Goal: Task Accomplishment & Management: Use online tool/utility

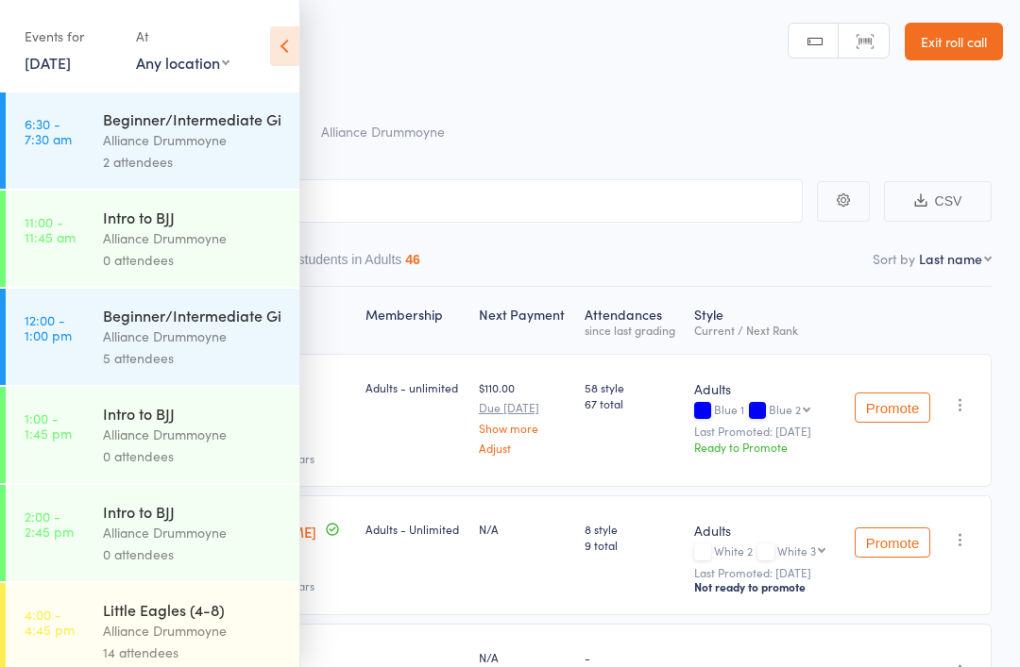
click at [958, 51] on link "Exit roll call" at bounding box center [953, 42] width 98 height 38
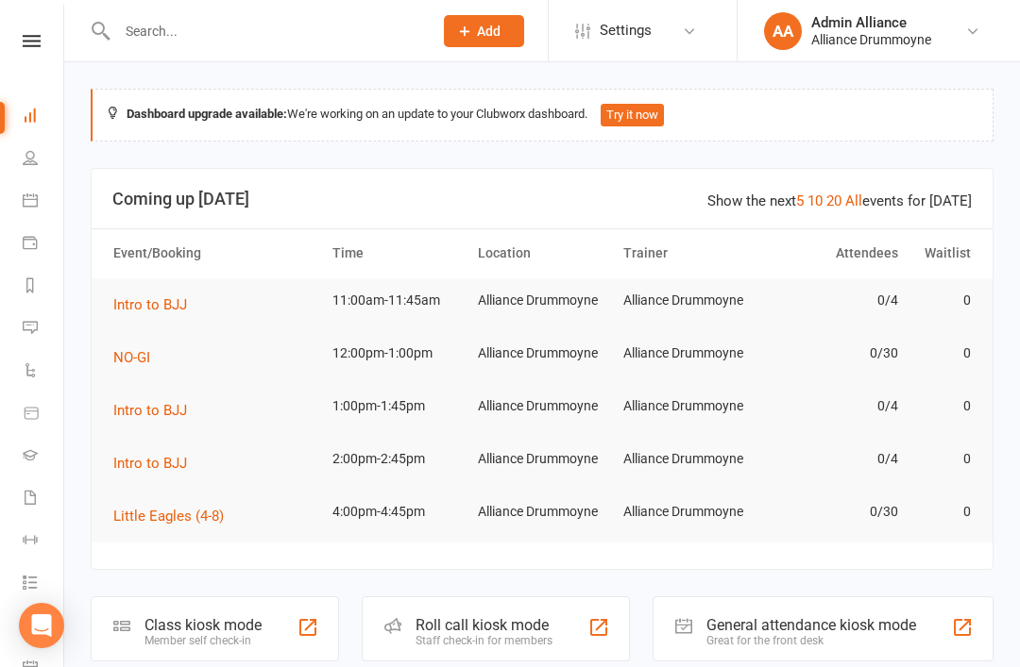
click at [44, 140] on link "People" at bounding box center [44, 160] width 42 height 42
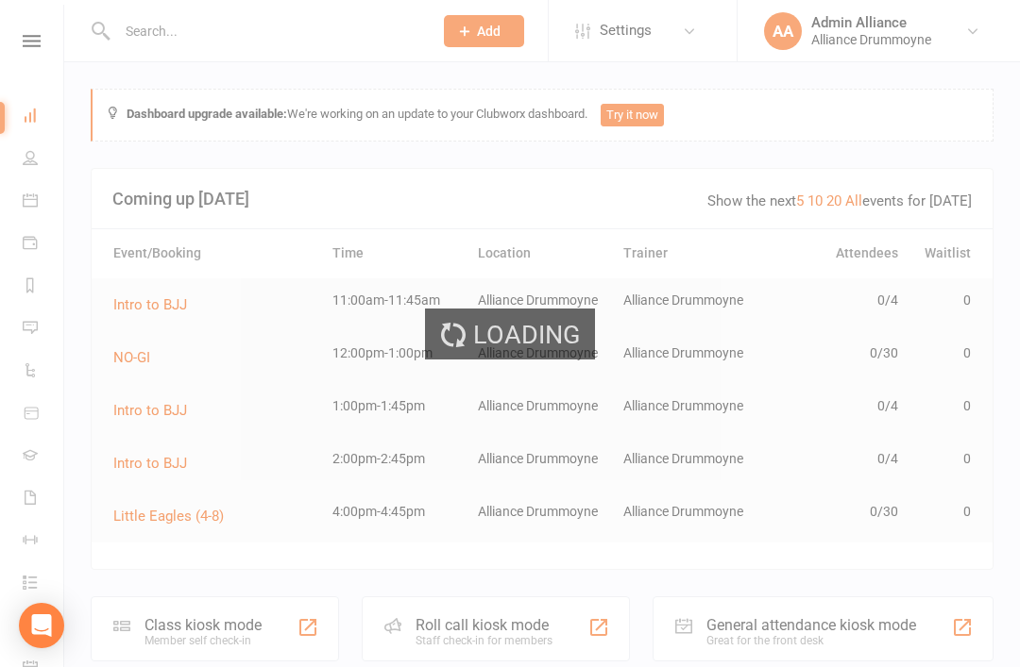
select select "100"
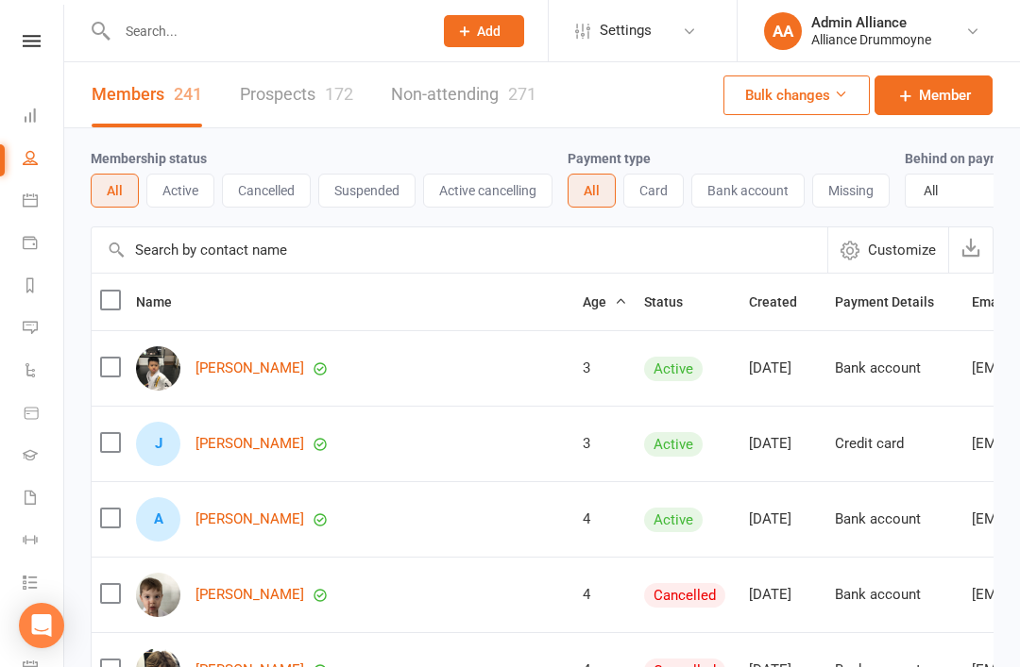
click at [180, 198] on button "Active" at bounding box center [180, 191] width 68 height 34
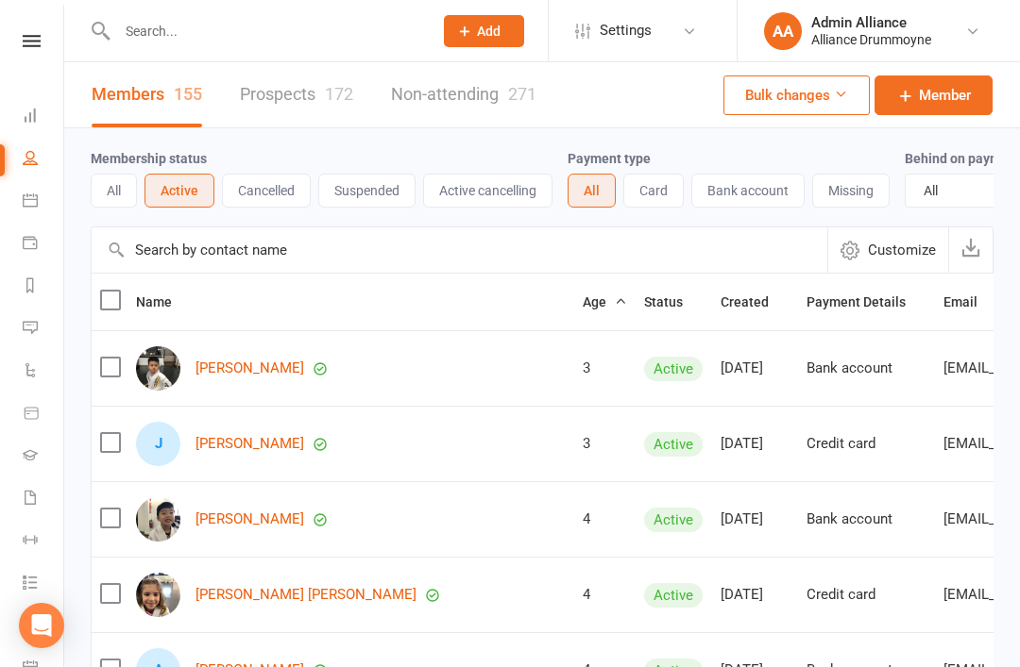
click at [290, 122] on link "Prospects 172" at bounding box center [296, 94] width 113 height 65
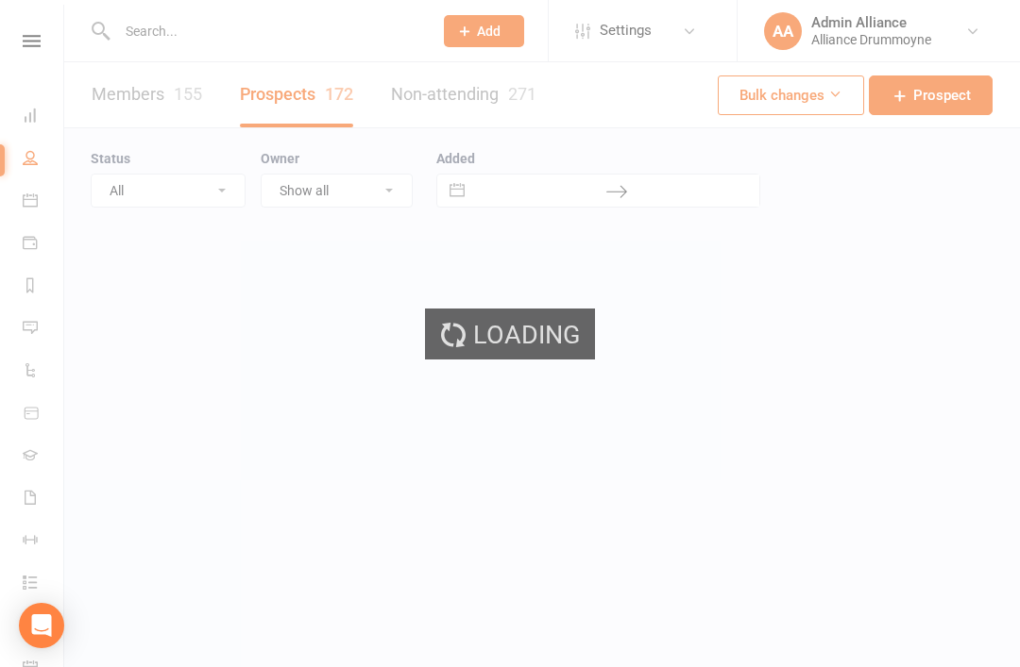
select select "100"
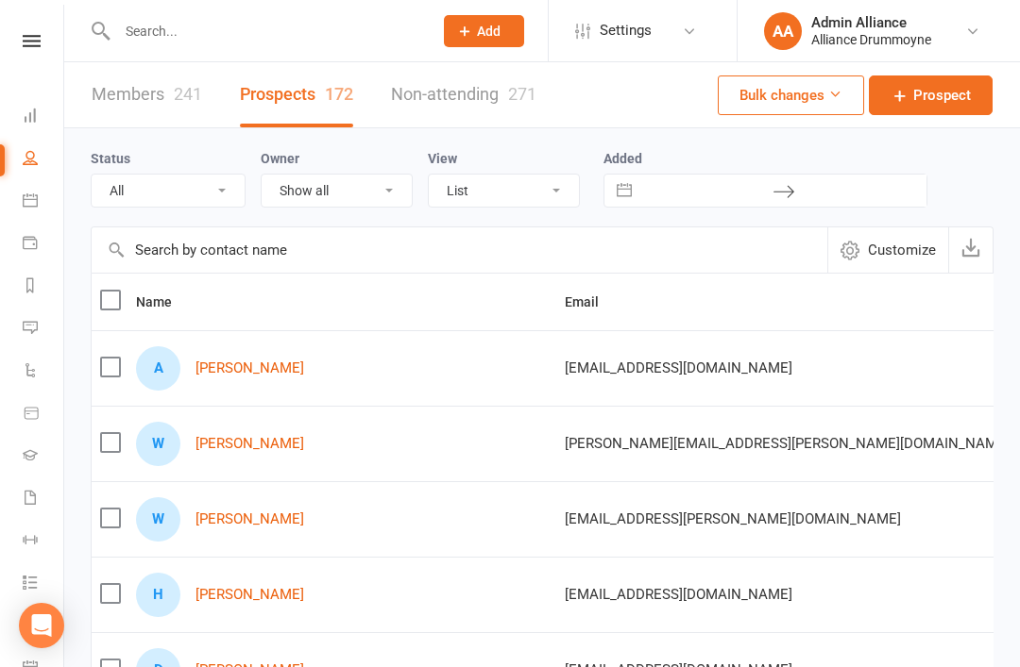
click at [29, 121] on icon at bounding box center [30, 115] width 15 height 15
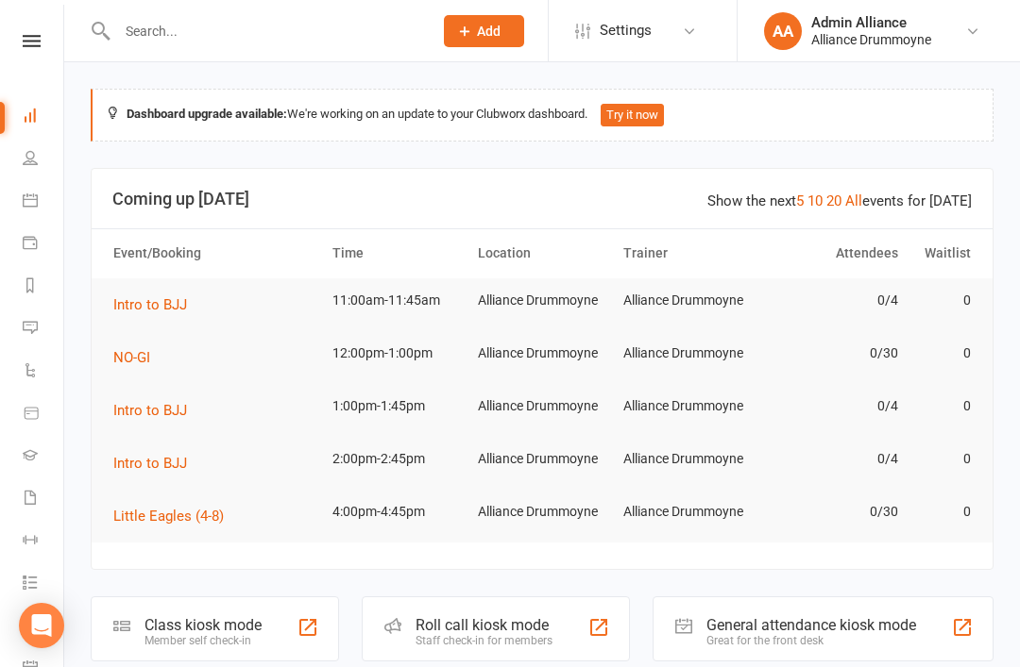
click at [35, 333] on icon at bounding box center [30, 327] width 15 height 15
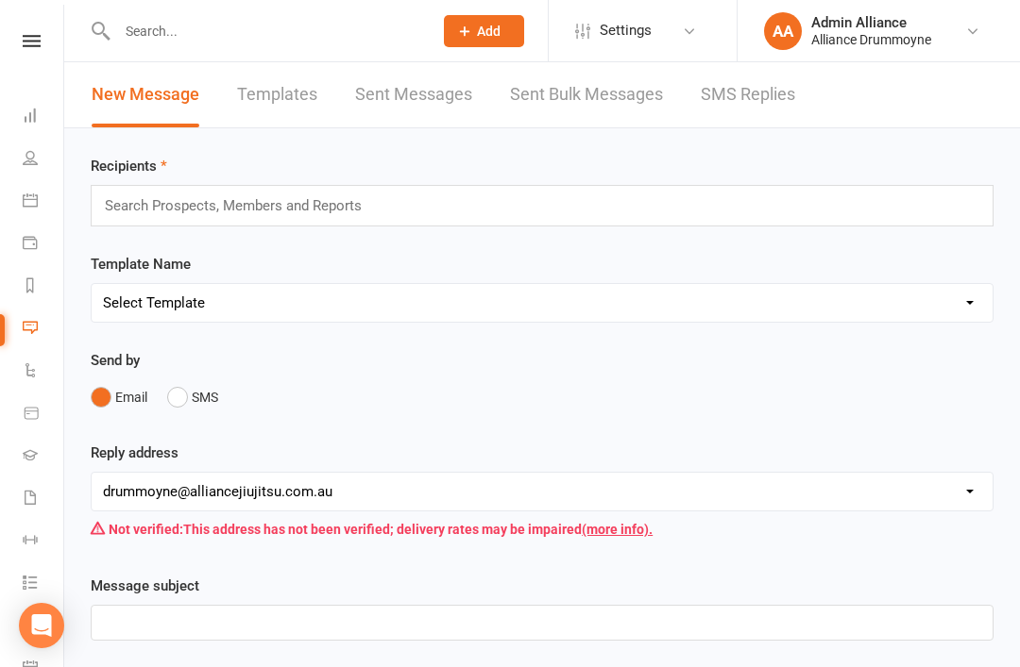
click at [735, 100] on link "SMS Replies" at bounding box center [748, 94] width 94 height 65
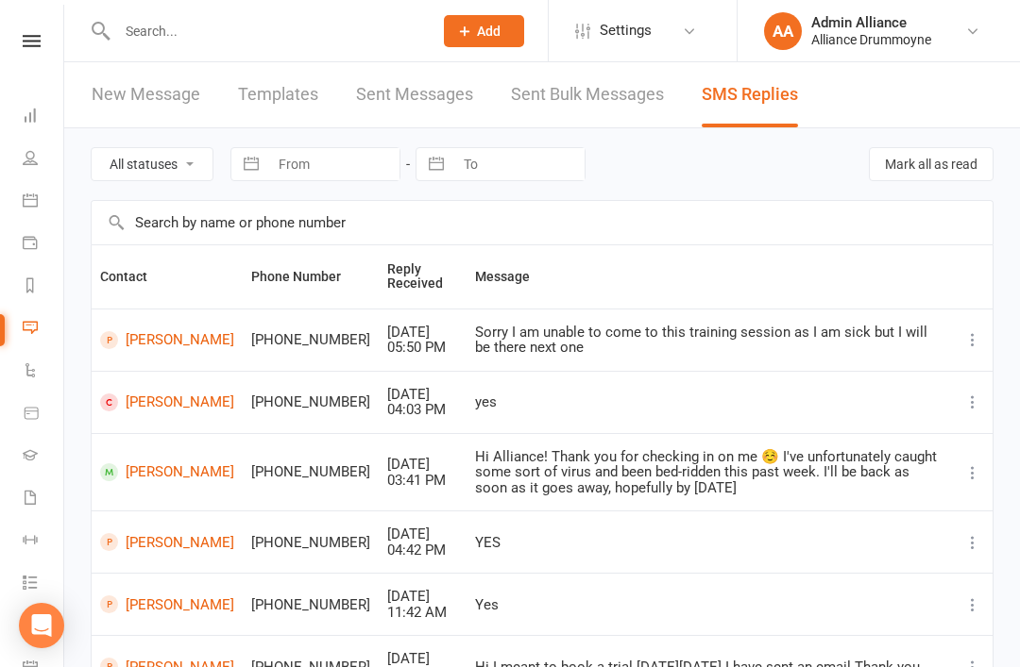
click at [30, 453] on icon at bounding box center [30, 455] width 15 height 15
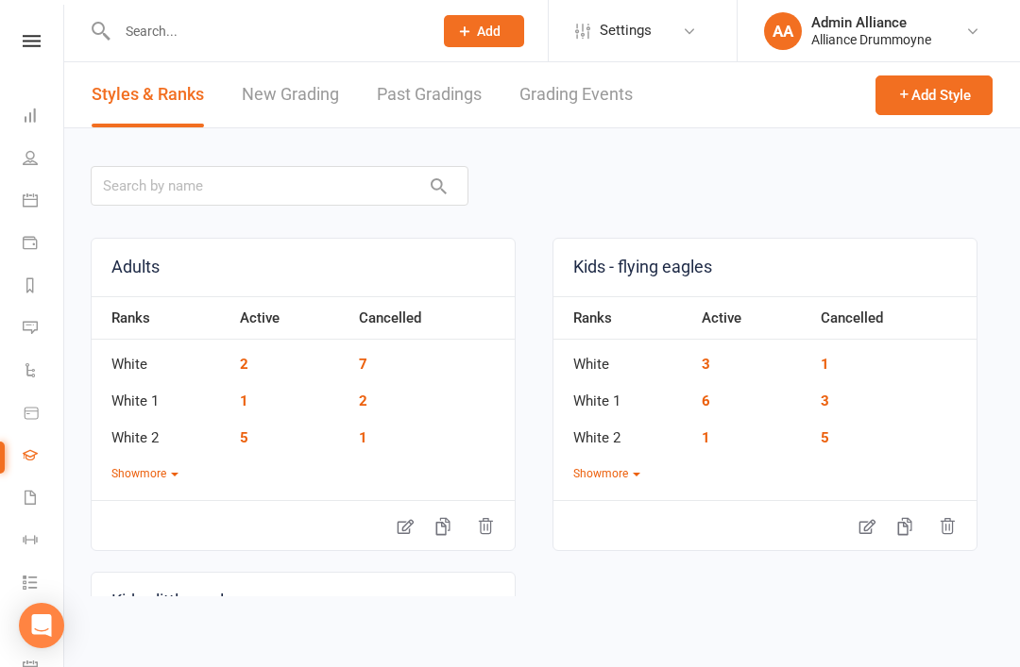
click at [35, 369] on icon at bounding box center [30, 370] width 15 height 15
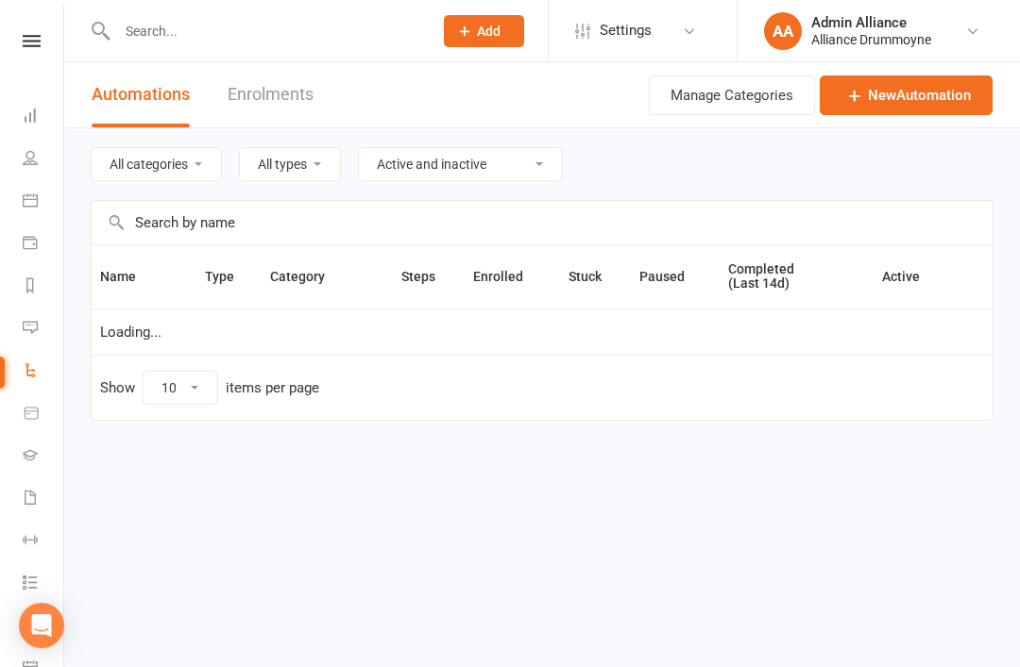
select select "25"
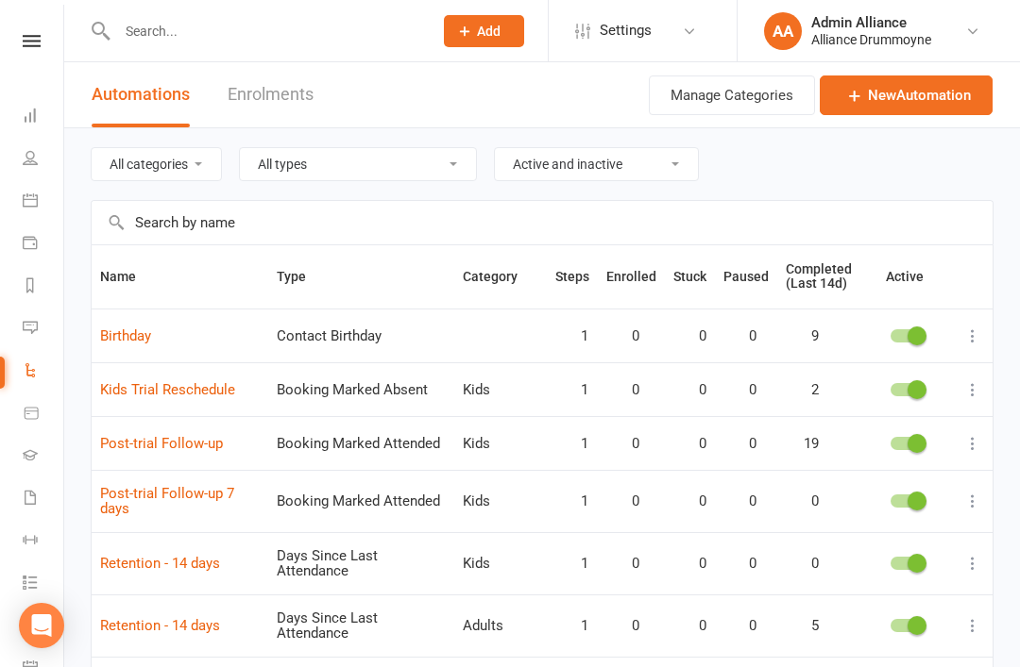
click at [264, 95] on link "Enrolments" at bounding box center [271, 94] width 86 height 65
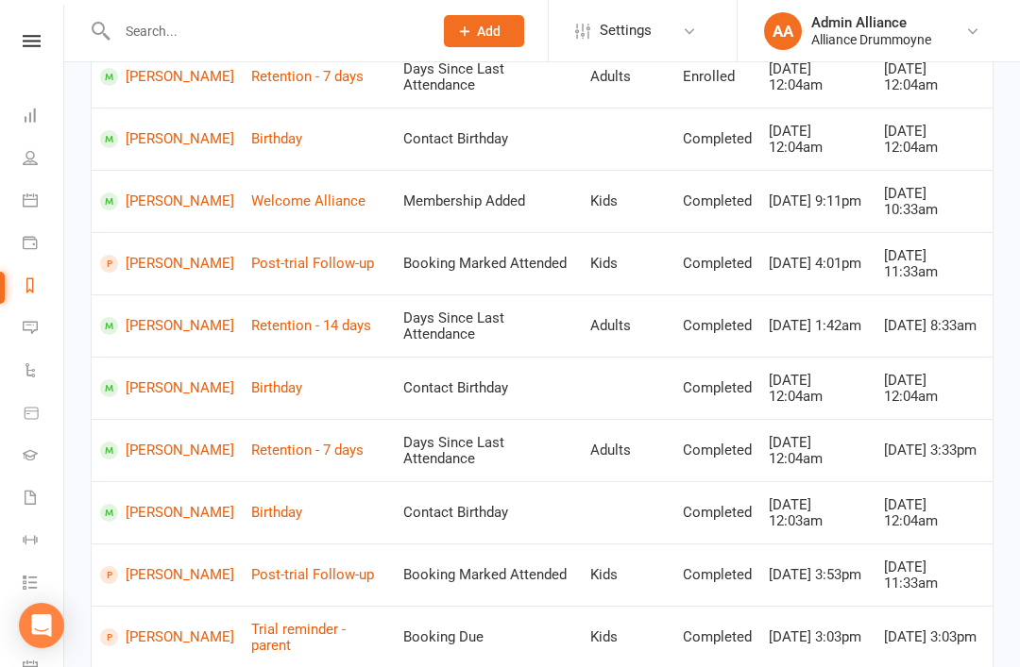
scroll to position [348, 0]
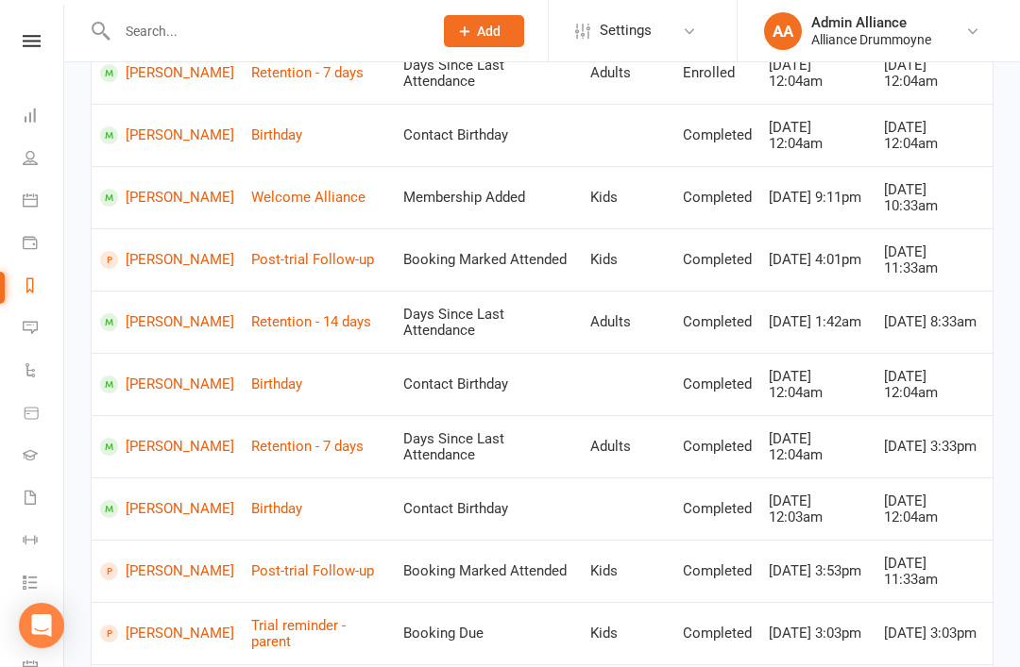
click at [306, 563] on link "Post-trial Follow-up" at bounding box center [312, 571] width 123 height 17
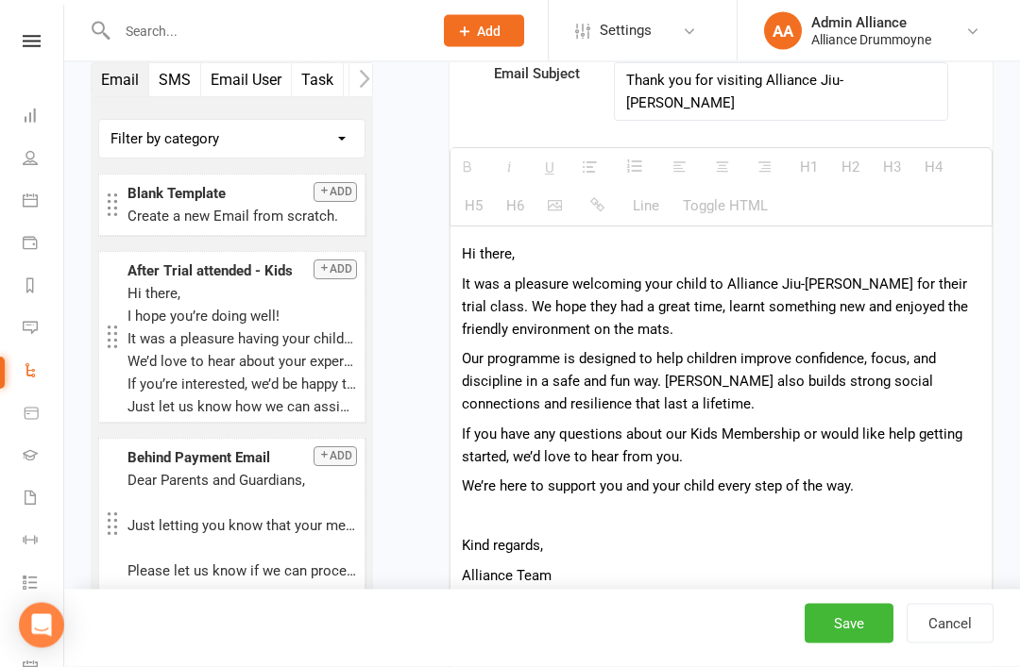
scroll to position [901, 0]
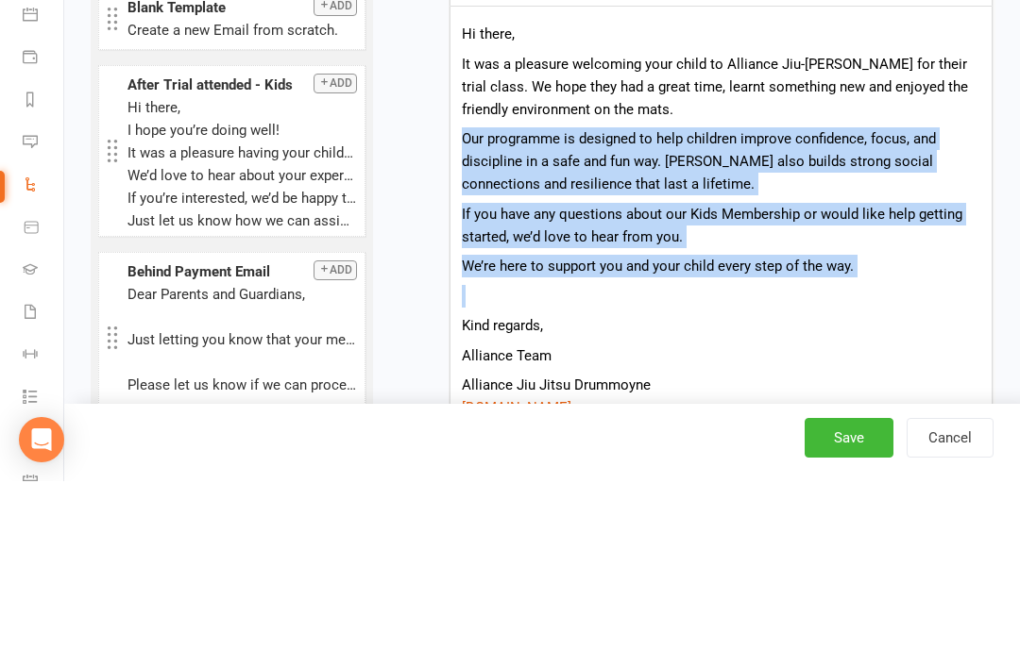
paste div
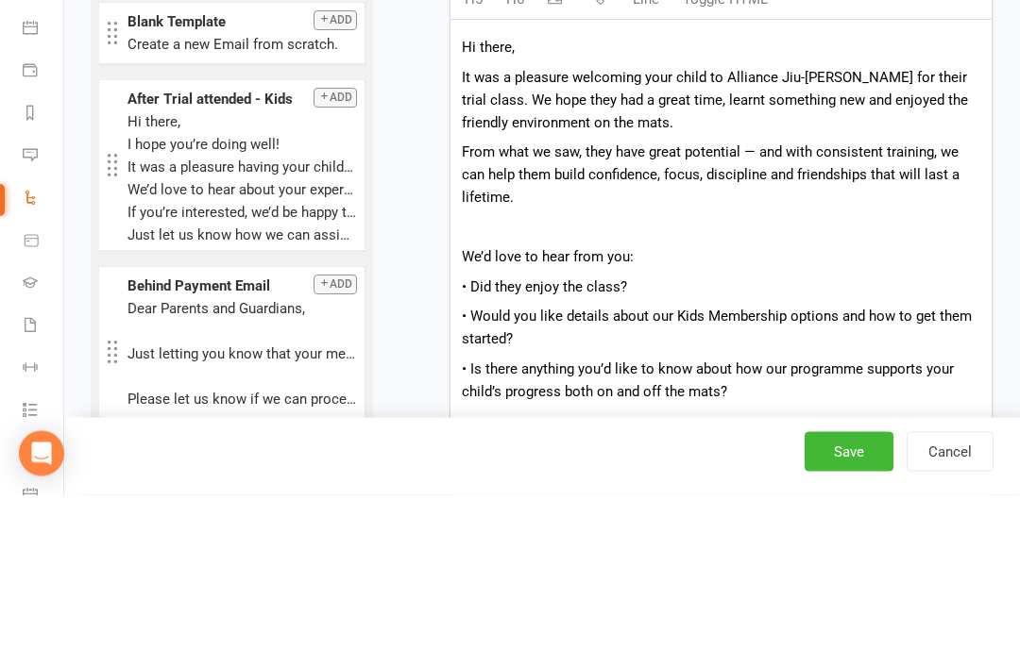
click at [765, 313] on p "From what we saw, they have great potential — and with consistent training, we …" at bounding box center [721, 347] width 518 height 68
click at [596, 193] on div "Hi there, It was a pleasure welcoming your child to Alliance Jiu-Jitsu Drummoyn…" at bounding box center [720, 630] width 541 height 875
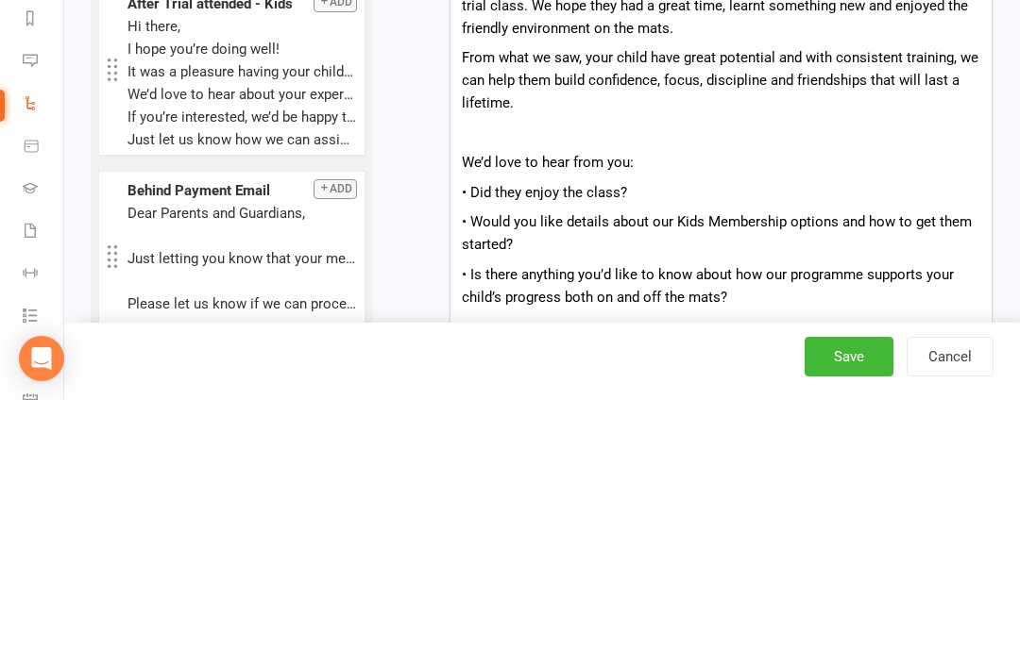
click at [620, 389] on p at bounding box center [721, 400] width 518 height 23
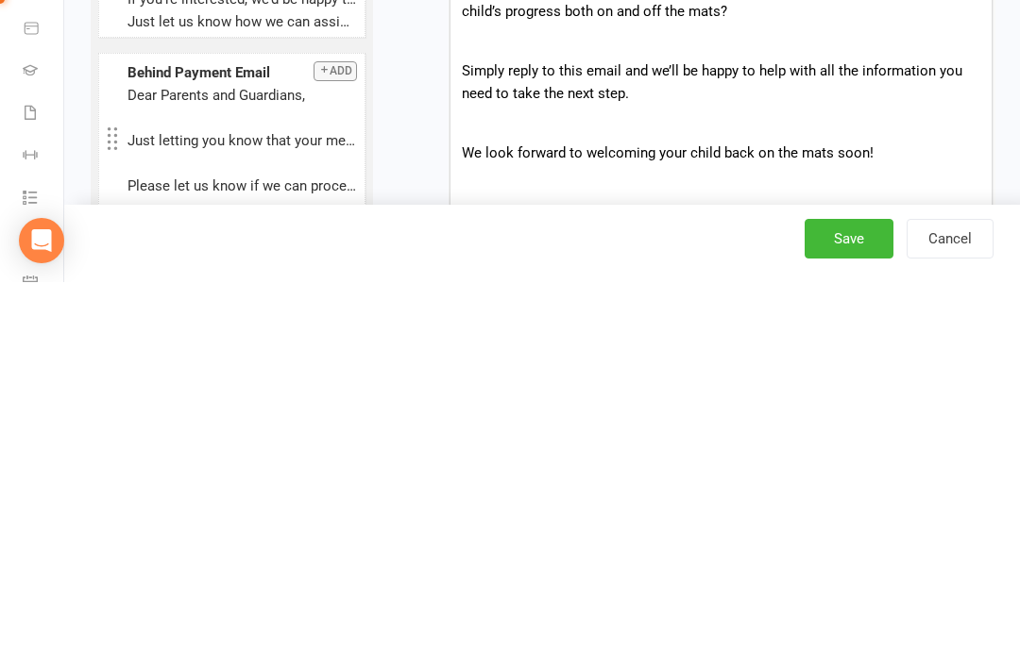
scroll to position [1039, 0]
click at [561, 585] on p "Kind regards," at bounding box center [721, 596] width 518 height 23
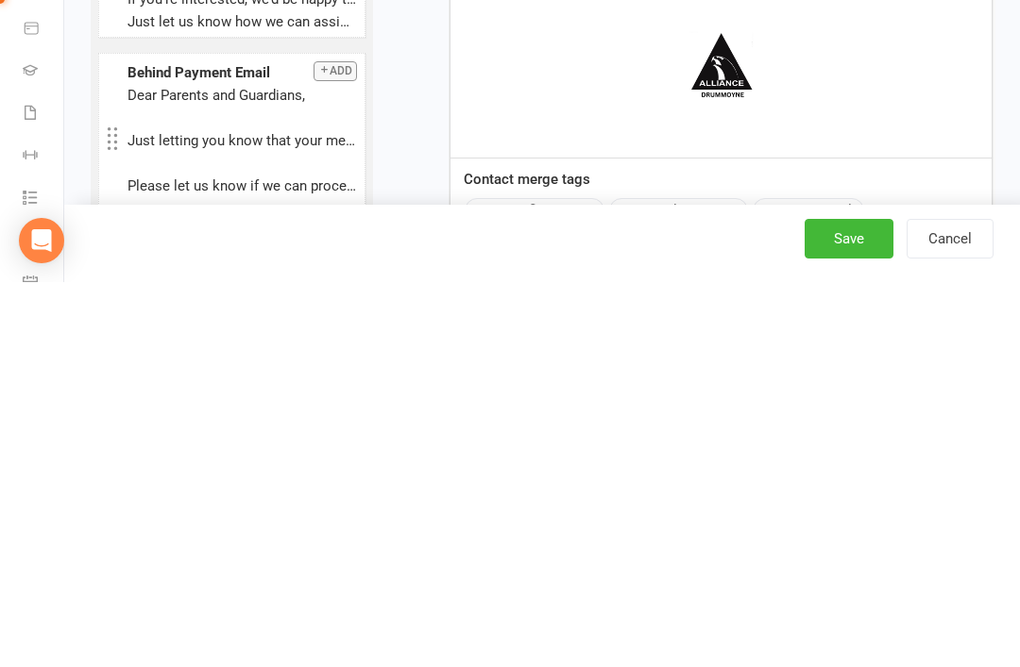
scroll to position [1359, 0]
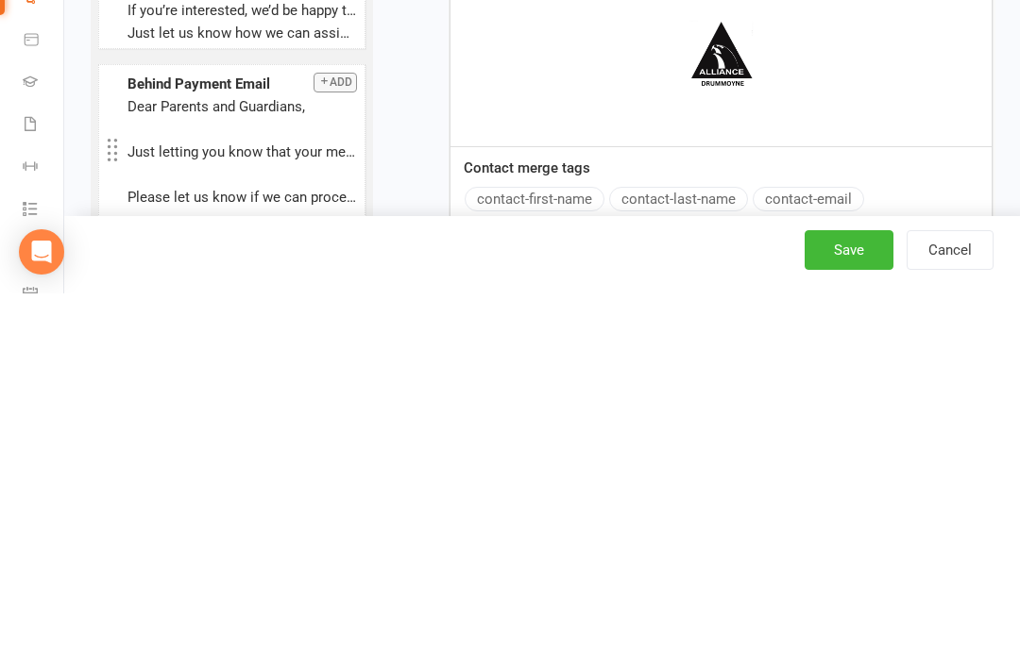
click at [850, 604] on button "Save" at bounding box center [848, 624] width 89 height 40
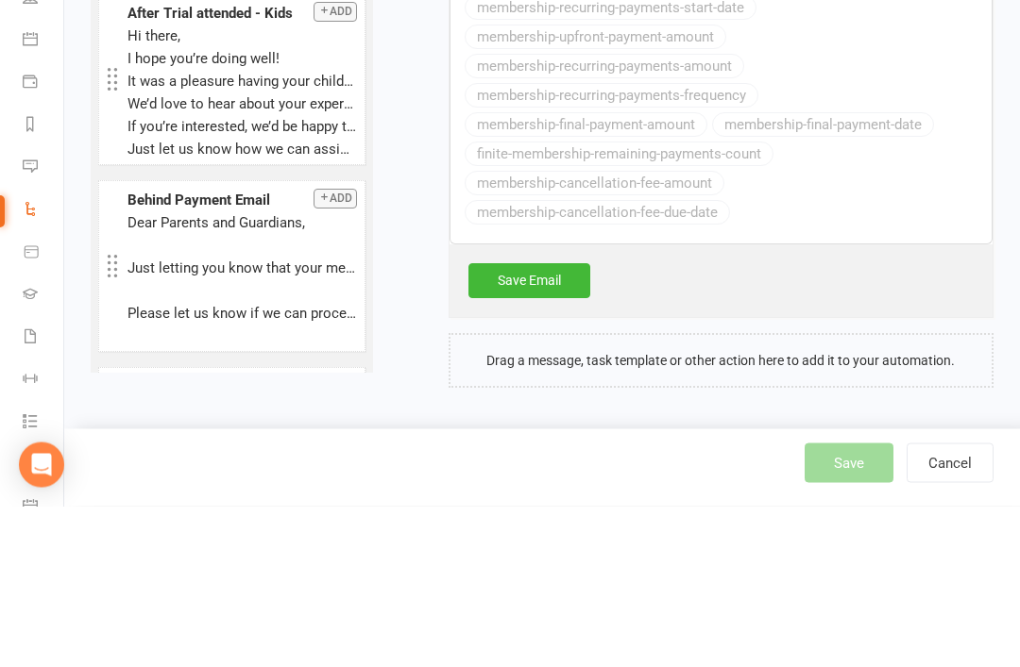
select select "25"
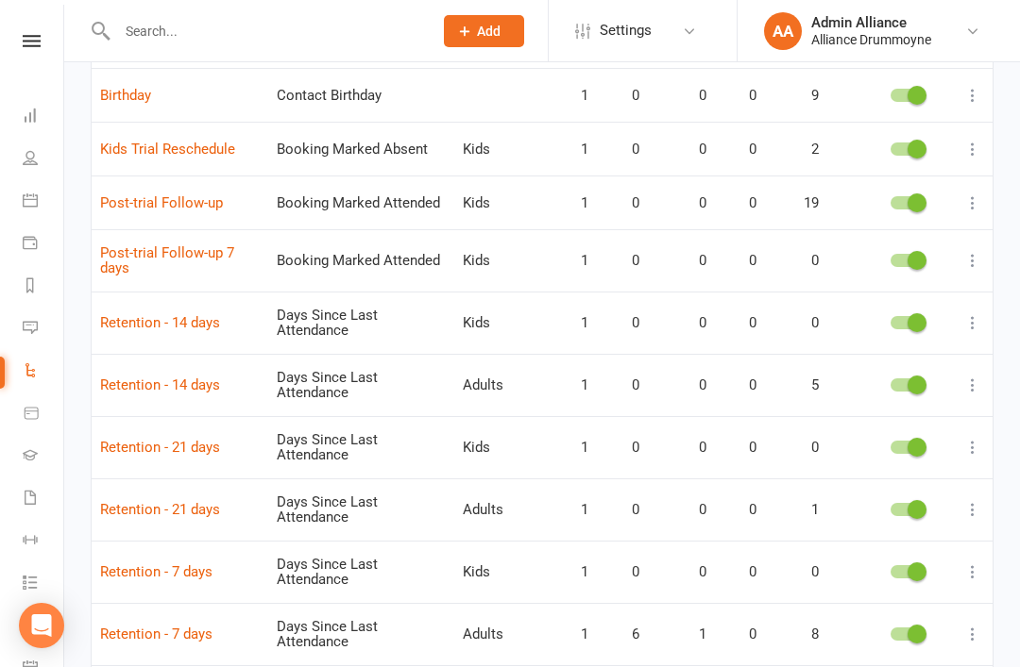
scroll to position [240, 0]
click at [163, 197] on link "Post-trial Follow-up" at bounding box center [161, 203] width 123 height 17
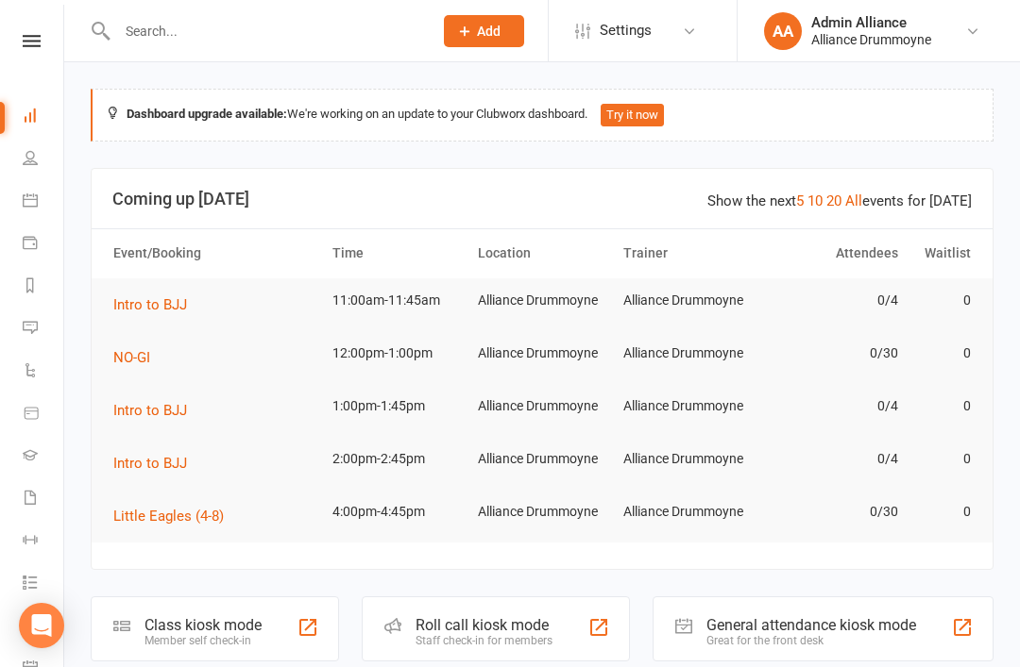
click at [35, 380] on link "Automations" at bounding box center [44, 372] width 42 height 42
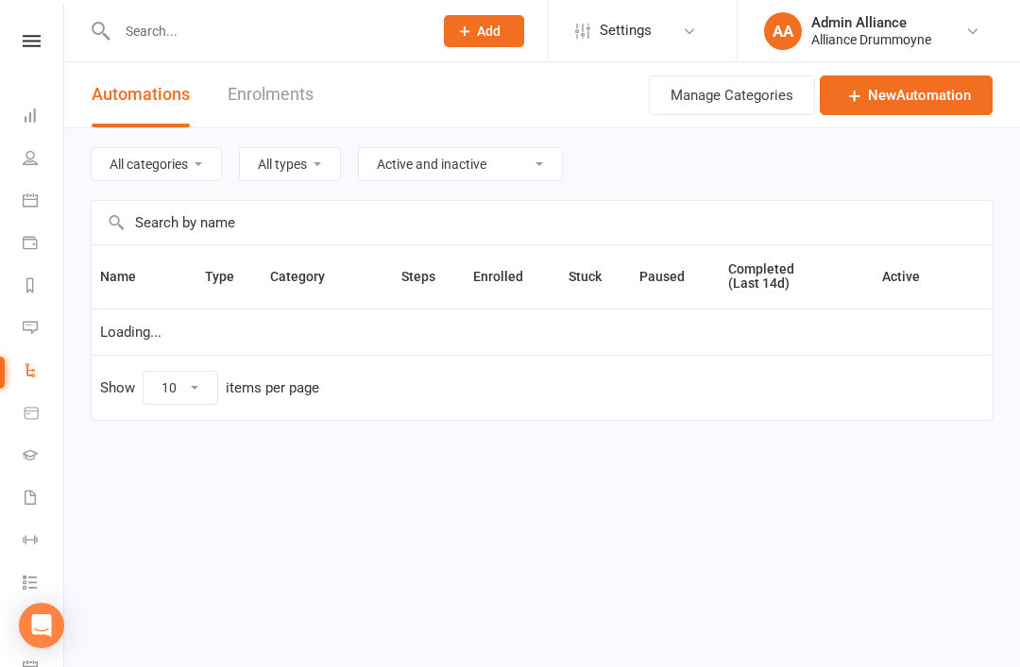
select select "25"
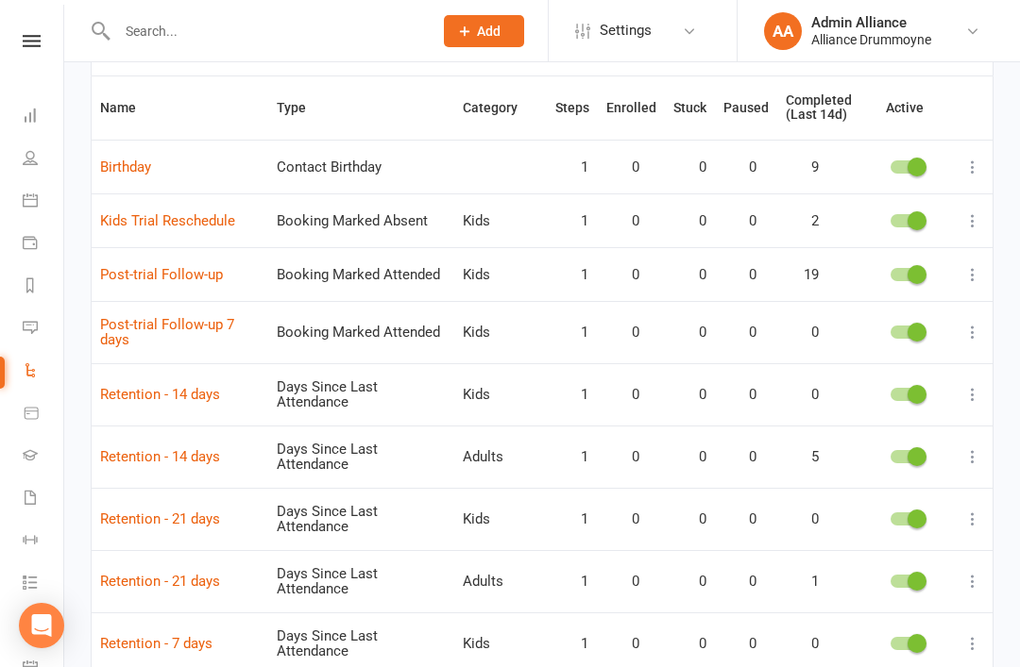
scroll to position [164, 0]
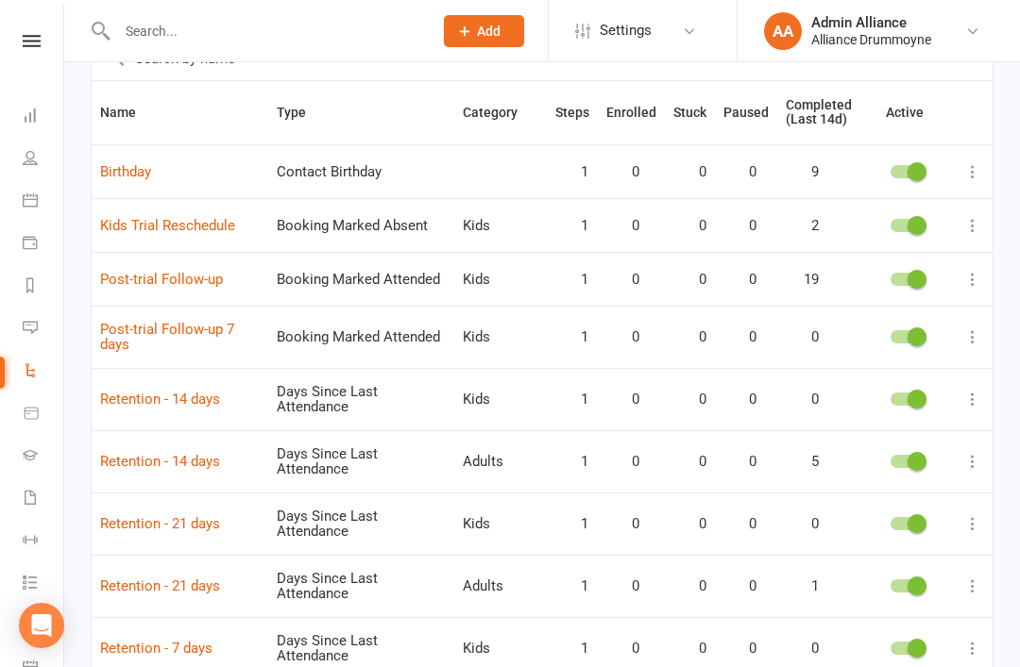
click at [498, 116] on span "Category" at bounding box center [501, 112] width 76 height 15
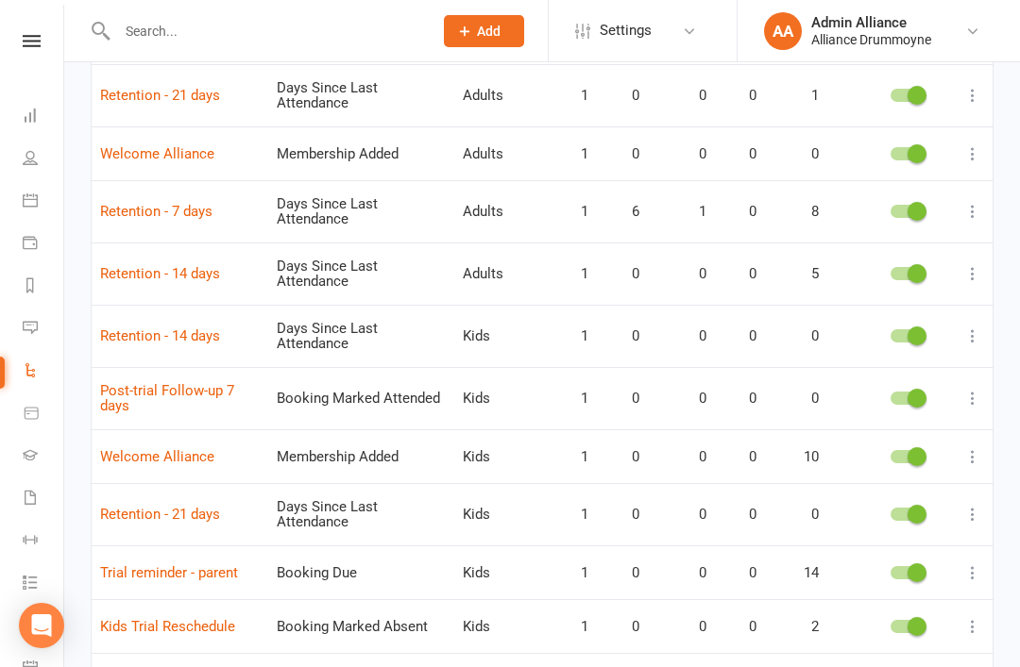
scroll to position [99, 0]
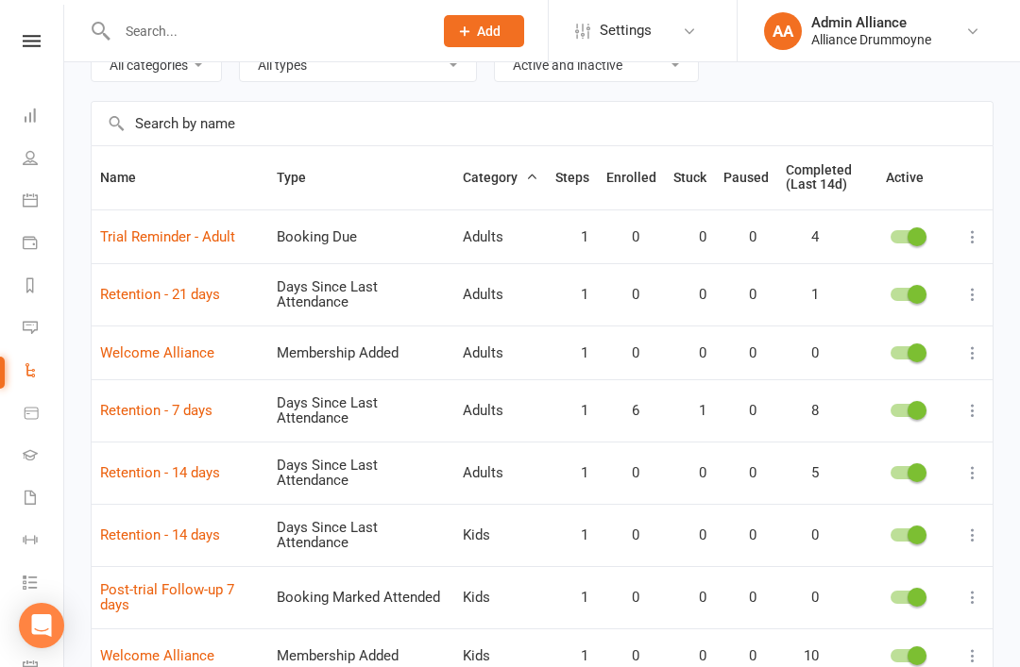
click at [977, 590] on icon at bounding box center [972, 597] width 19 height 19
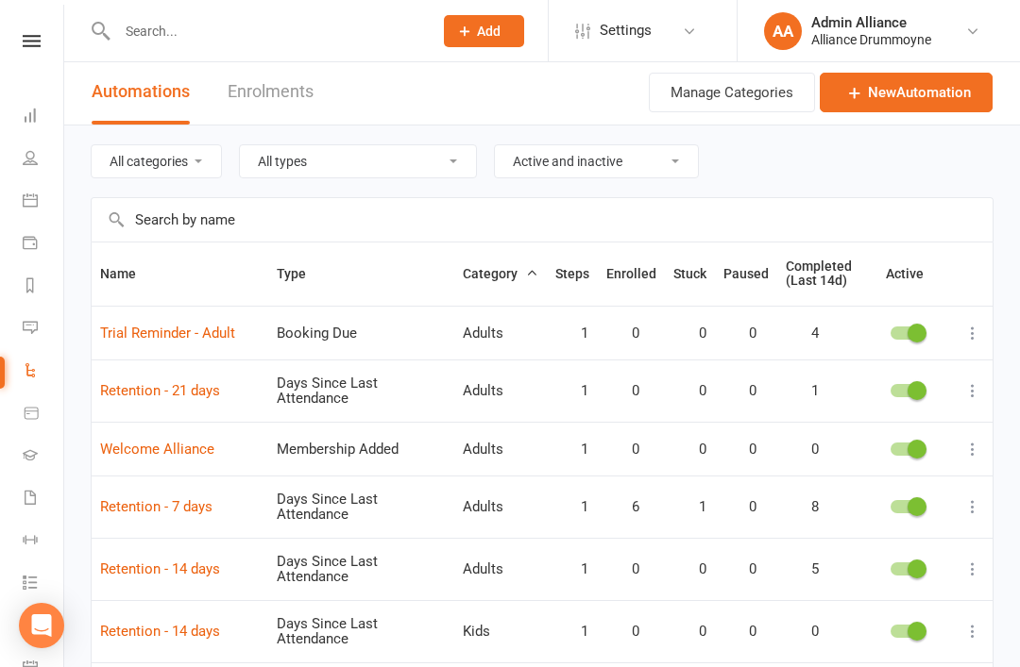
scroll to position [0, 0]
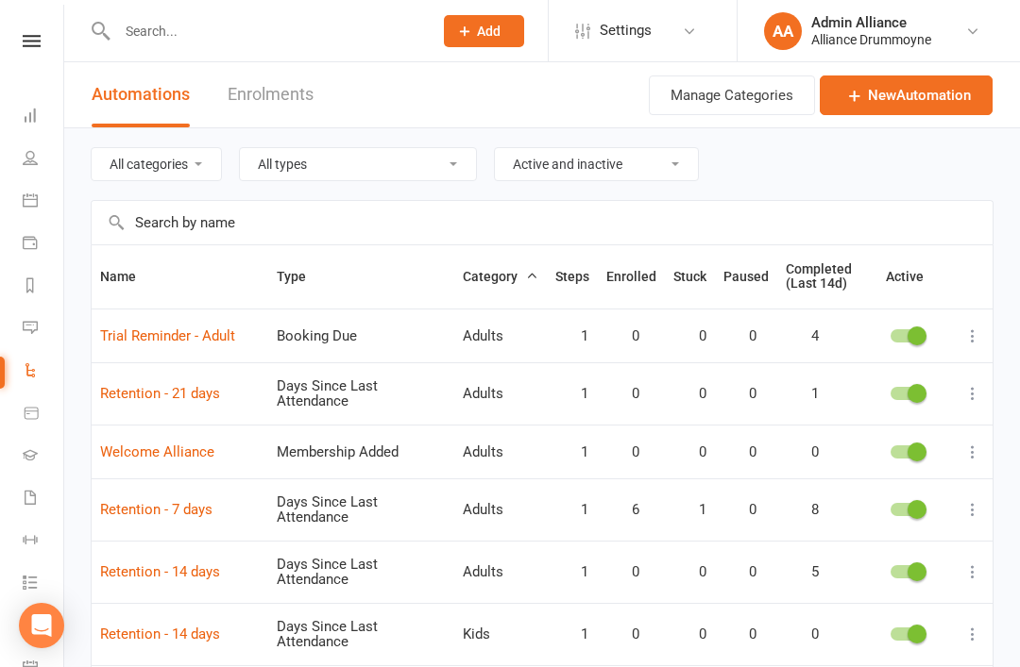
click at [948, 101] on link "New Automation" at bounding box center [905, 96] width 173 height 40
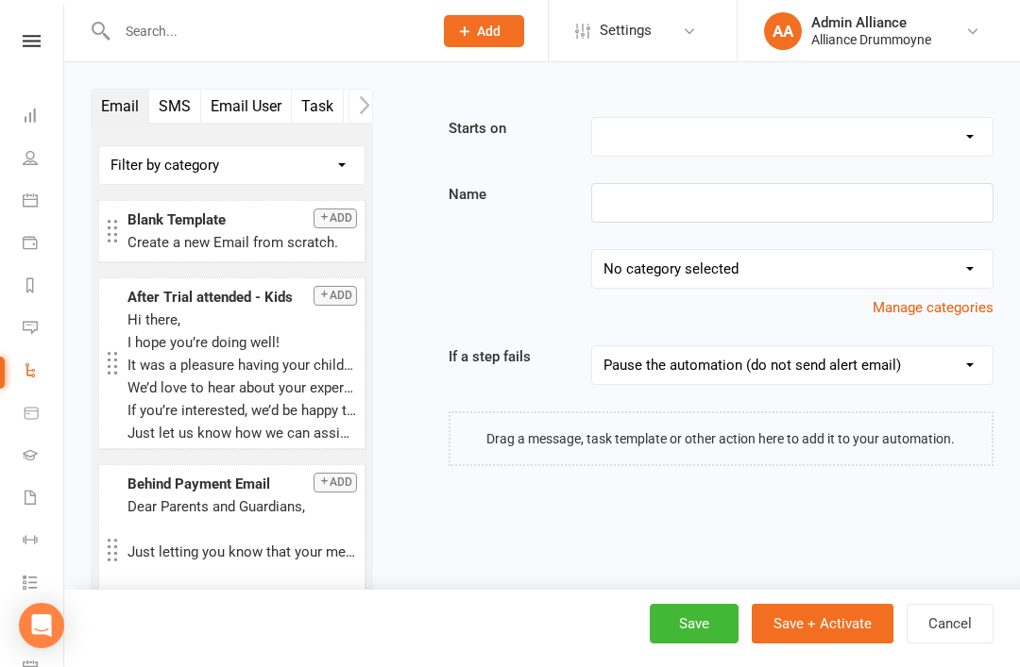
click at [880, 141] on select "Booking Cancelled Booking Due Booking Late-Cancelled Booking Marked Absent Book…" at bounding box center [791, 137] width 399 height 38
select select "4"
click at [862, 200] on input at bounding box center [791, 203] width 401 height 40
click at [745, 207] on input at bounding box center [791, 203] width 401 height 40
click at [691, 203] on input at bounding box center [791, 203] width 401 height 40
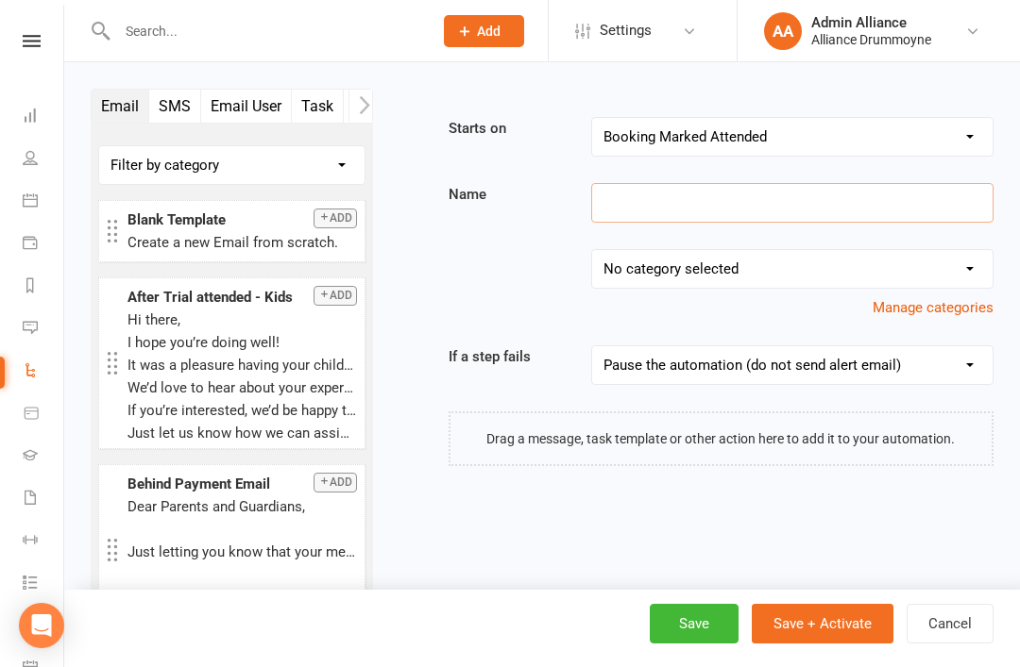
paste input "Post-trial Follow-up 7 days"
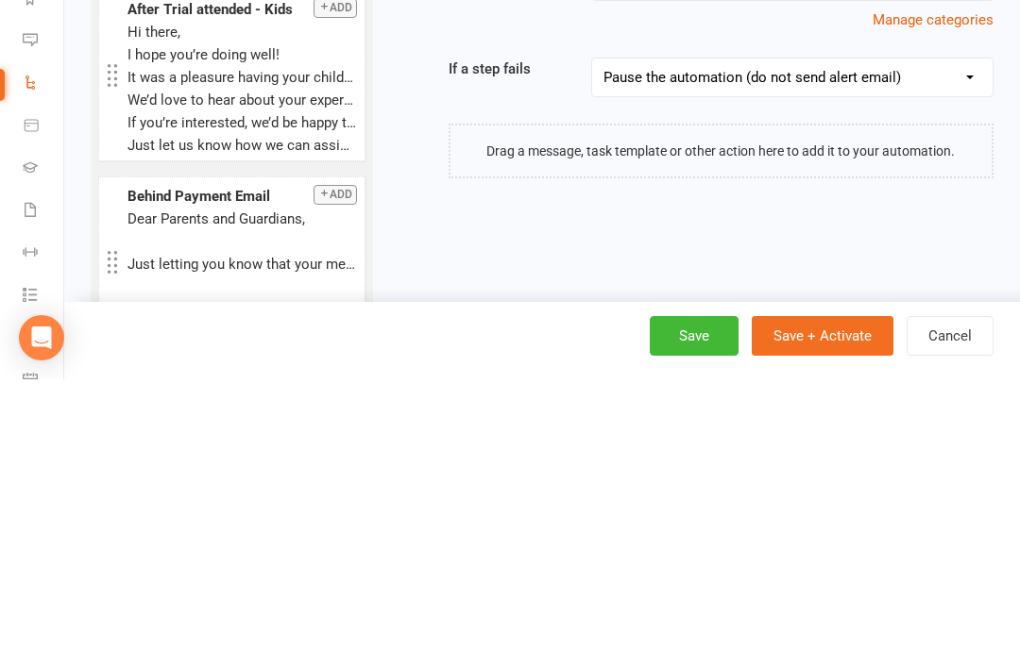
type input "Post-trial Follow-up 7 days"
click at [918, 412] on div at bounding box center [720, 439] width 545 height 55
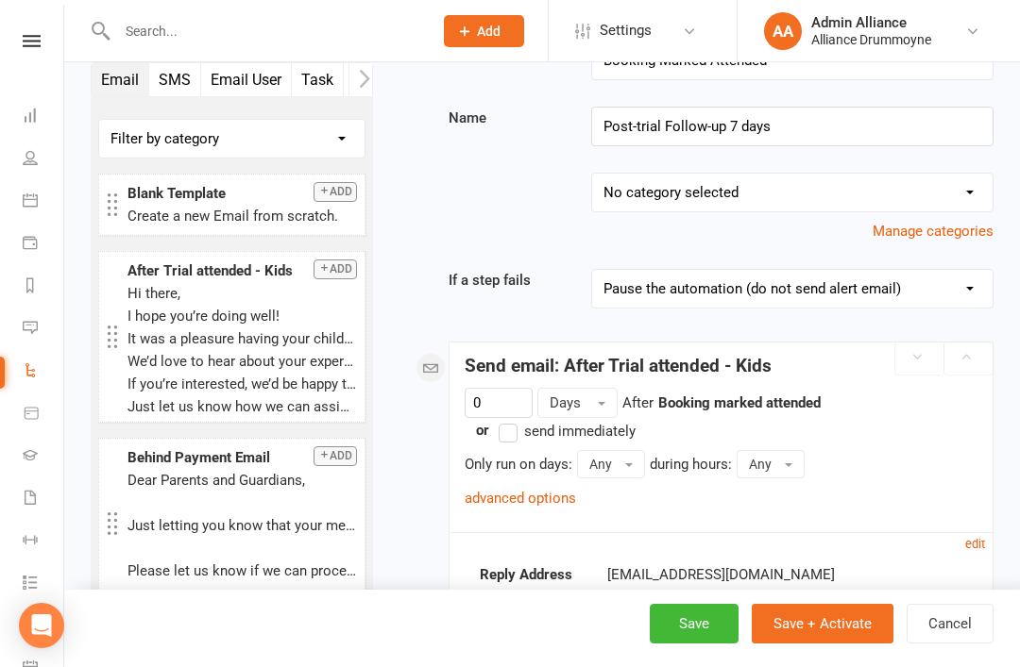
scroll to position [324, 0]
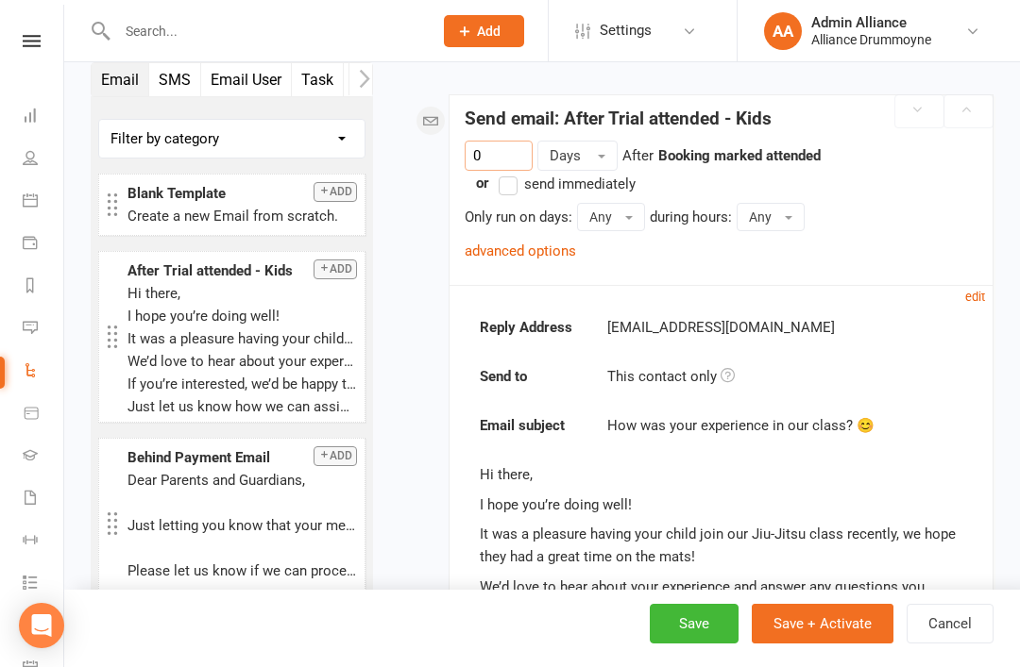
click at [498, 157] on input "0" at bounding box center [499, 156] width 68 height 30
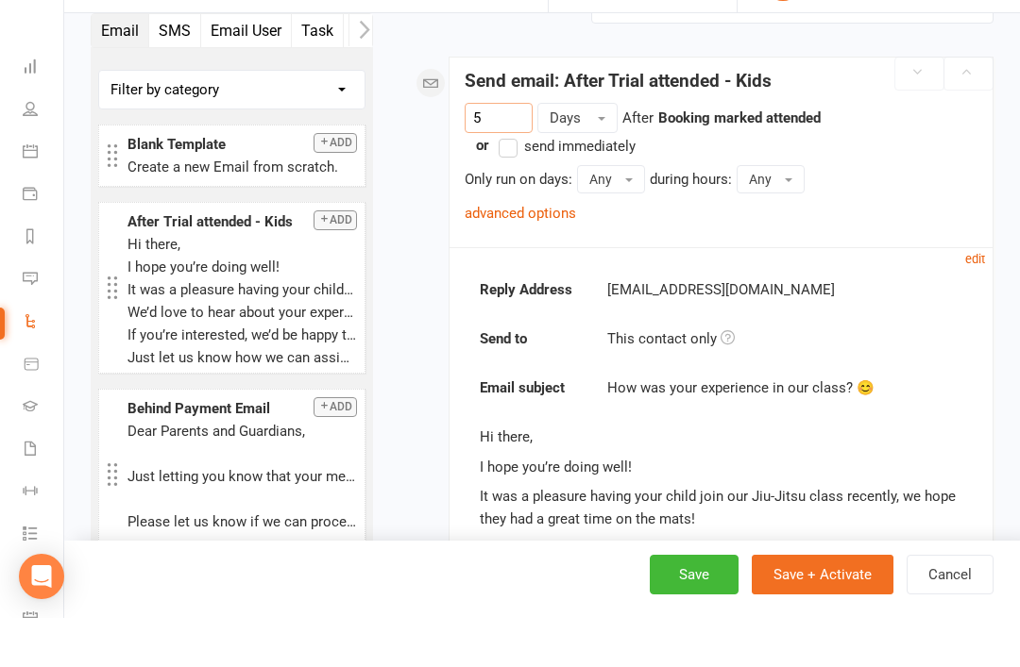
type input "5"
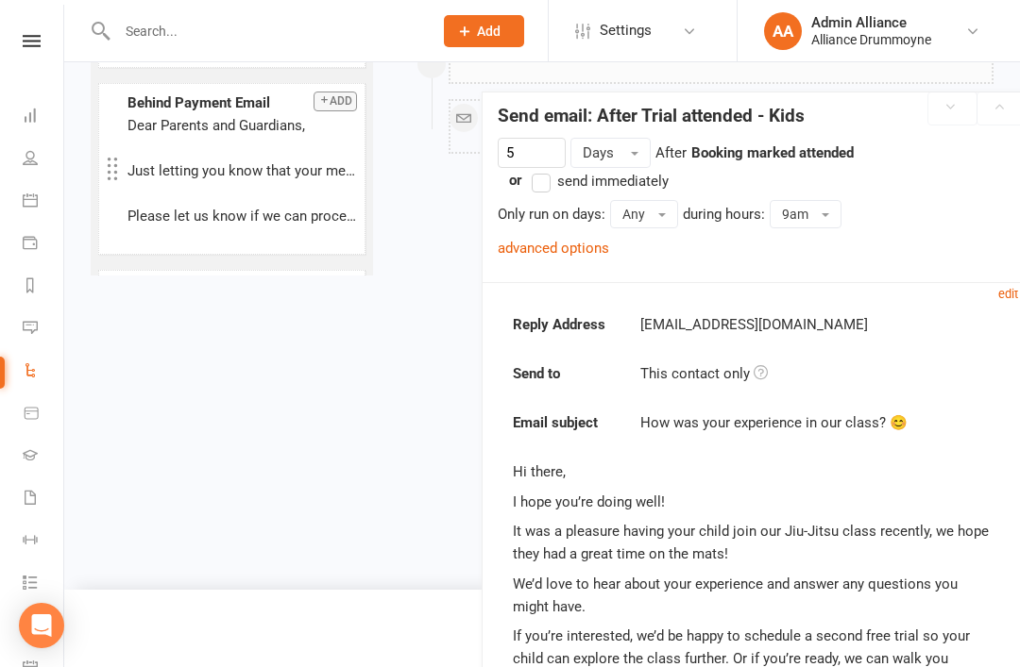
scroll to position [381, 0]
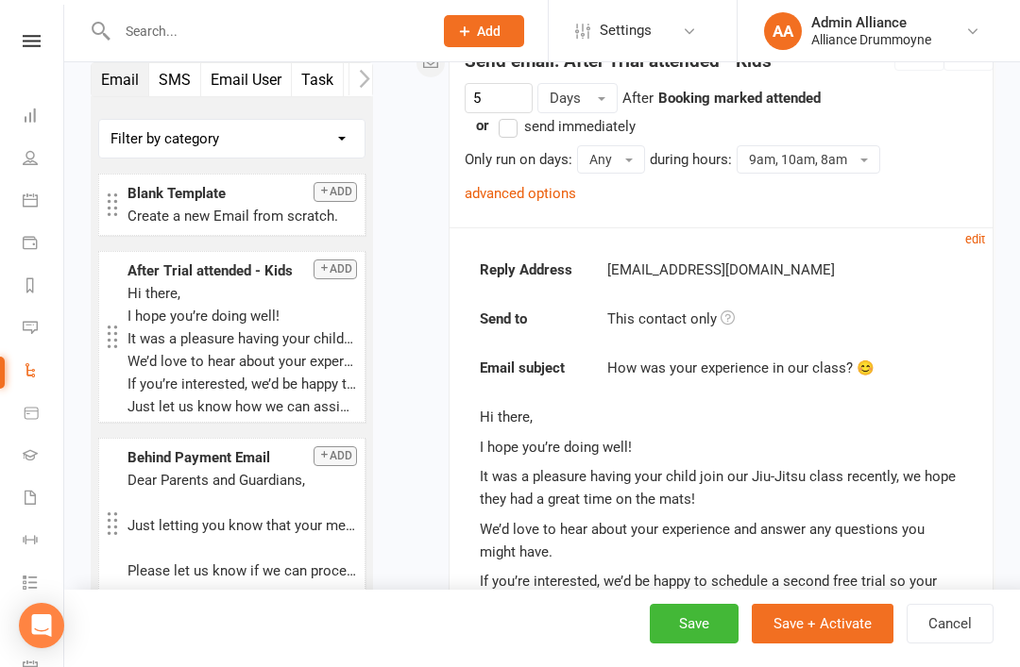
click at [1015, 449] on div "Email SMS Email User Task Membership Workout Style Prospect Status Change Waive…" at bounding box center [541, 424] width 955 height 1486
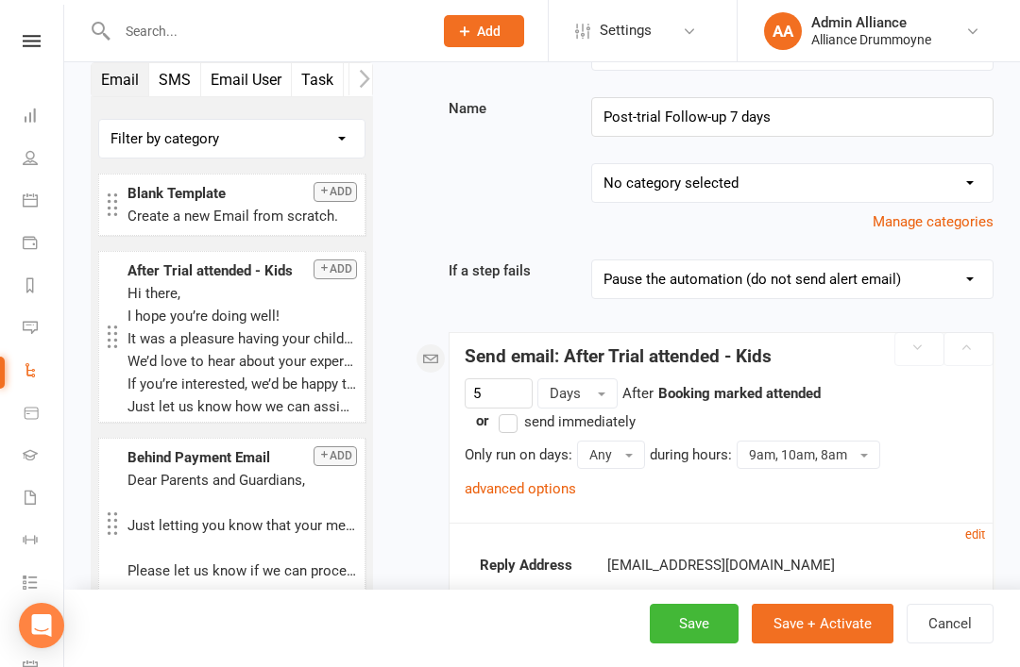
scroll to position [173, 0]
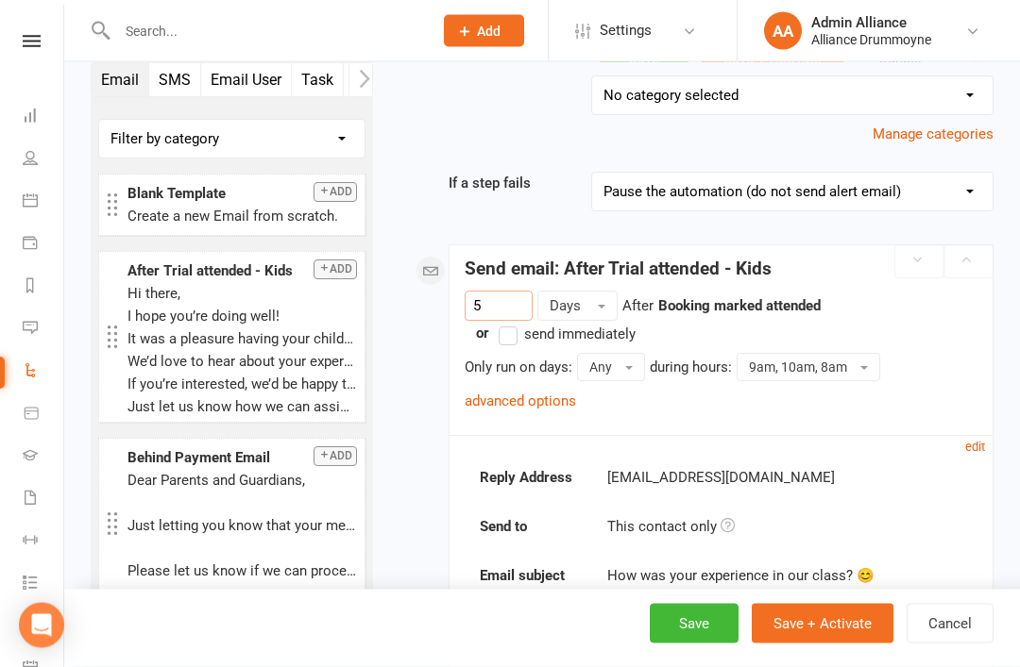
click at [510, 310] on input "5" at bounding box center [499, 307] width 68 height 30
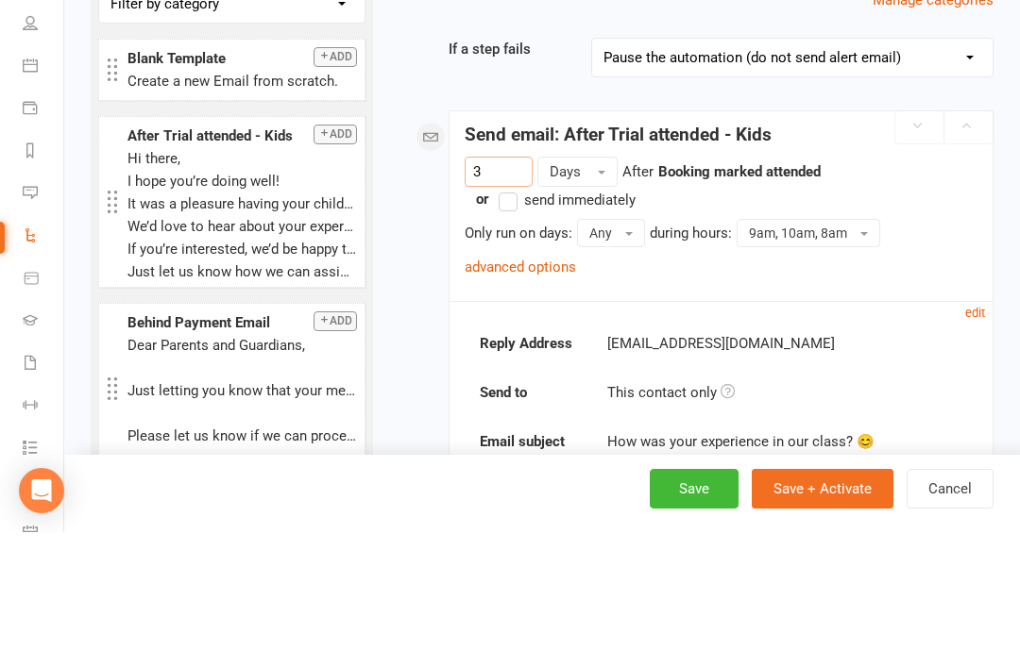
type input "3"
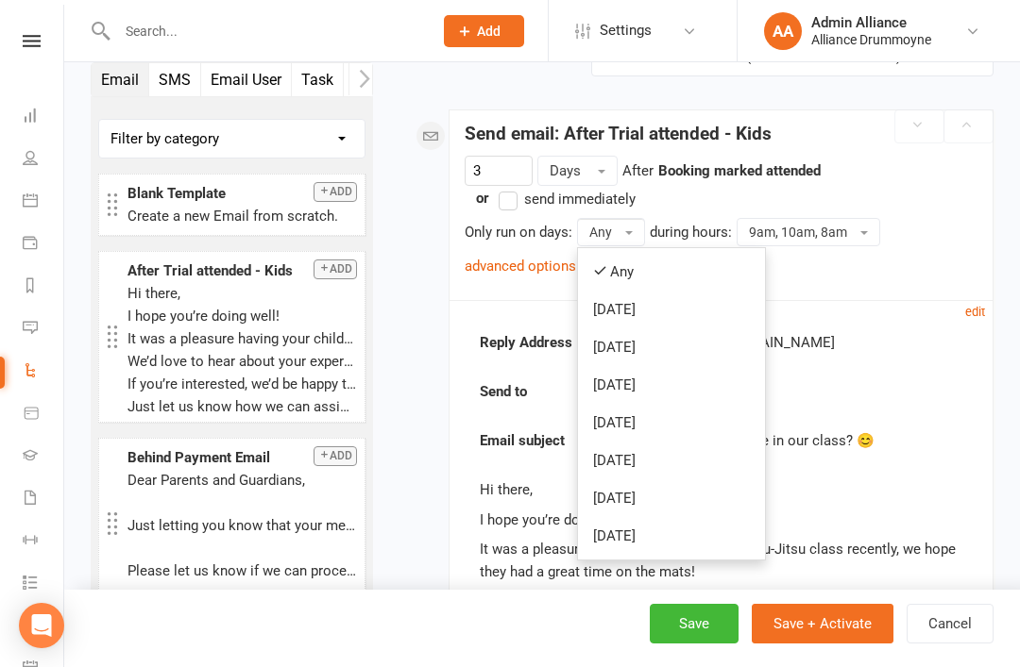
click at [1014, 270] on div "Email SMS Email User Task Membership Workout Style Prospect Status Change Waive…" at bounding box center [541, 497] width 955 height 1486
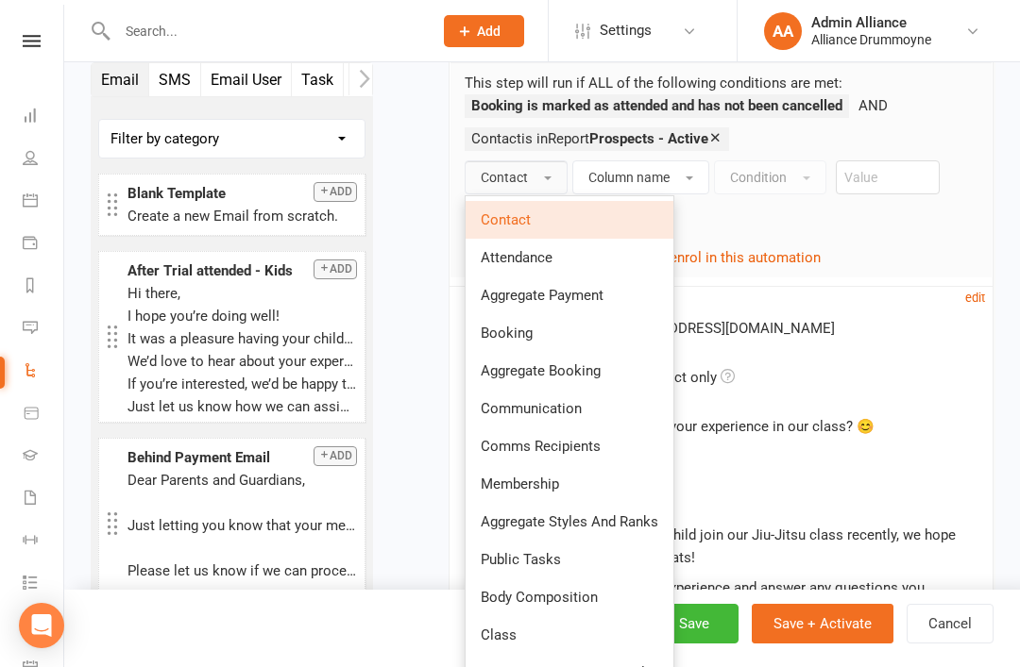
scroll to position [458, 0]
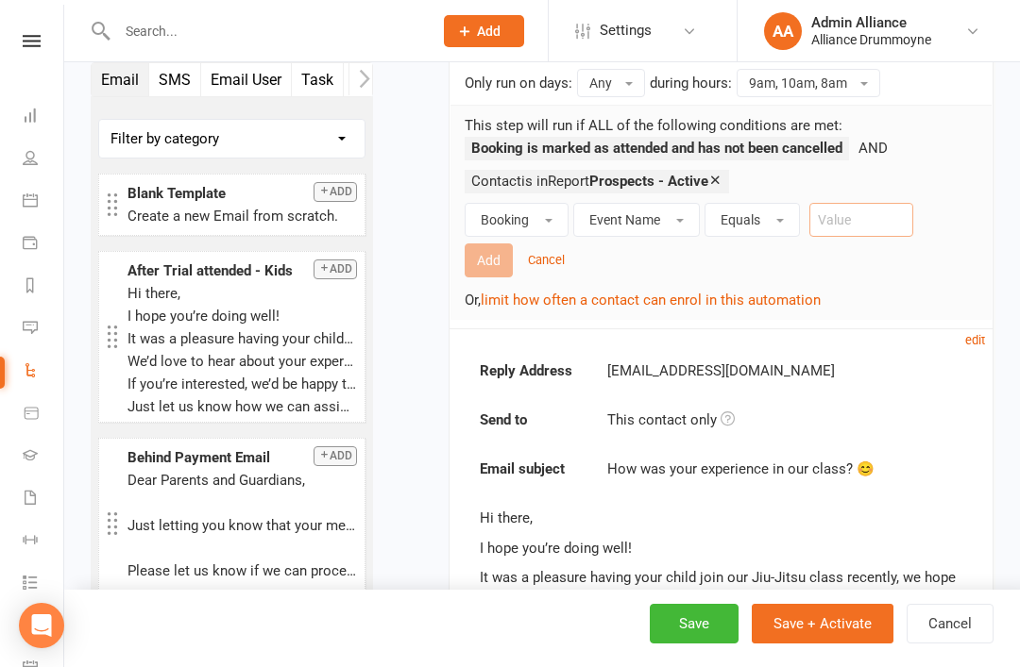
click at [876, 224] on input "text" at bounding box center [861, 220] width 104 height 34
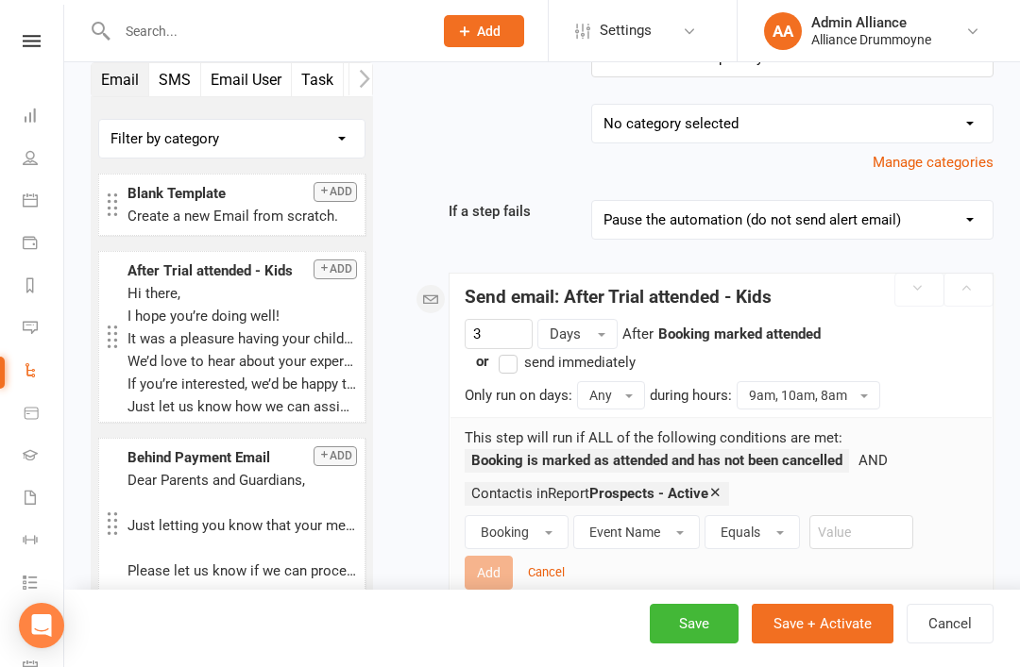
scroll to position [140, 0]
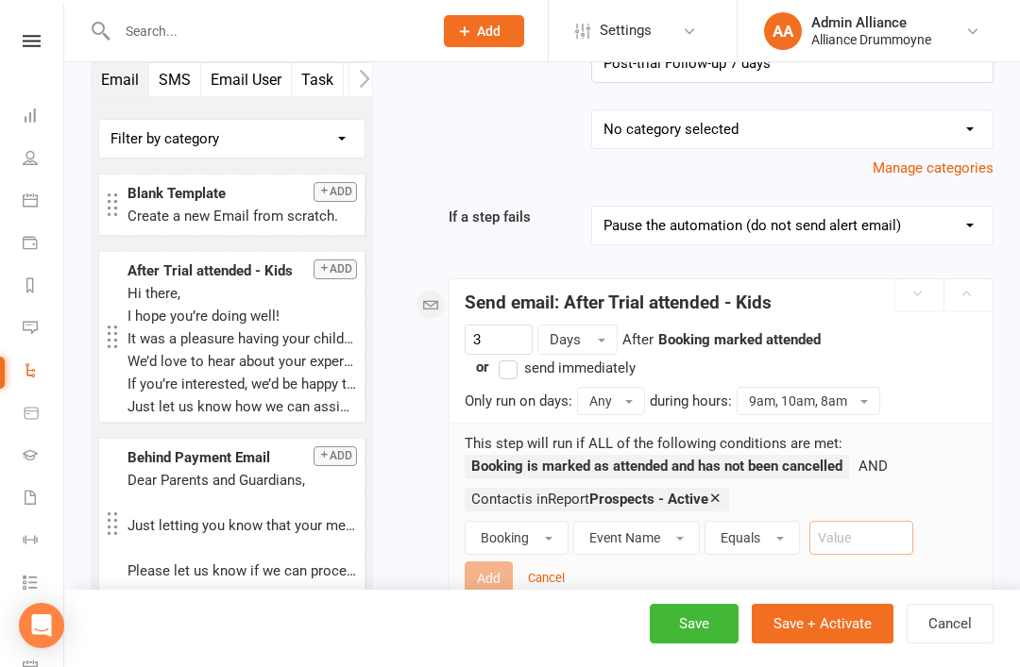
click at [885, 544] on input "text" at bounding box center [861, 538] width 104 height 34
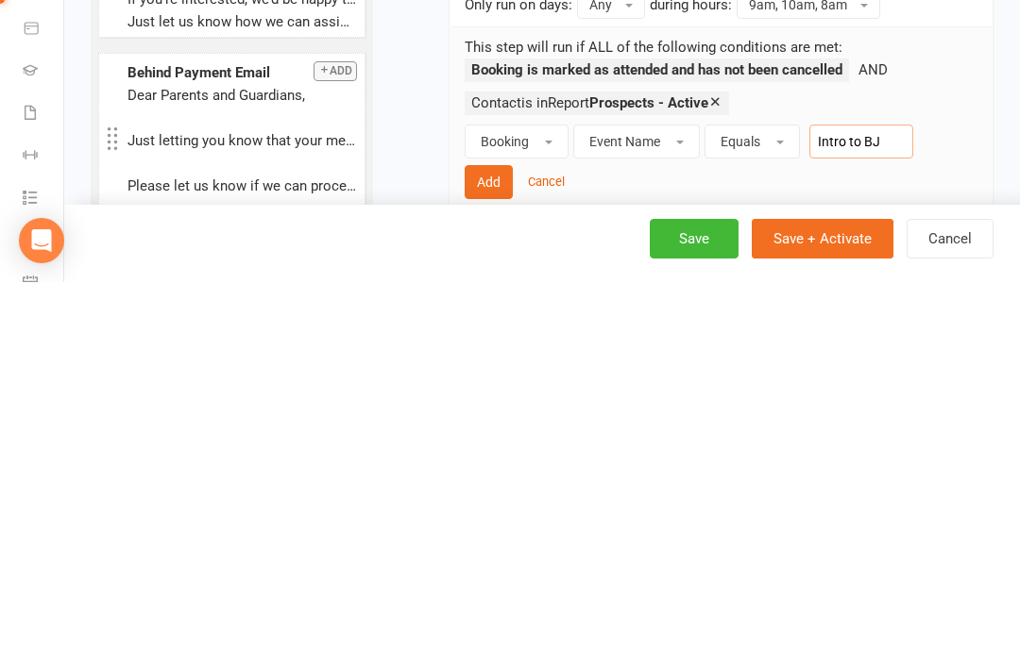
type input "Intro to BJJ"
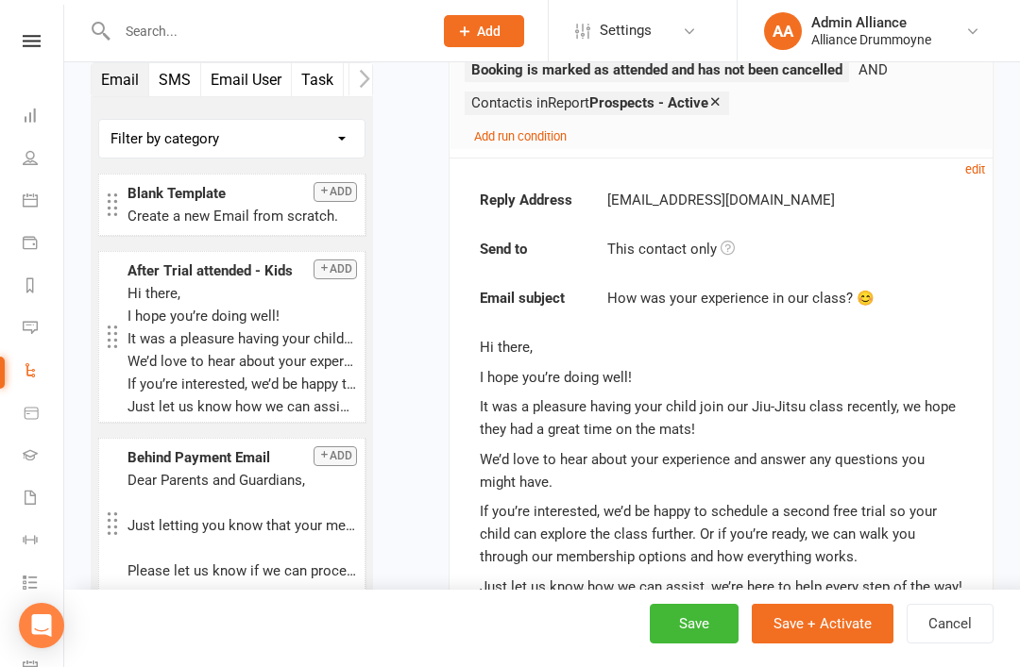
scroll to position [508, 0]
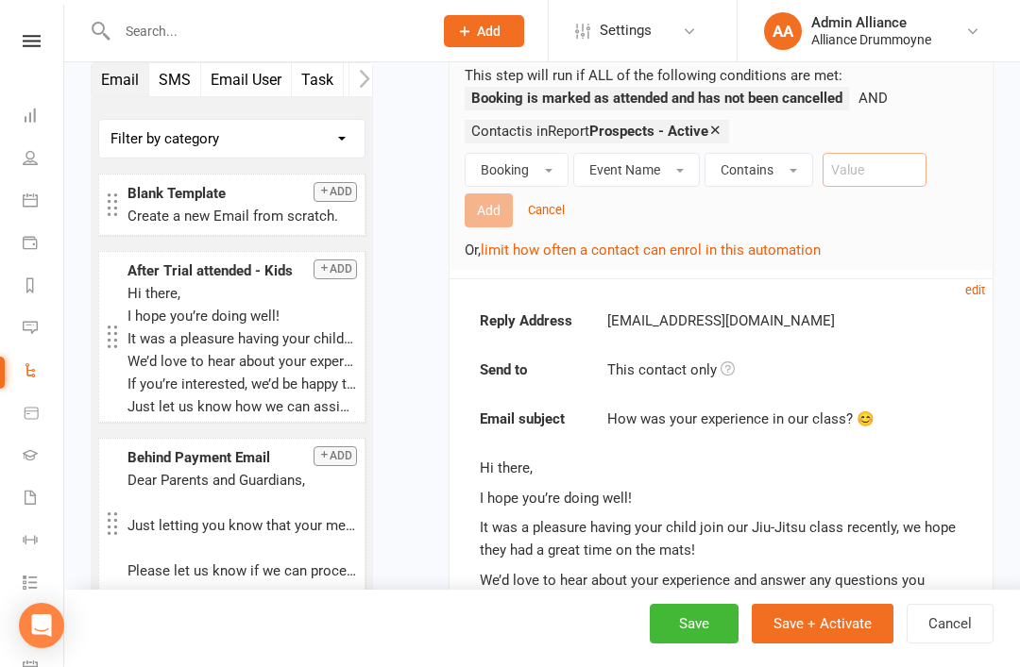
click at [892, 174] on input "text" at bounding box center [874, 170] width 104 height 34
type input "Intro to bjj"
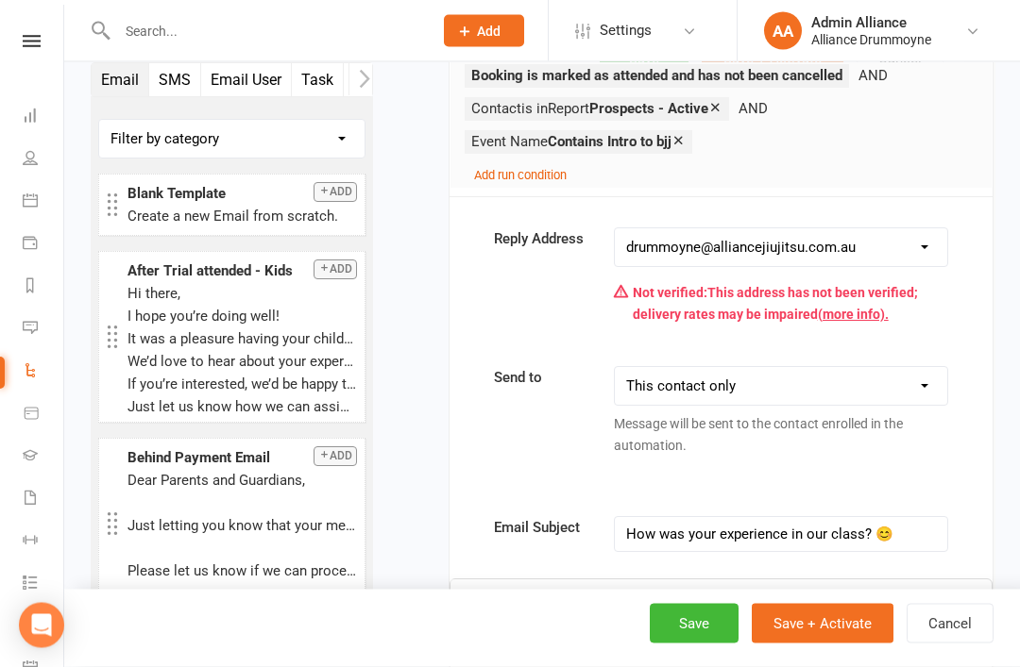
scroll to position [647, 0]
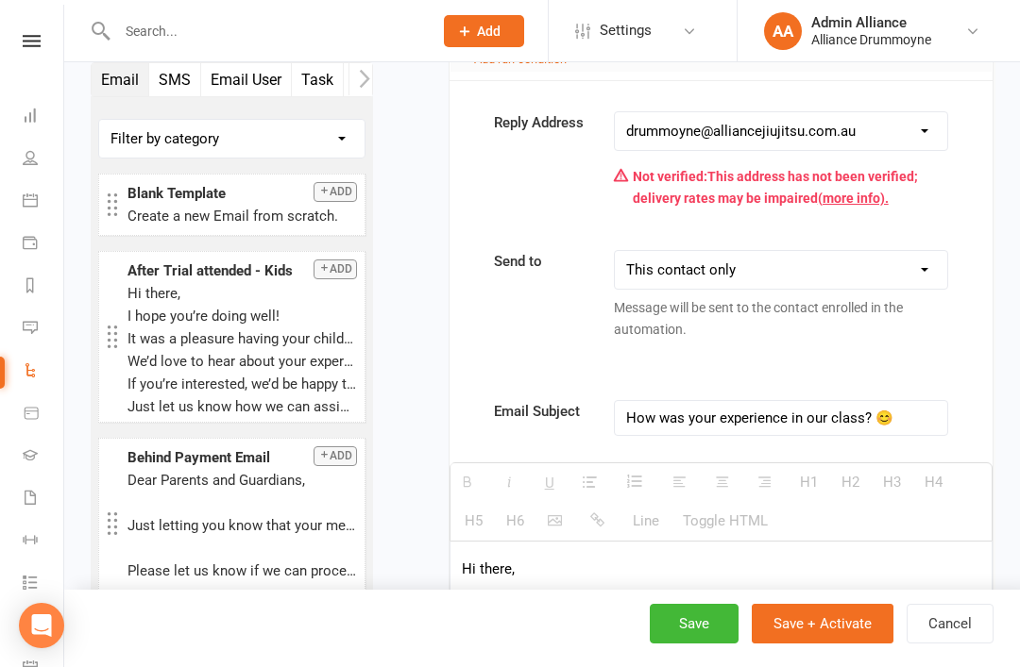
click at [906, 425] on div "How was your experience in our class? 😊" at bounding box center [780, 418] width 331 height 34
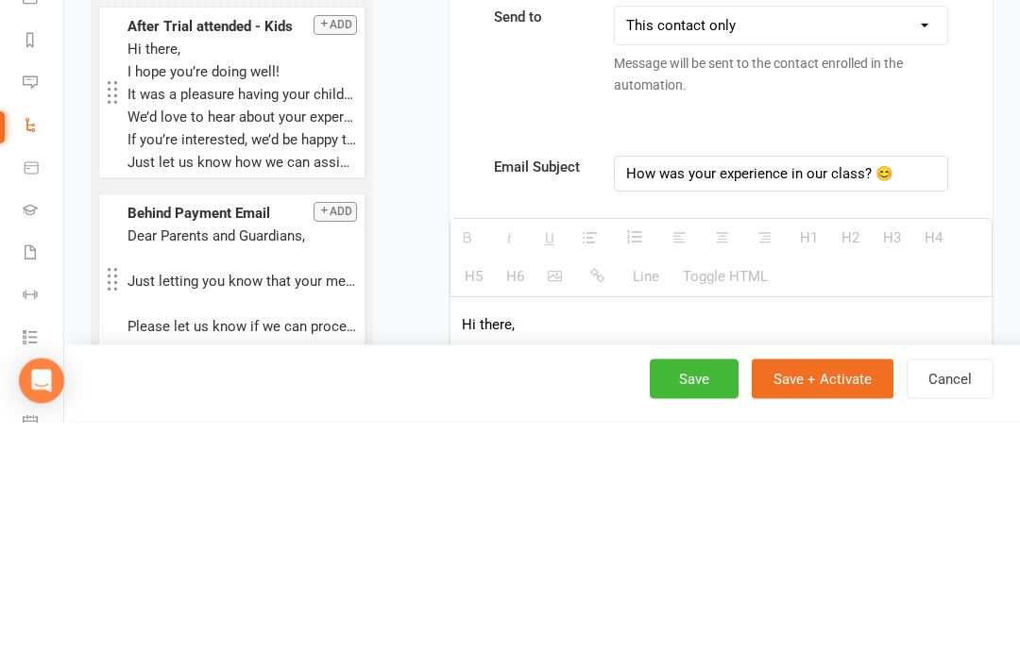
click at [890, 402] on div "How was your experience in our class? 😊" at bounding box center [780, 419] width 331 height 34
click at [893, 402] on div "How was your experience in our class? 😊" at bounding box center [780, 419] width 331 height 34
paste div
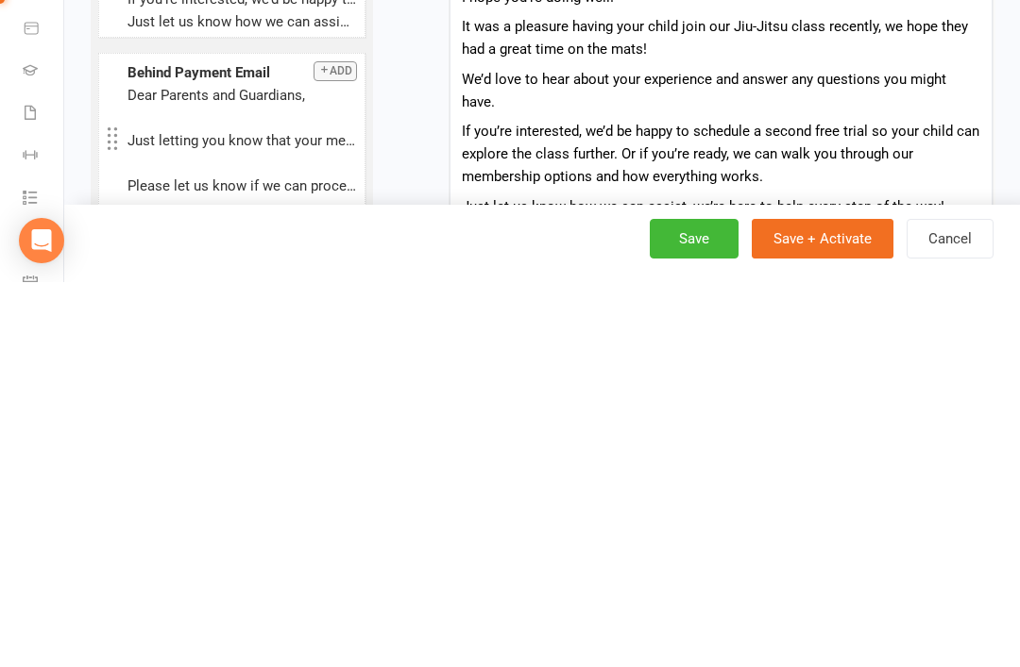
scroll to position [922, 0]
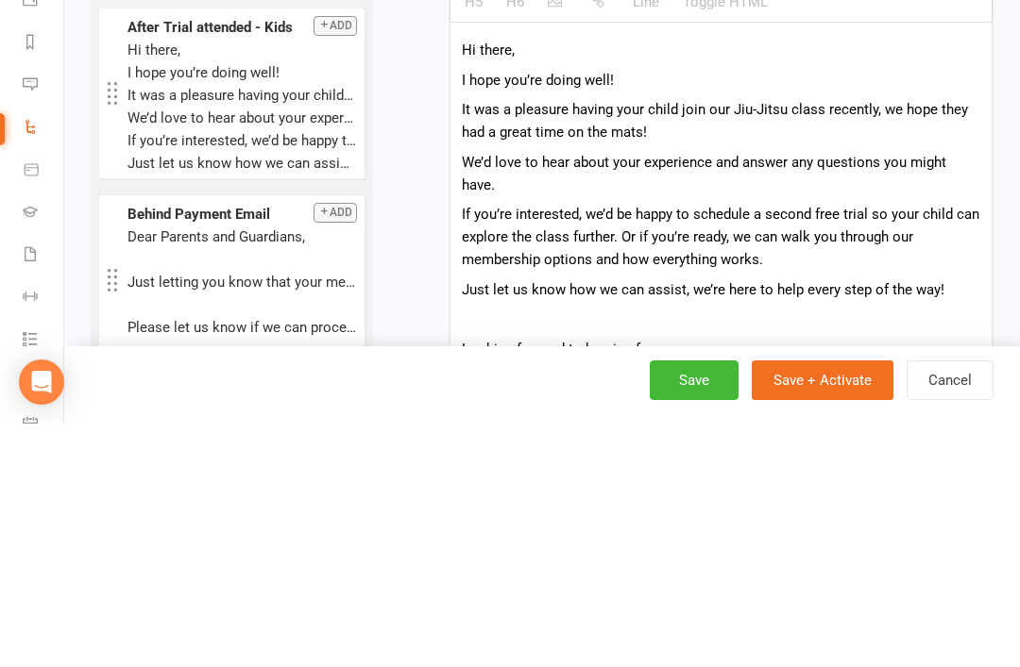
click at [481, 313] on p "I hope you’re doing well!" at bounding box center [721, 324] width 518 height 23
click at [478, 313] on p "I hope you’re doing well!" at bounding box center [721, 324] width 518 height 23
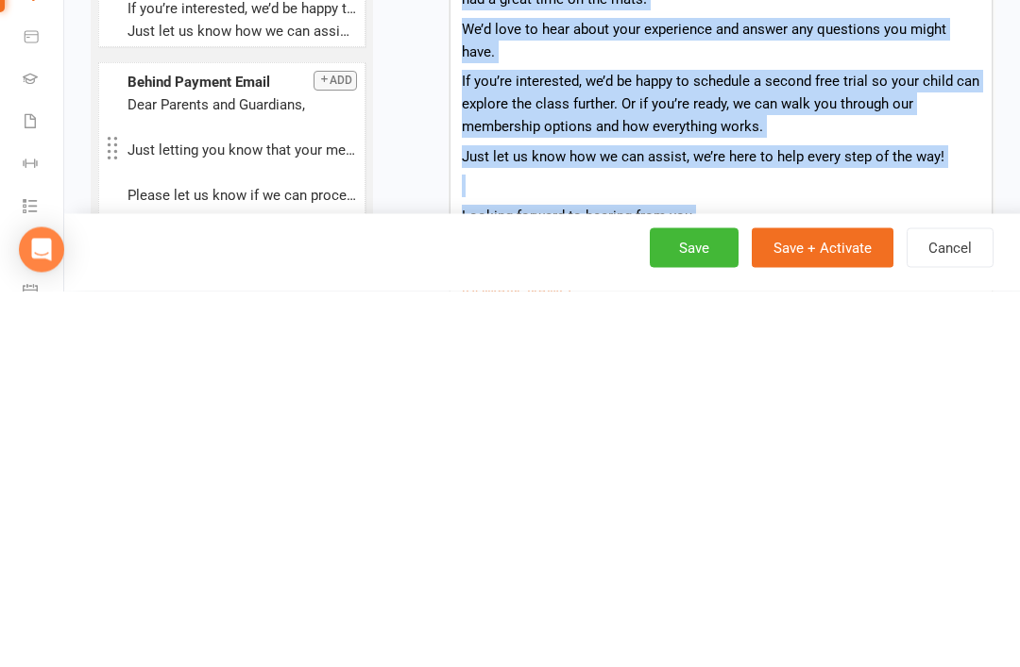
paste div
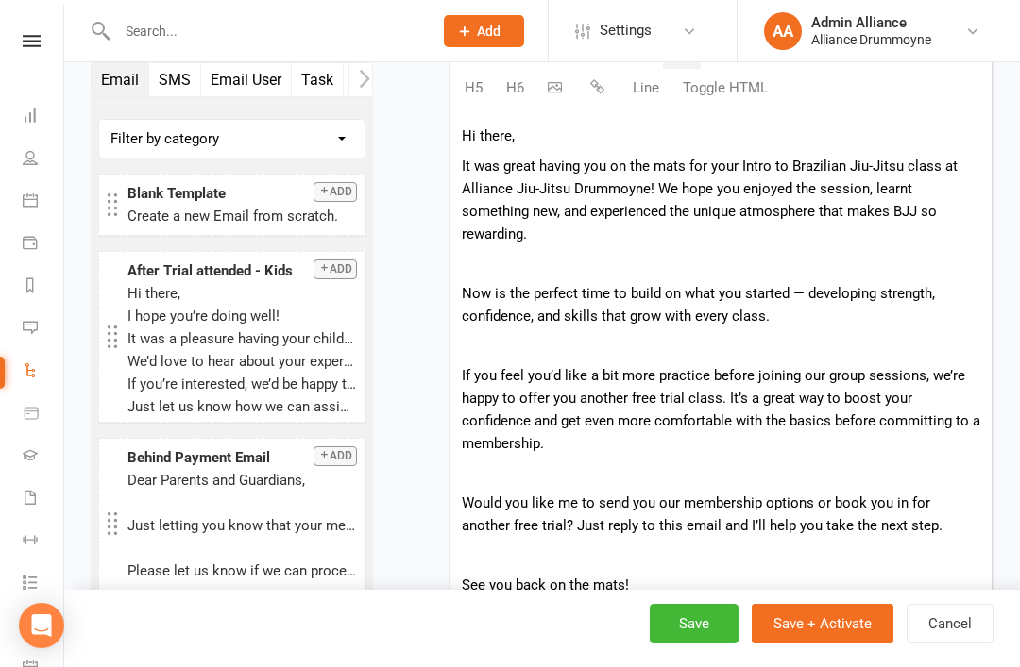
scroll to position [1069, 0]
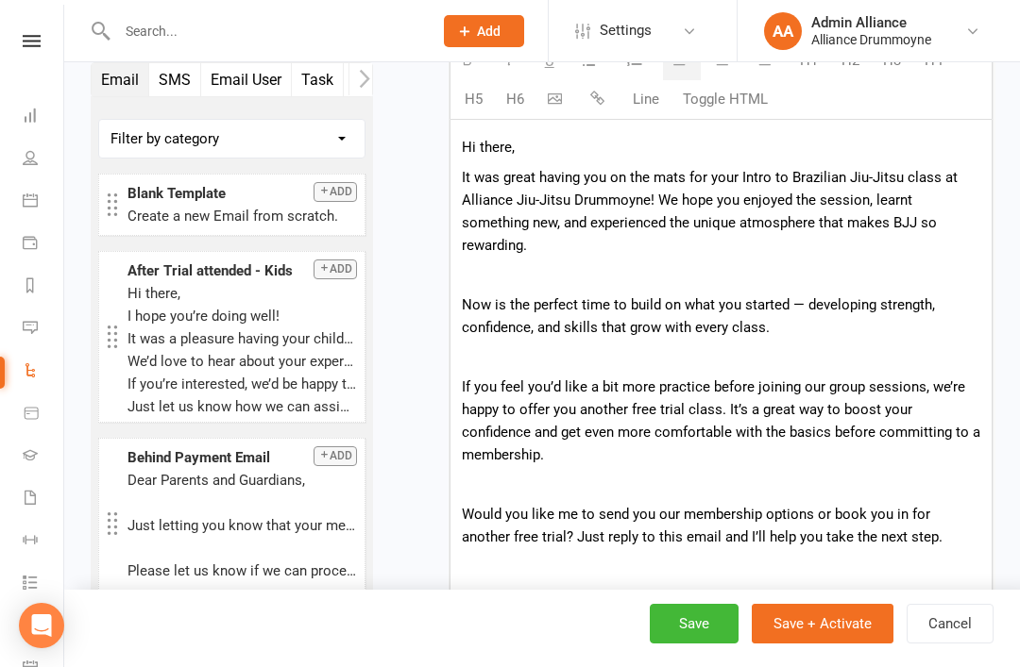
click at [500, 139] on p "Hi there," at bounding box center [721, 147] width 518 height 23
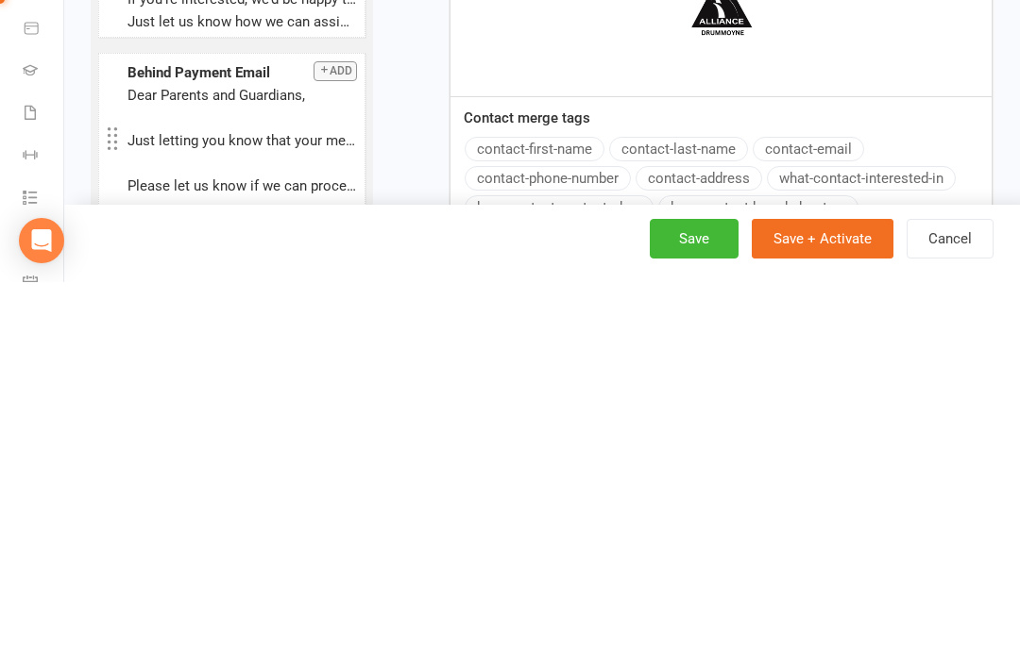
scroll to position [1449, 0]
click at [561, 522] on button "contact-first-name" at bounding box center [535, 534] width 140 height 25
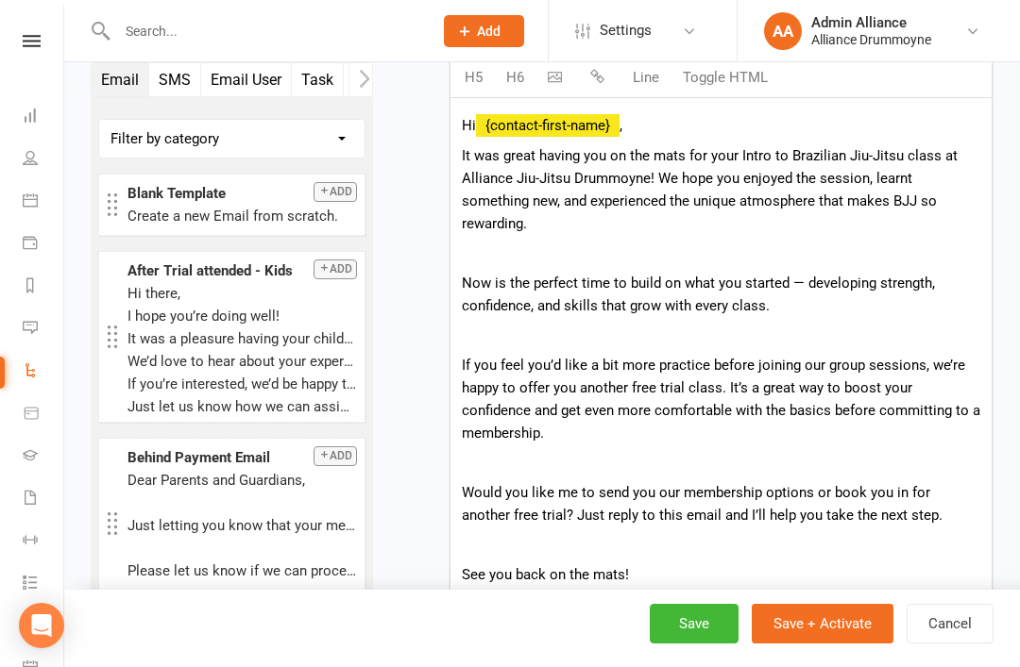
scroll to position [1085, 0]
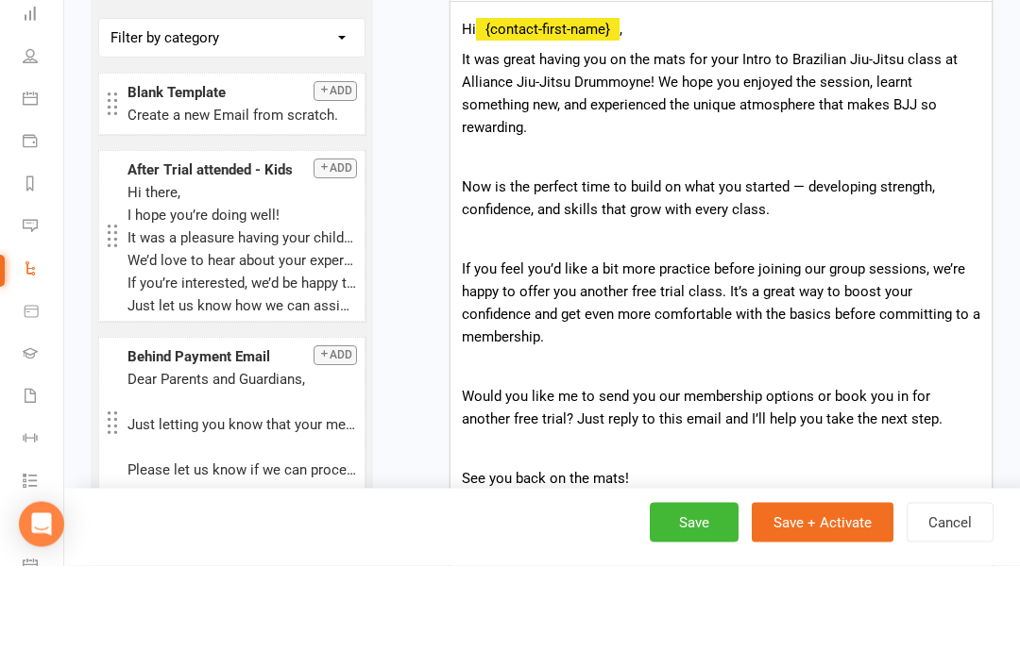
click at [808, 278] on p "Now is the perfect time to build on what you started — developing strength, con…" at bounding box center [721, 300] width 518 height 45
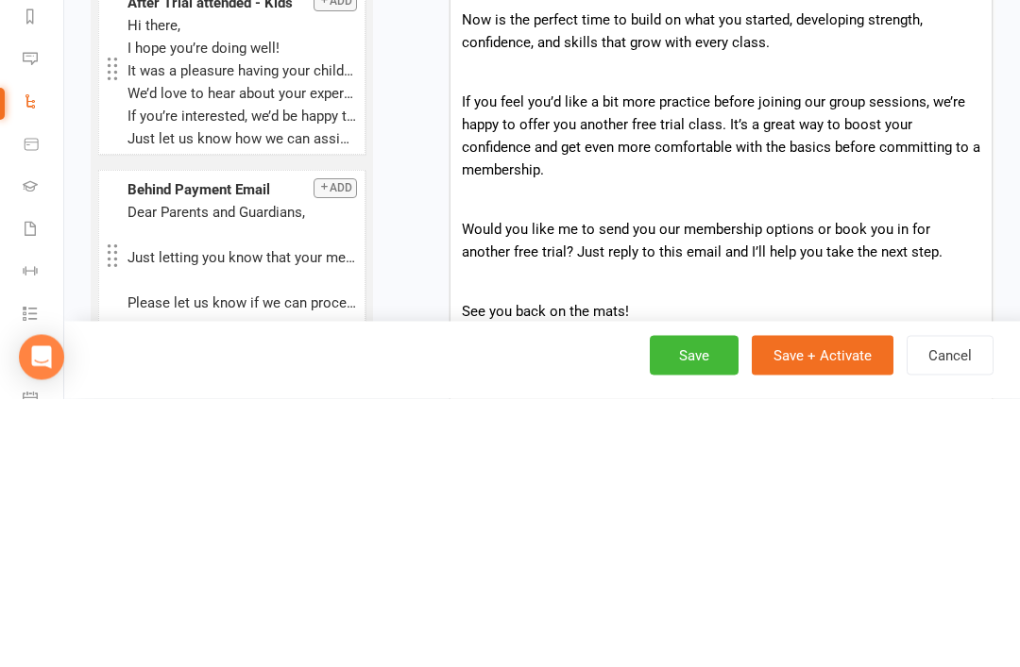
click at [723, 191] on div "Hi {contact-first-name} , It was great having you on the mats for your Intro to…" at bounding box center [720, 475] width 541 height 742
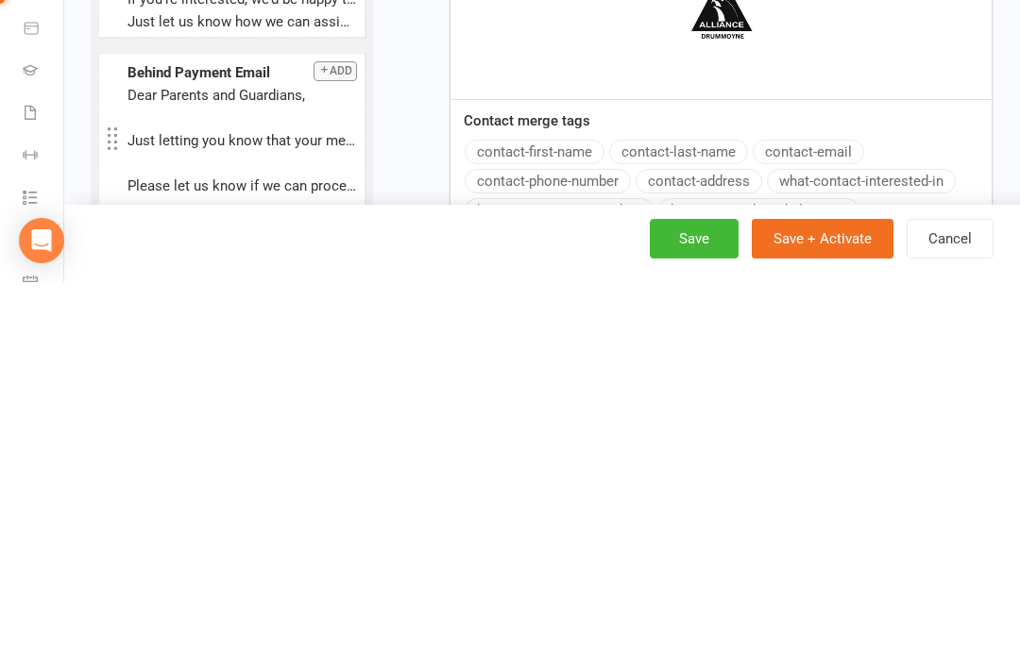
scroll to position [1416, 0]
click at [703, 604] on button "Save" at bounding box center [694, 624] width 89 height 40
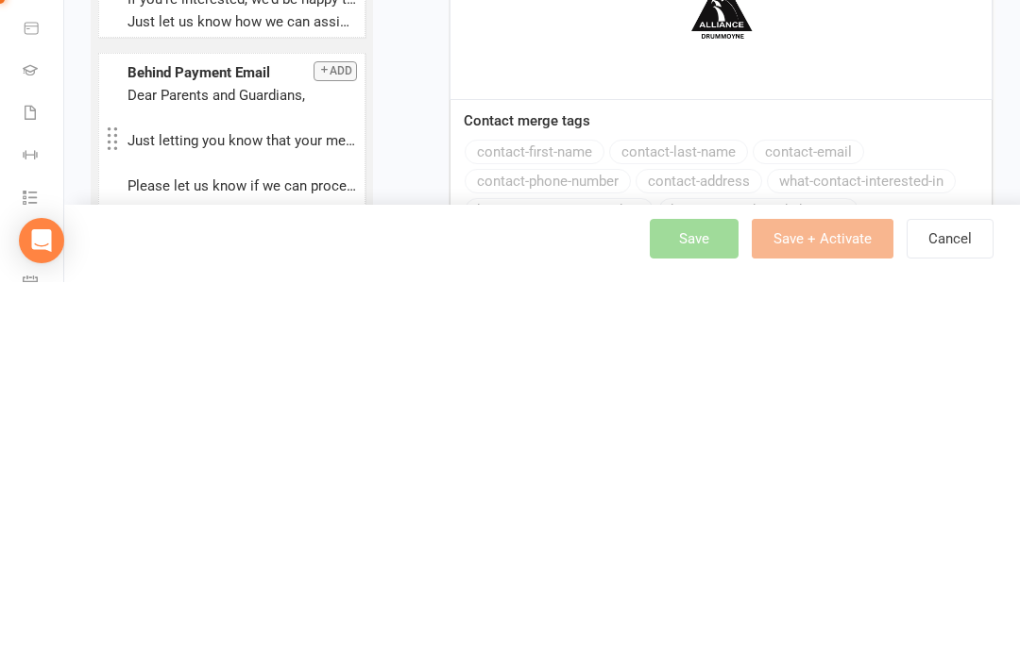
scroll to position [2198, 0]
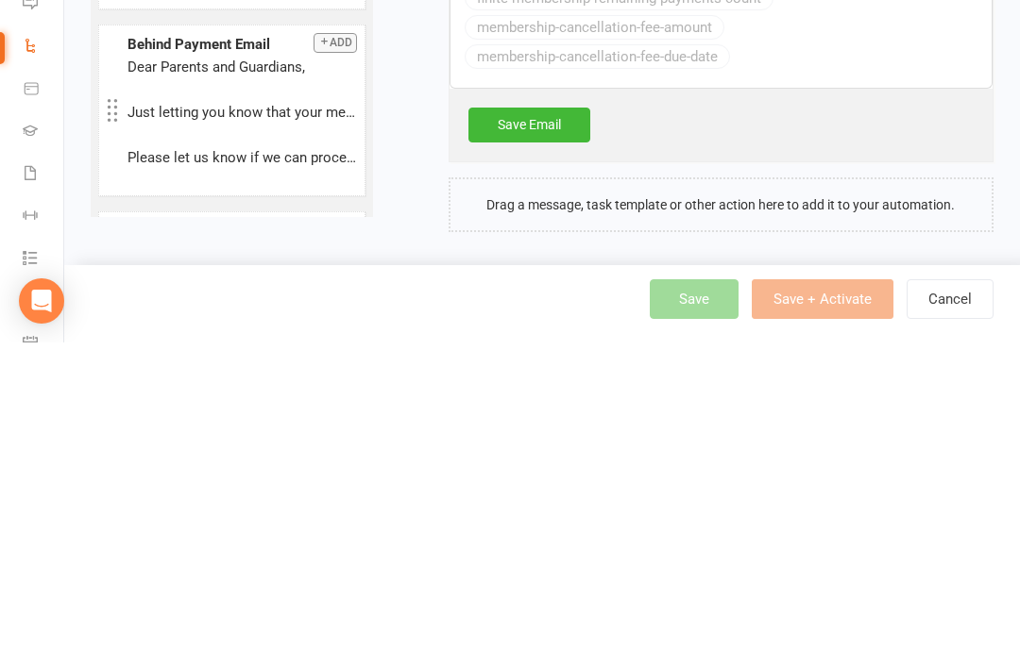
select select "25"
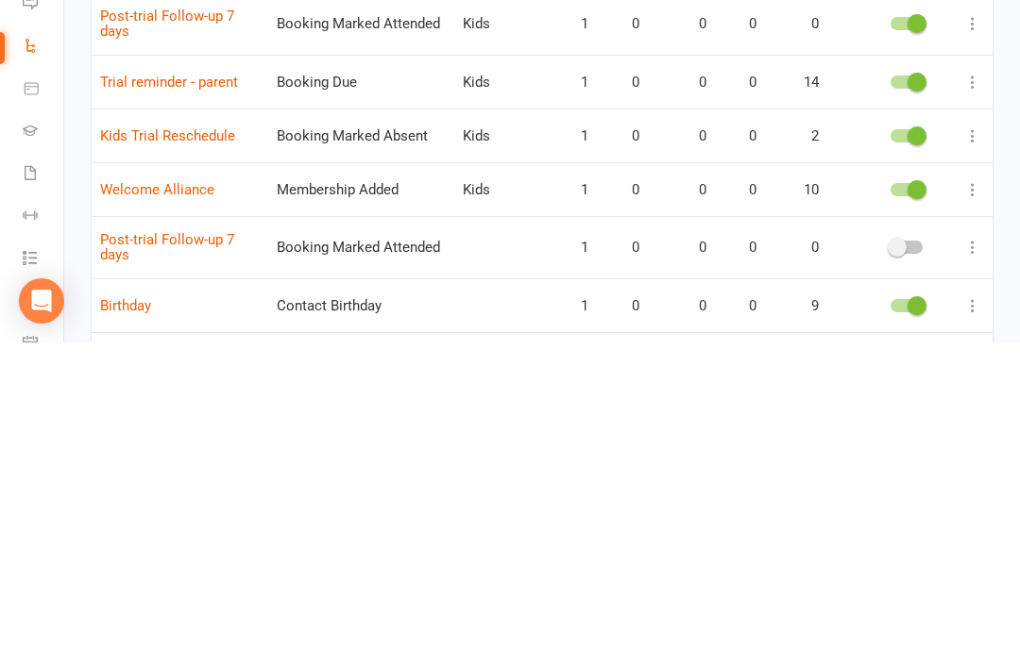
scroll to position [559, 0]
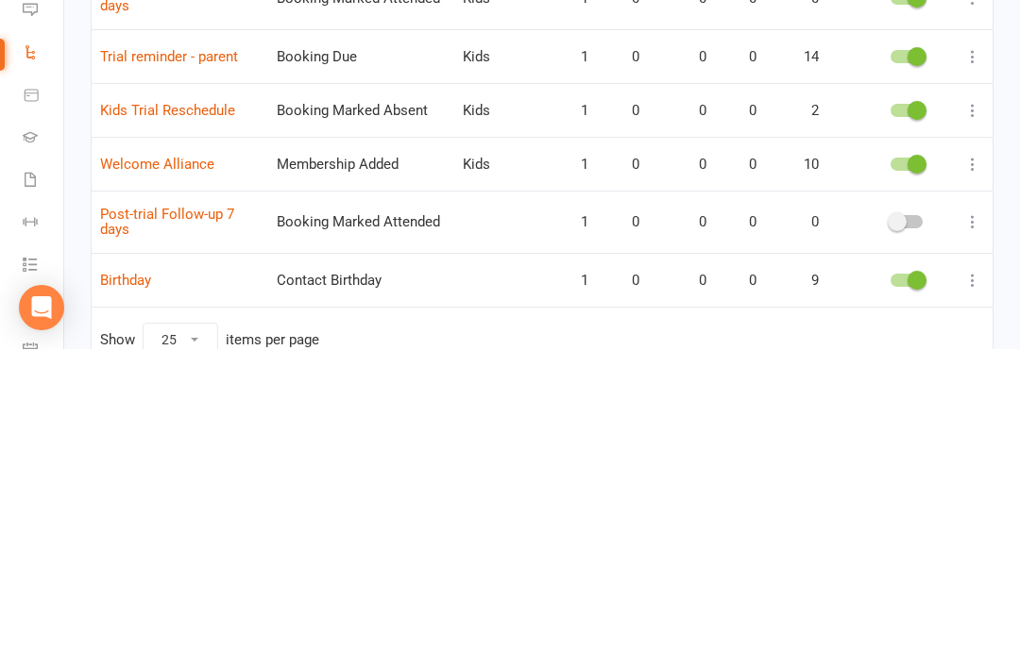
click at [907, 533] on div at bounding box center [906, 539] width 32 height 13
click at [890, 537] on input "checkbox" at bounding box center [890, 537] width 0 height 0
checkbox input "true"
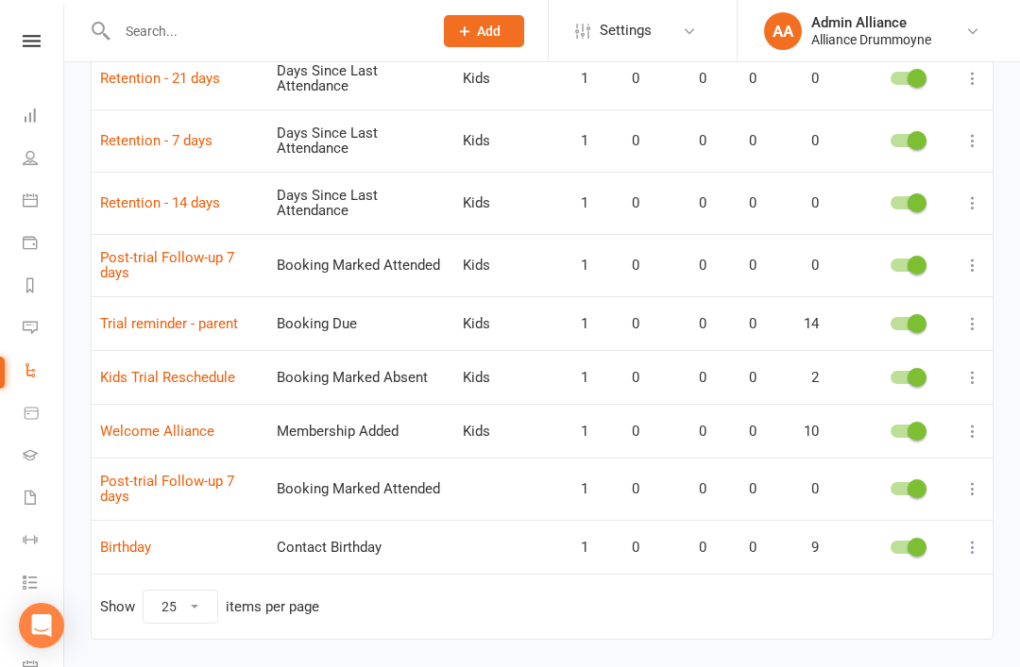
click at [974, 492] on button at bounding box center [972, 489] width 23 height 23
click at [904, 521] on link "Edit" at bounding box center [889, 518] width 187 height 38
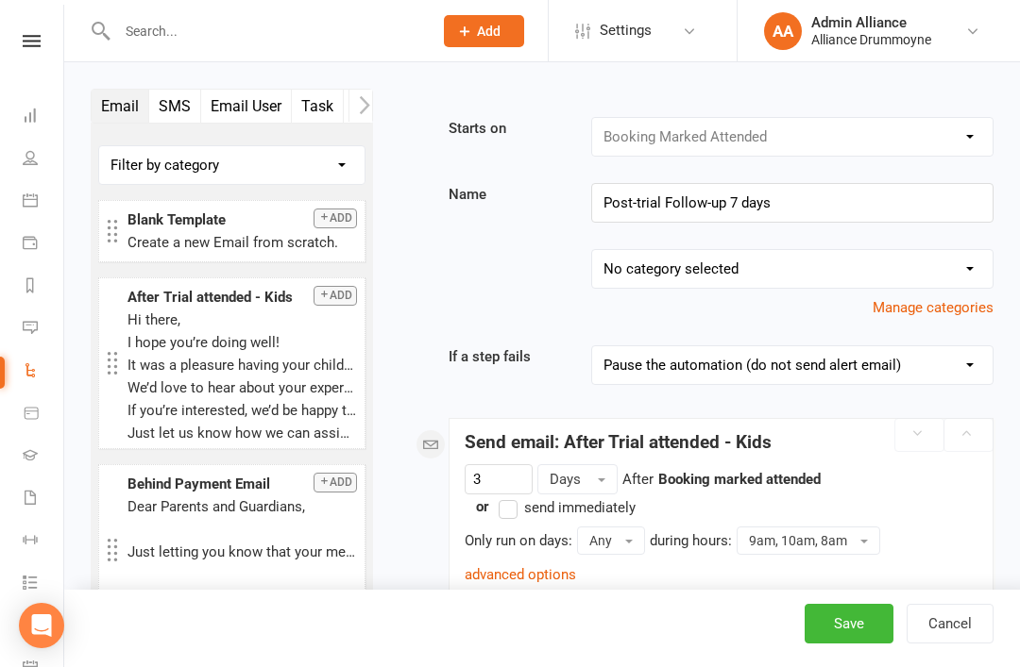
click at [879, 272] on select "No category selected Adults Kids Trial" at bounding box center [791, 269] width 399 height 38
select select "0"
click at [863, 644] on button "Save" at bounding box center [848, 624] width 89 height 40
select select "25"
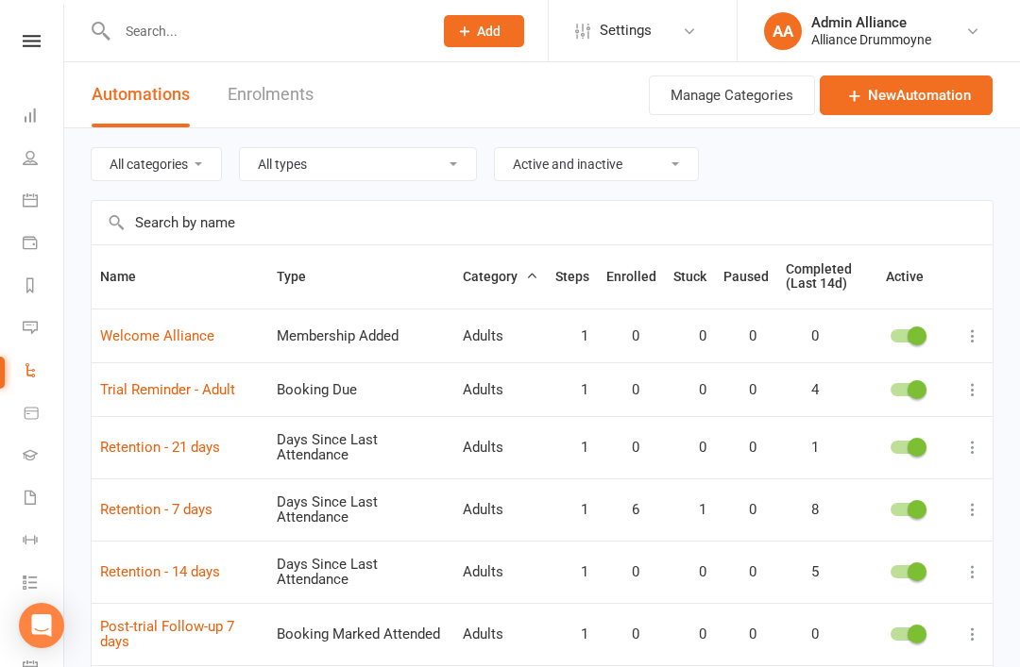
click at [518, 273] on span "Category" at bounding box center [501, 276] width 76 height 15
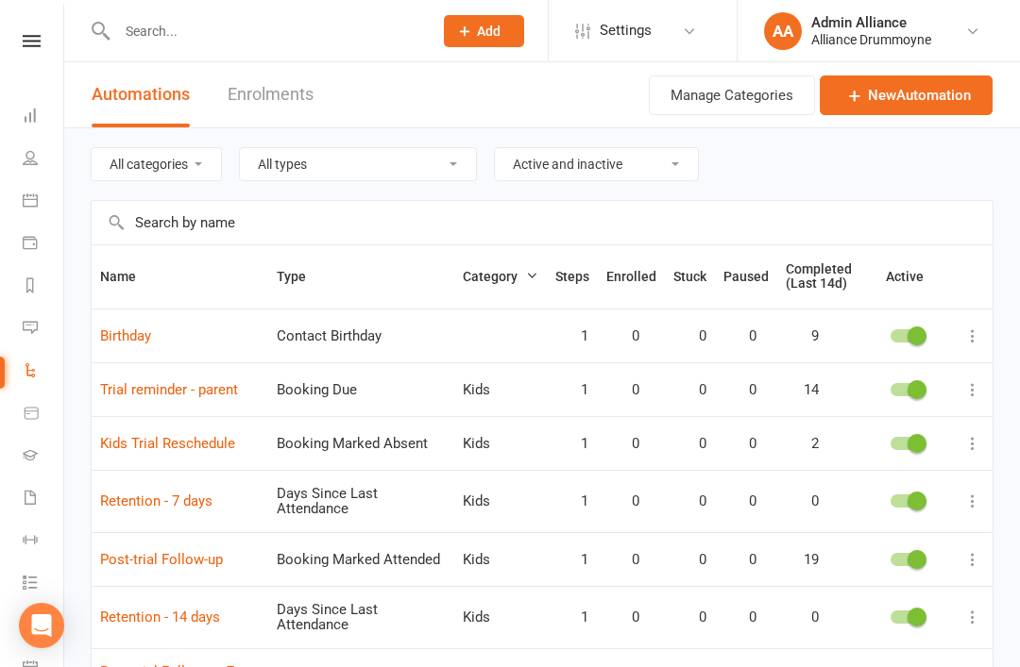
click at [498, 287] on button "Category" at bounding box center [501, 276] width 76 height 23
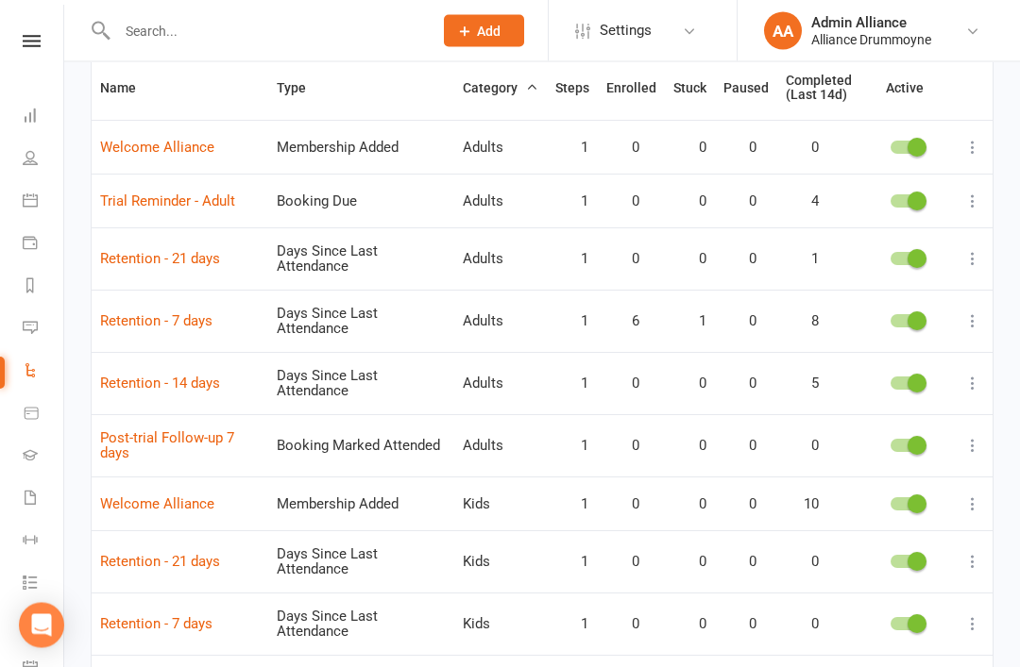
scroll to position [191, 0]
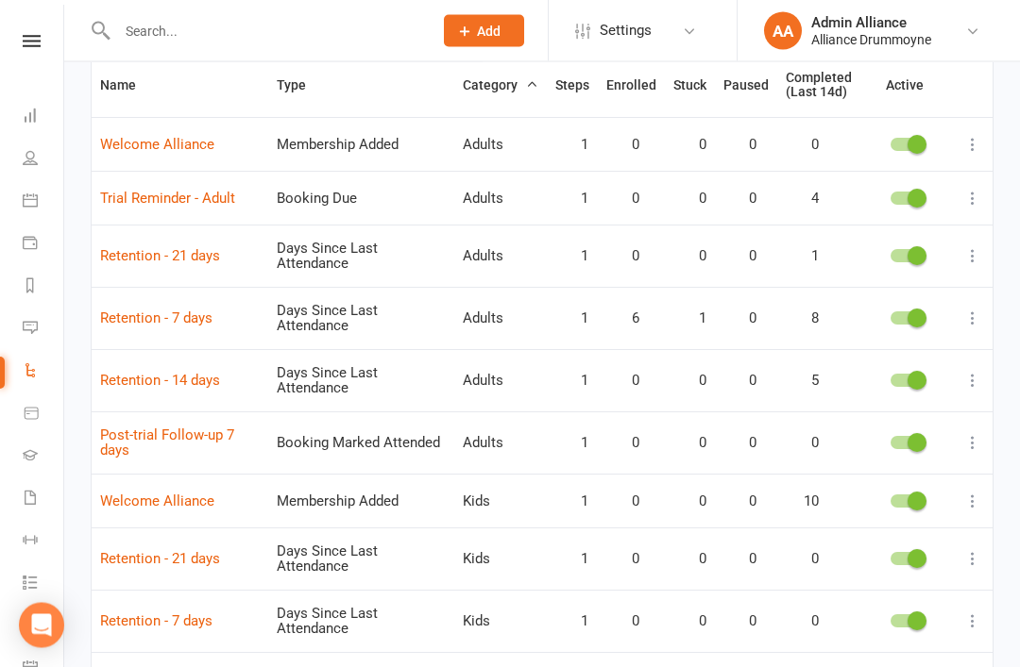
click at [42, 123] on link "Dashboard" at bounding box center [44, 117] width 42 height 42
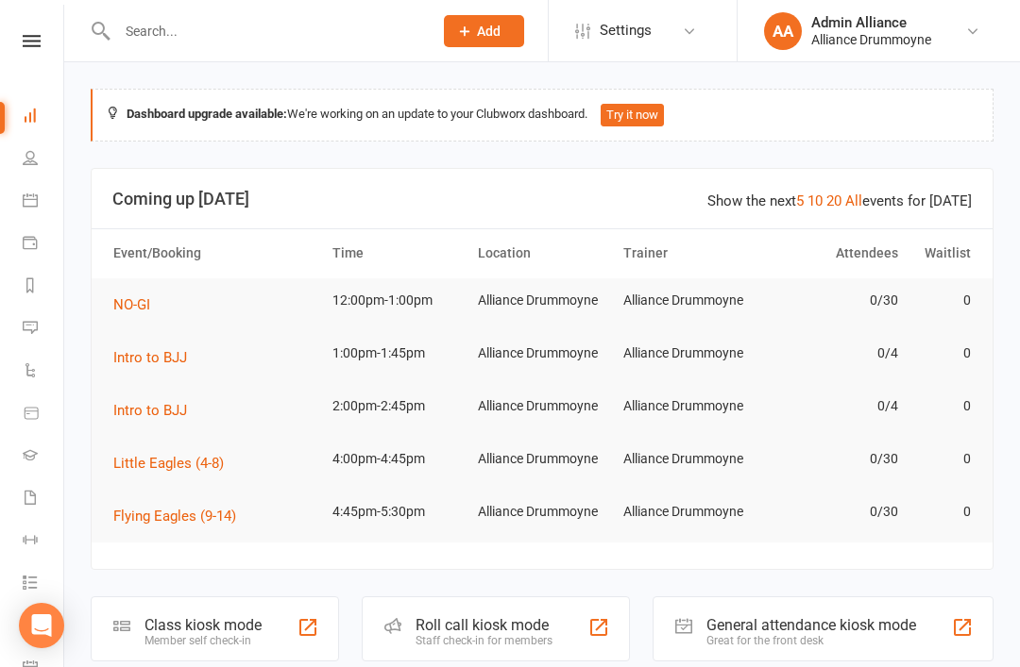
click at [38, 183] on link "Calendar" at bounding box center [44, 202] width 42 height 42
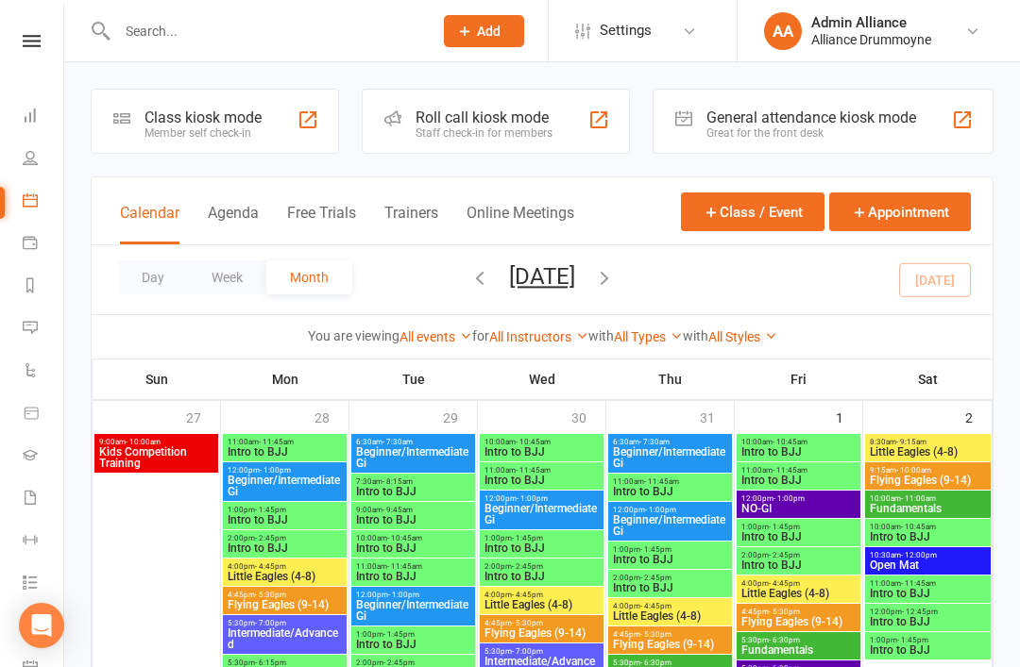
click at [36, 165] on link "People" at bounding box center [44, 160] width 42 height 42
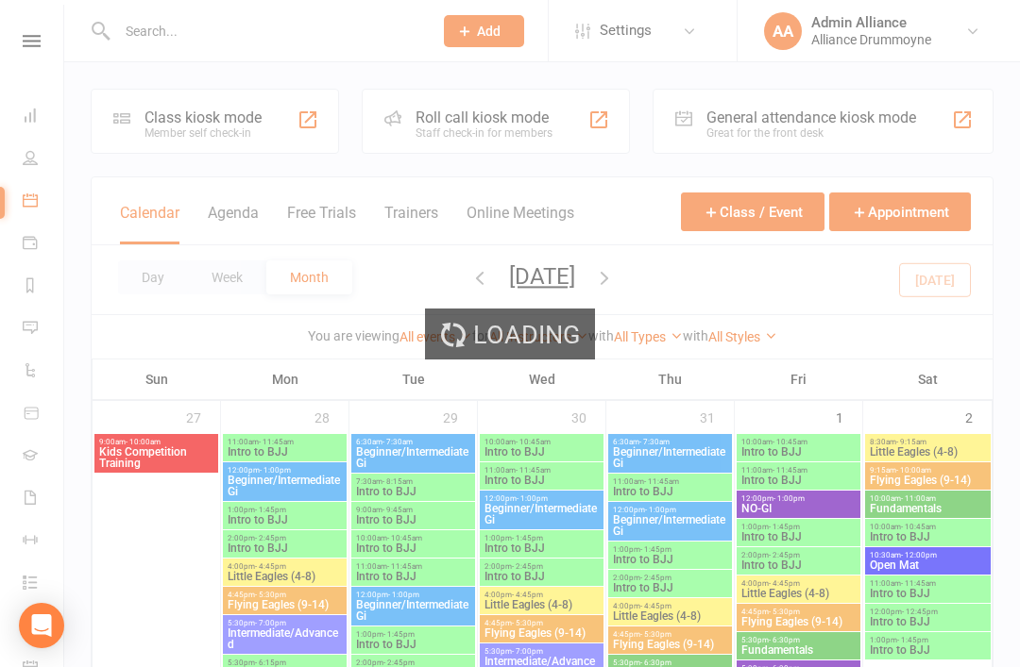
select select "100"
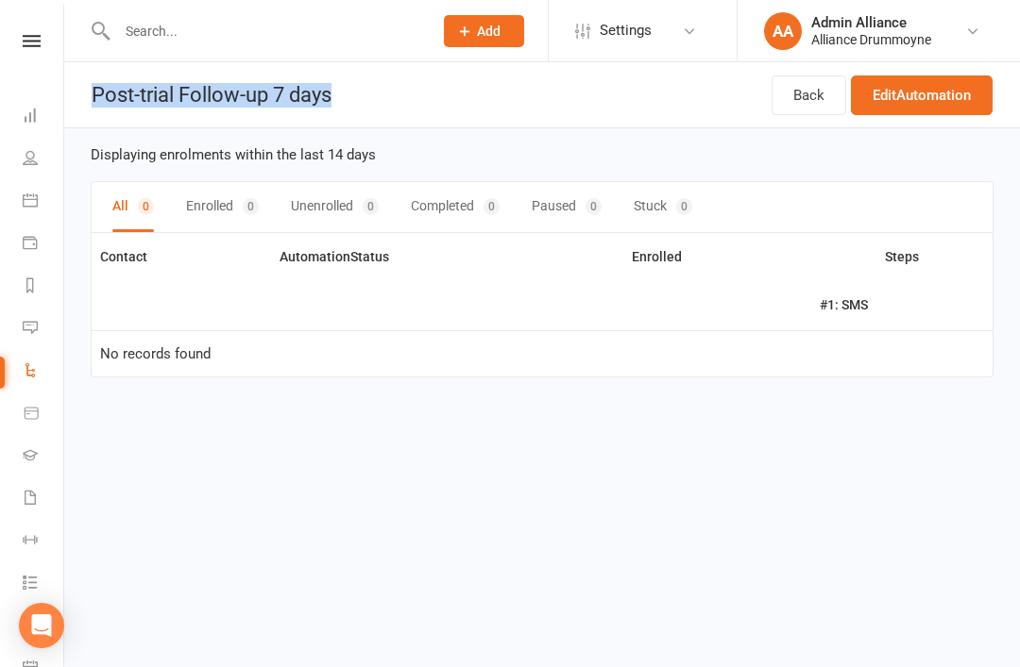
click at [36, 378] on link "Automations" at bounding box center [44, 372] width 42 height 42
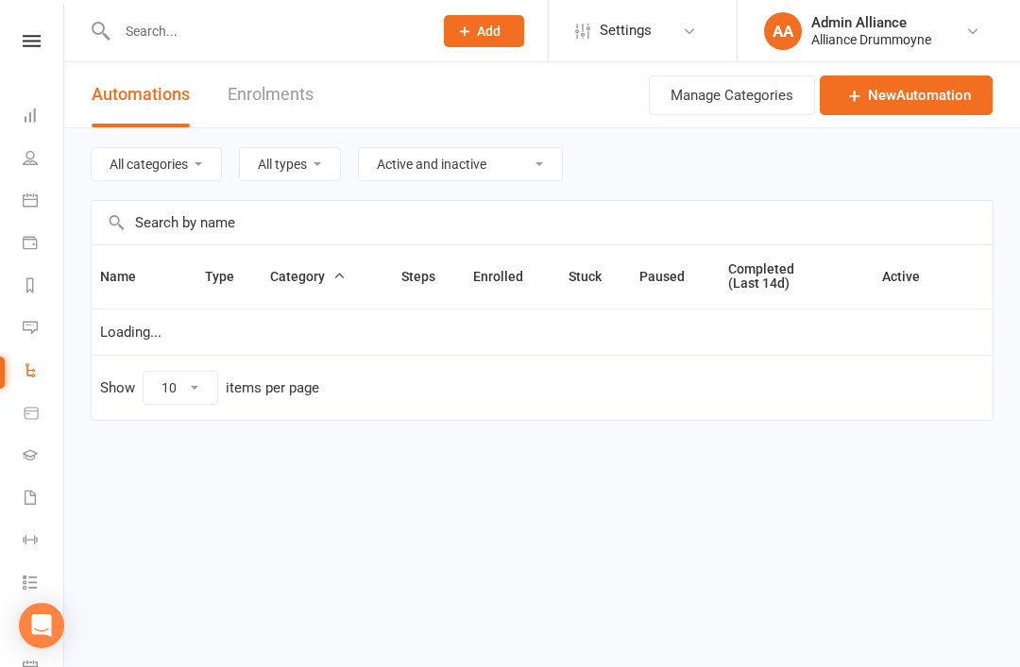
select select "25"
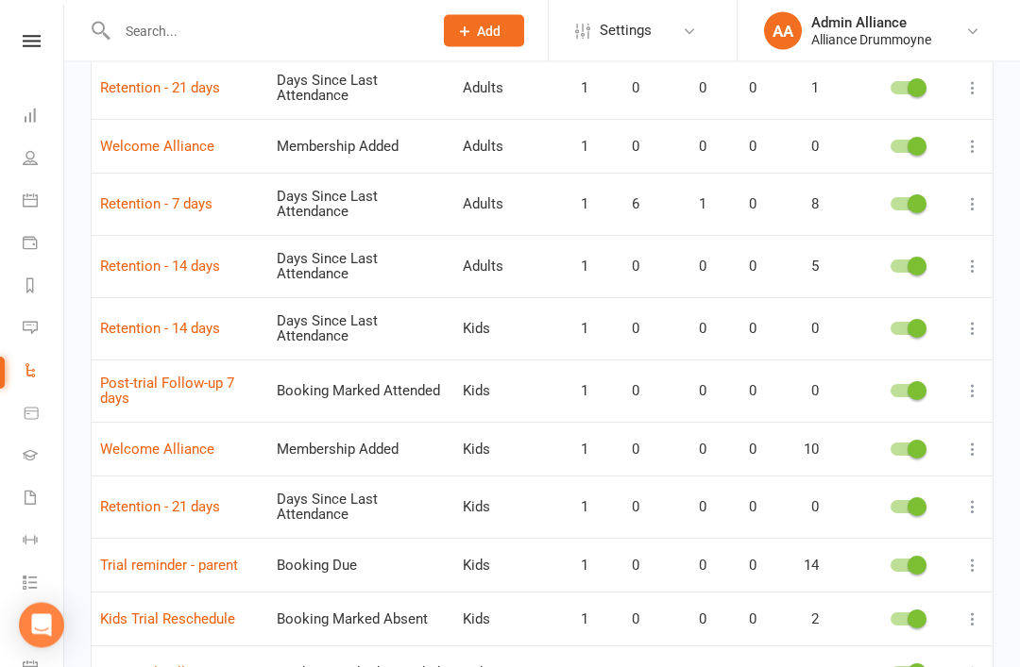
scroll to position [309, 0]
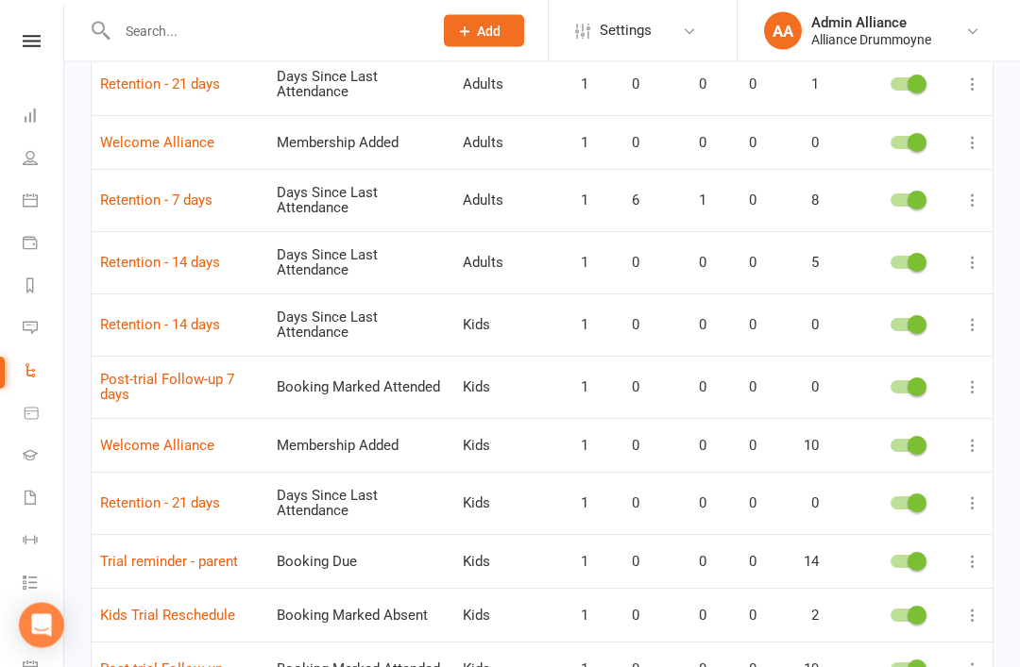
click at [150, 381] on link "Post-trial Follow-up 7 days" at bounding box center [167, 388] width 134 height 33
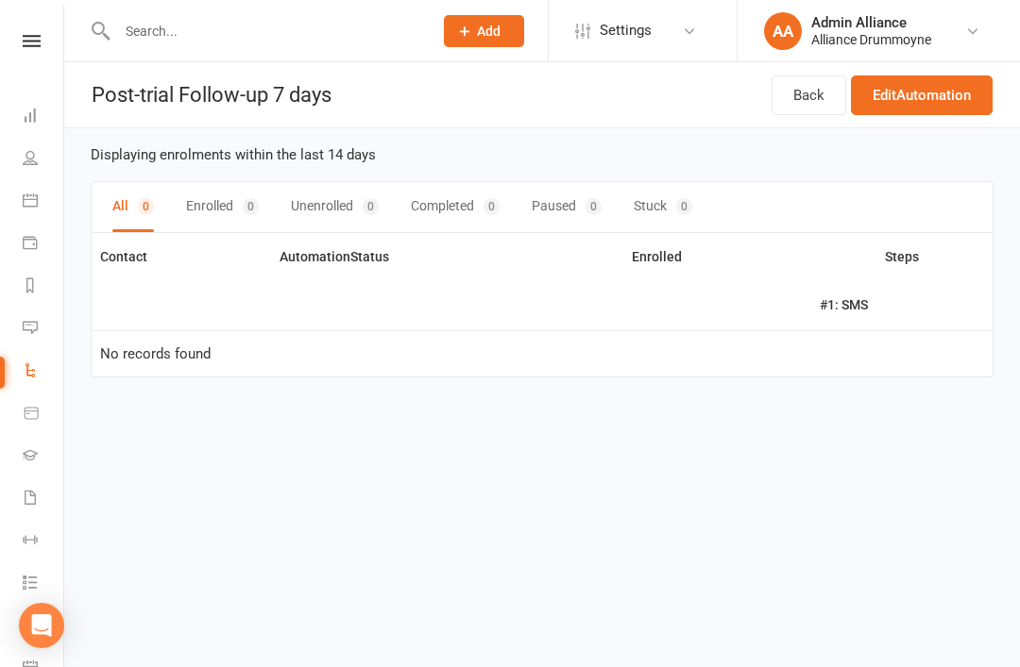
select select "25"
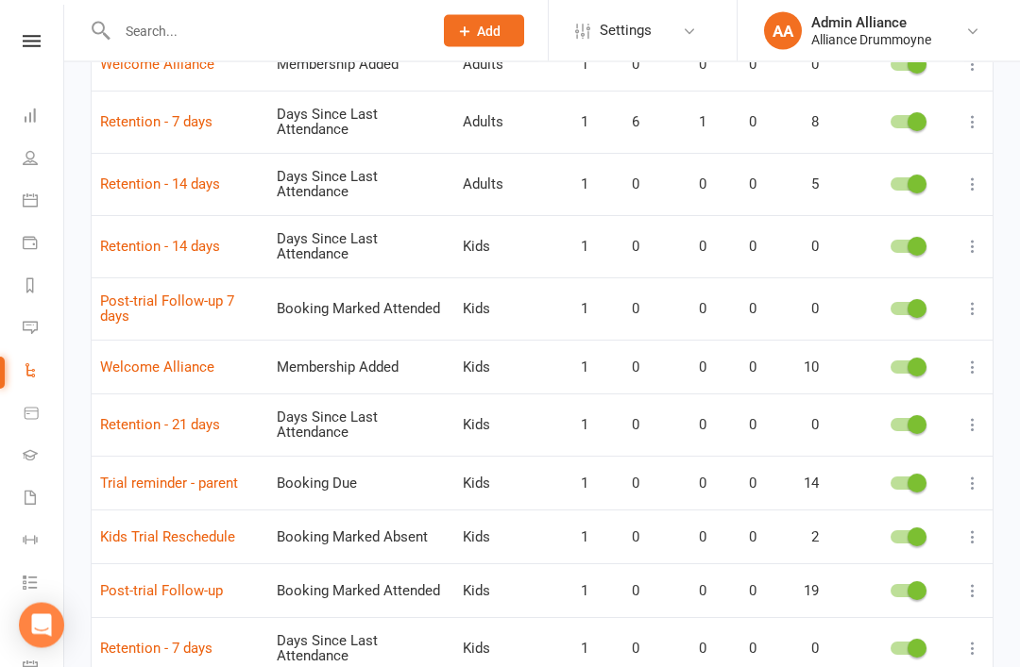
scroll to position [388, 0]
click at [971, 305] on icon at bounding box center [972, 308] width 19 height 19
click at [870, 351] on link "Edit" at bounding box center [889, 341] width 187 height 38
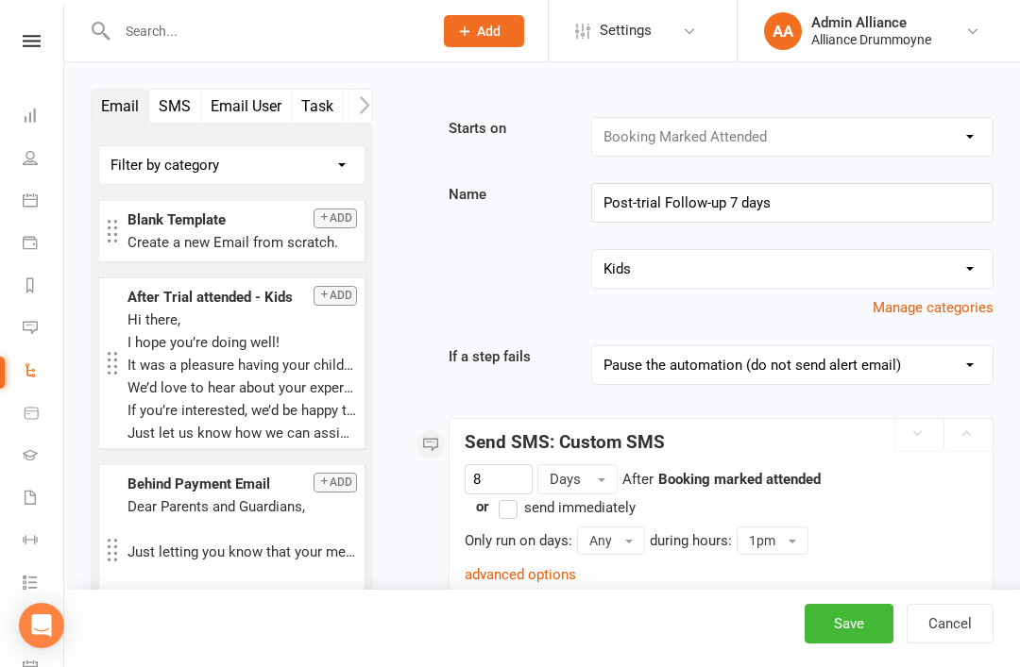
select select "25"
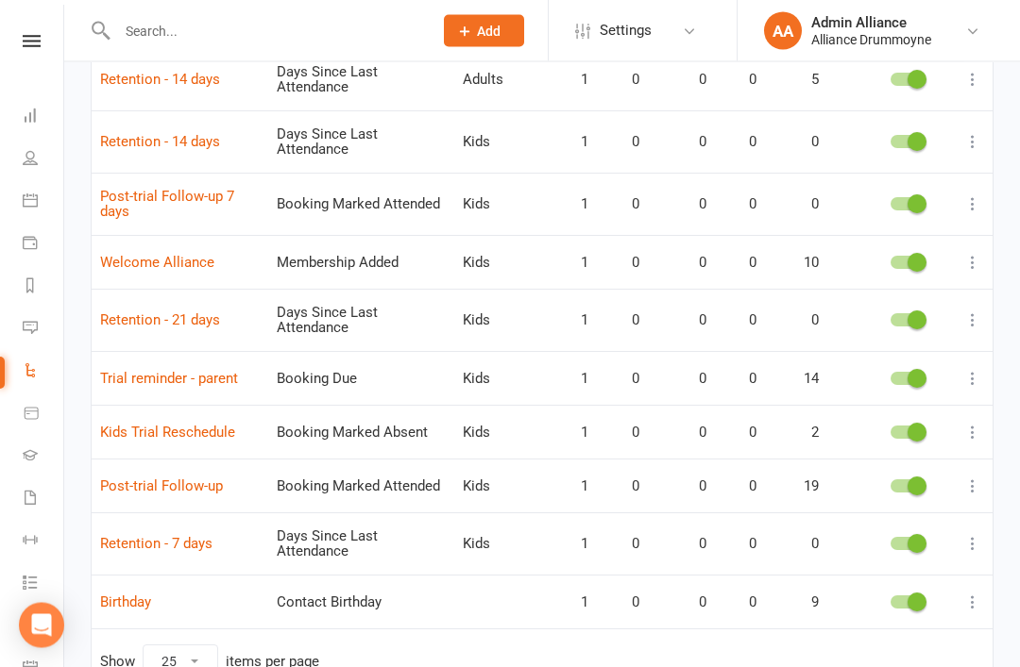
scroll to position [497, 0]
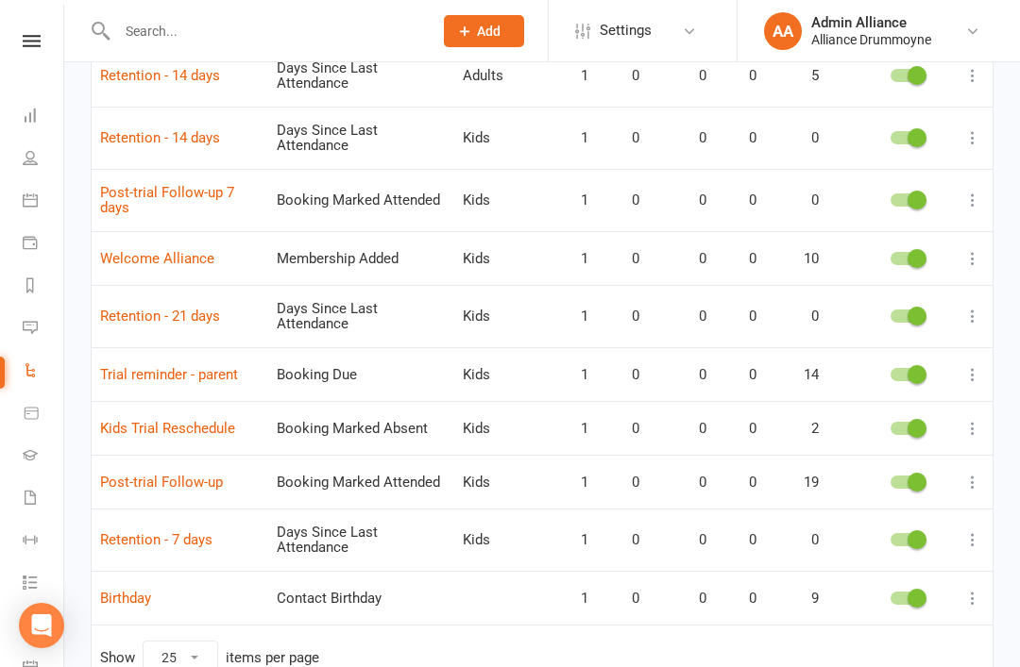
click at [980, 478] on icon at bounding box center [972, 482] width 19 height 19
click at [911, 507] on link "Edit" at bounding box center [889, 513] width 187 height 38
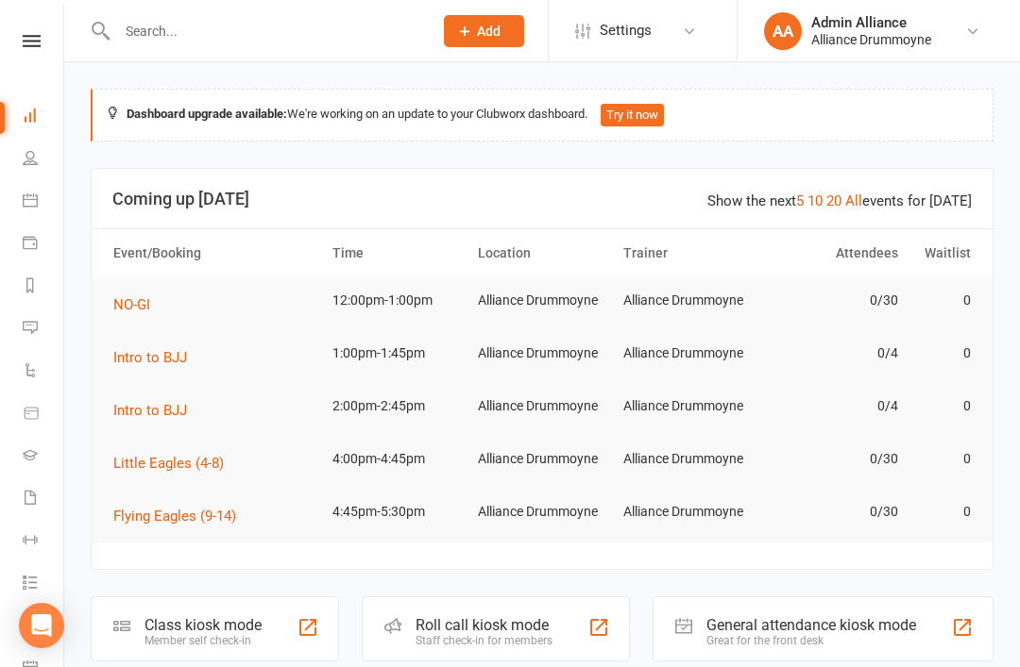
click at [661, 114] on button "Try it now" at bounding box center [631, 115] width 63 height 23
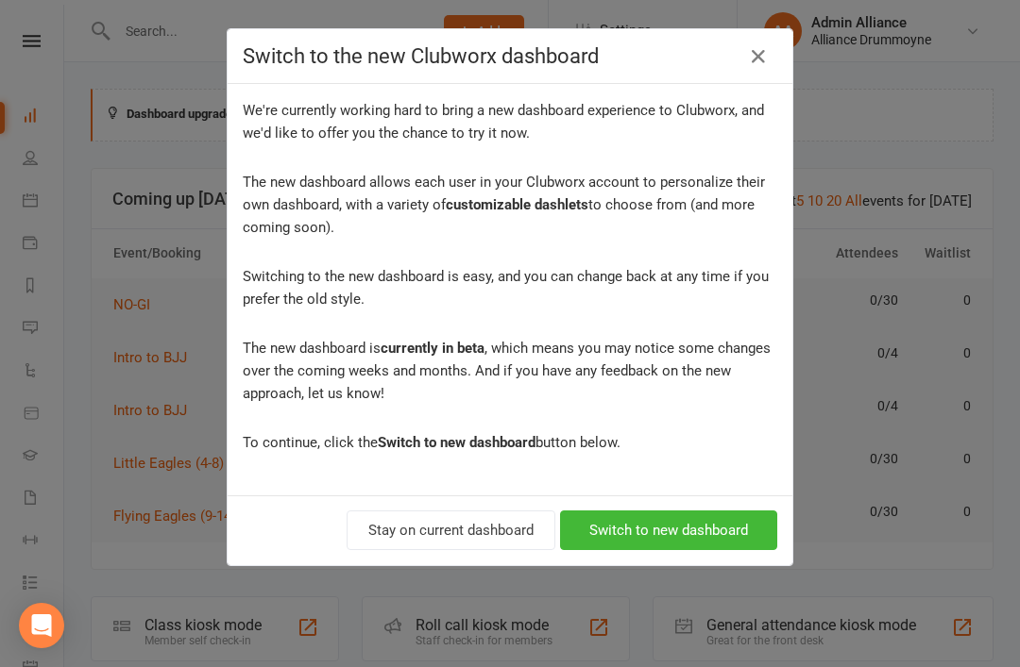
click at [772, 44] on button "button" at bounding box center [758, 57] width 30 height 30
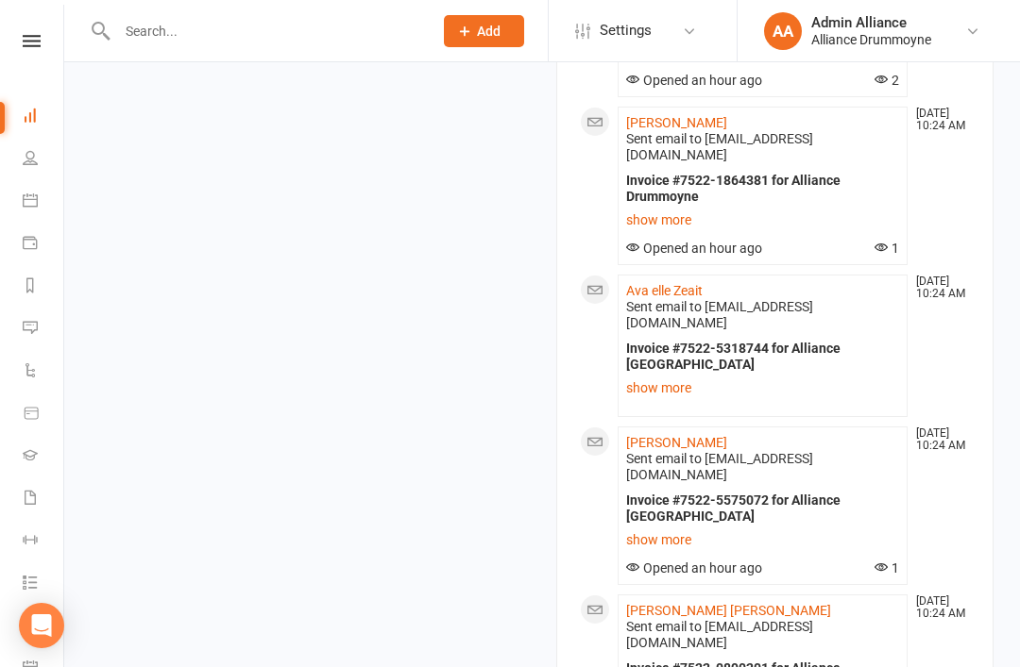
scroll to position [1912, 0]
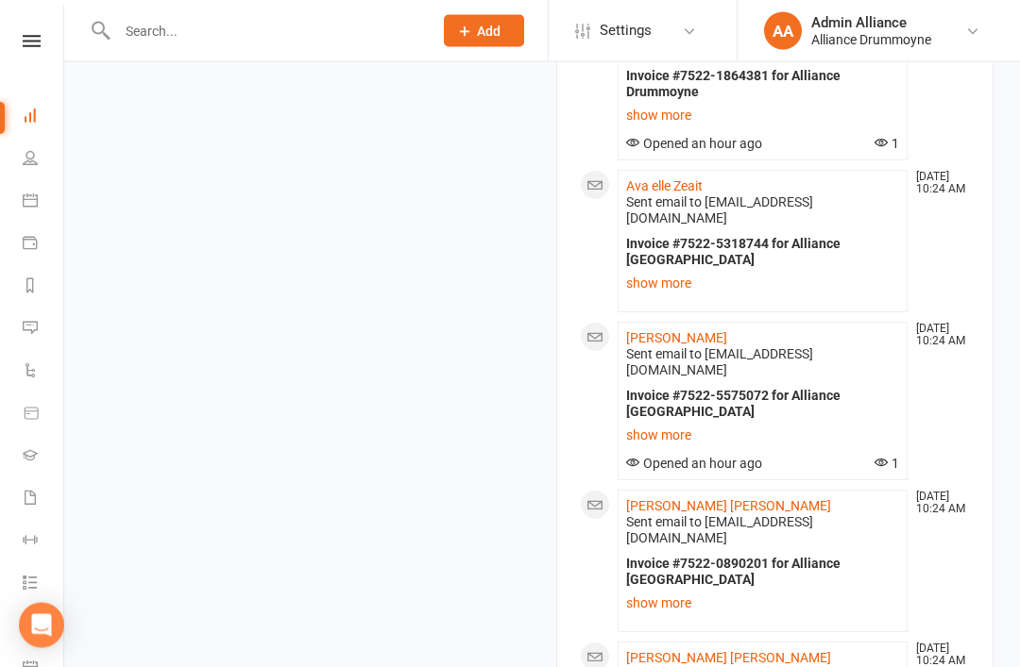
click at [42, 172] on link "People" at bounding box center [44, 160] width 42 height 42
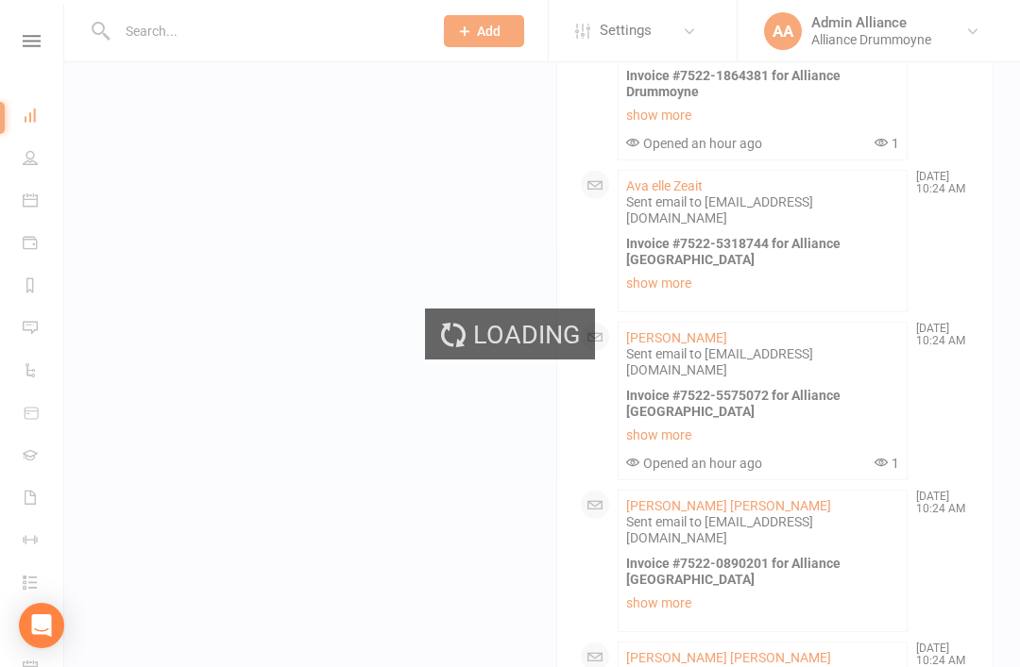
select select "100"
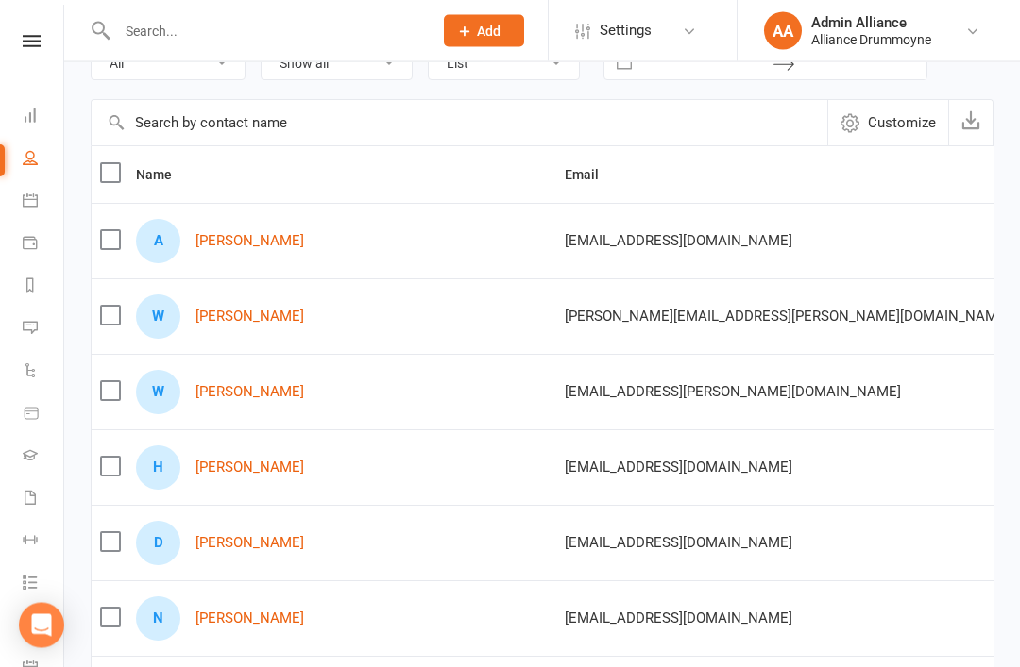
scroll to position [127, 0]
click at [35, 205] on icon at bounding box center [30, 200] width 15 height 15
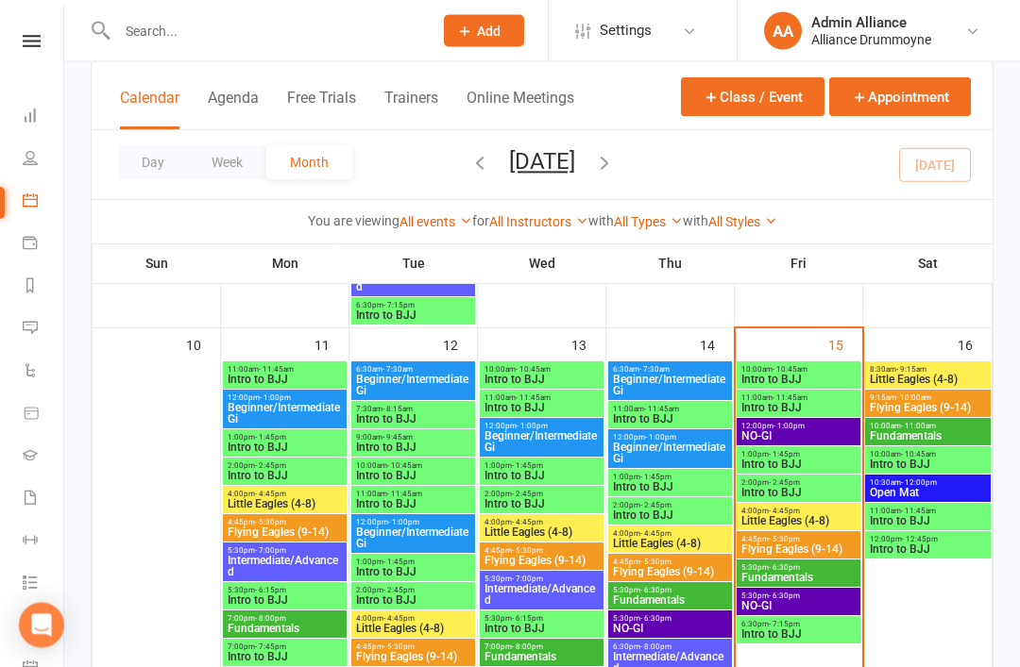
scroll to position [1085, 0]
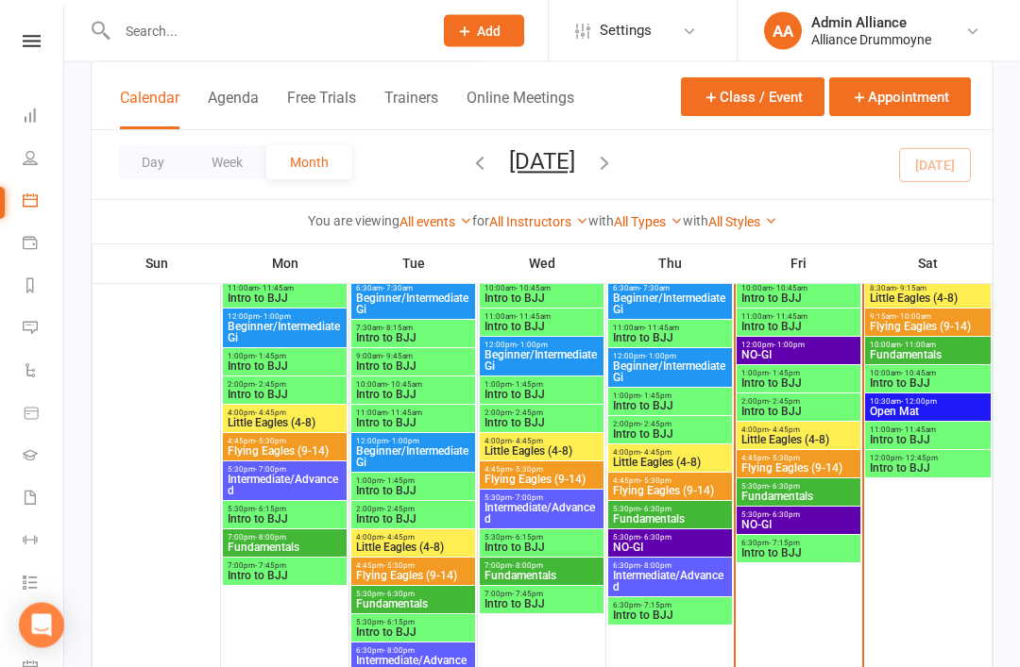
click at [943, 464] on span "Intro to BJJ" at bounding box center [928, 469] width 118 height 11
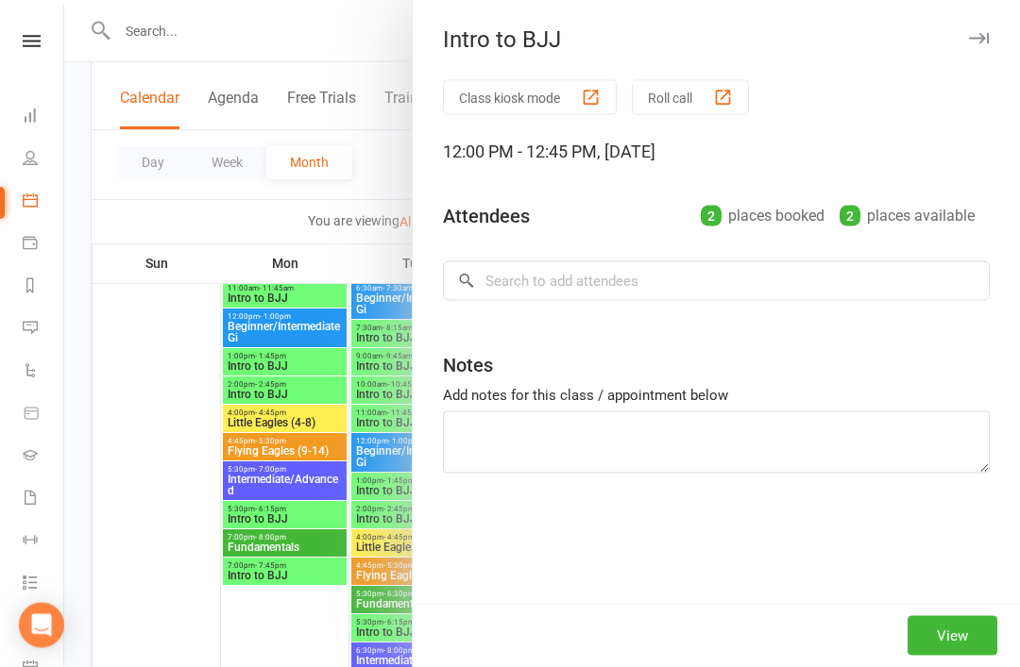
scroll to position [1086, 0]
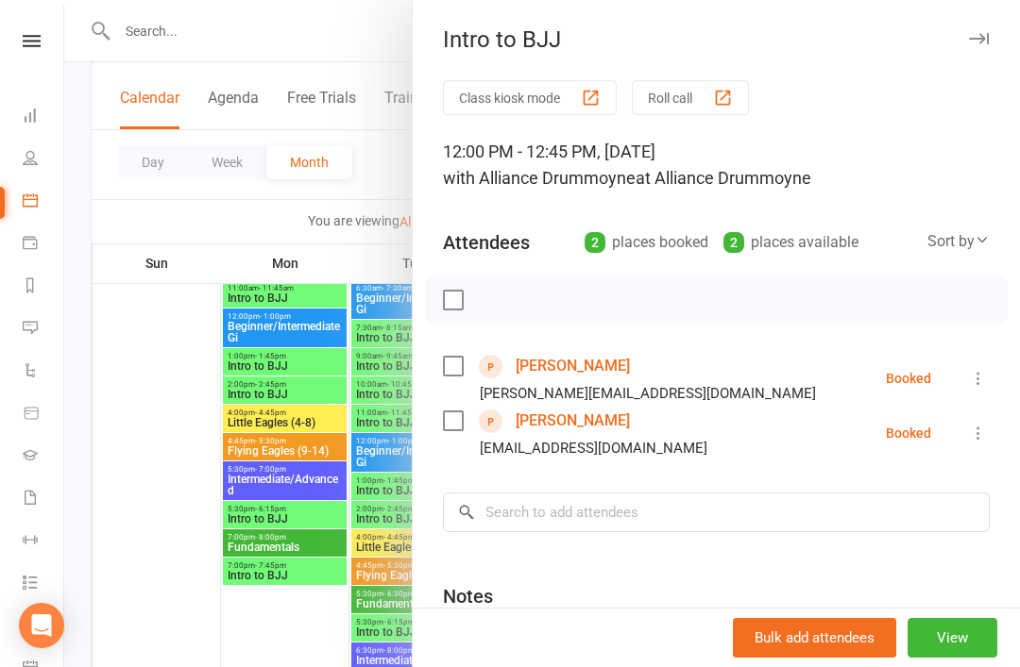
click at [163, 432] on div at bounding box center [541, 333] width 955 height 667
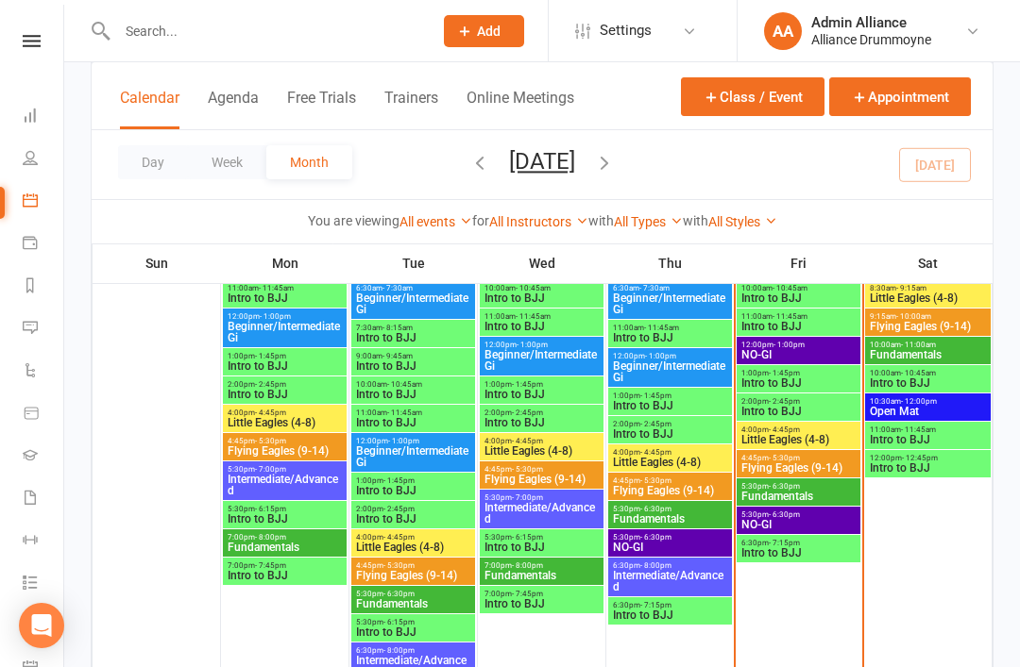
click at [938, 431] on span "11:00am - 11:45am" at bounding box center [928, 430] width 118 height 8
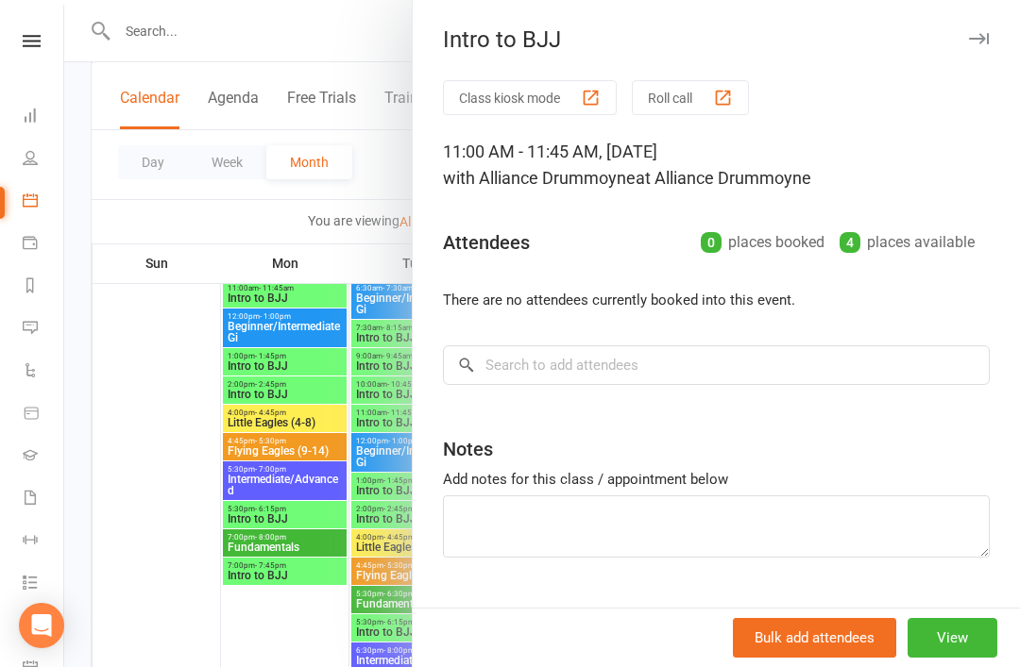
click at [116, 411] on div at bounding box center [541, 333] width 955 height 667
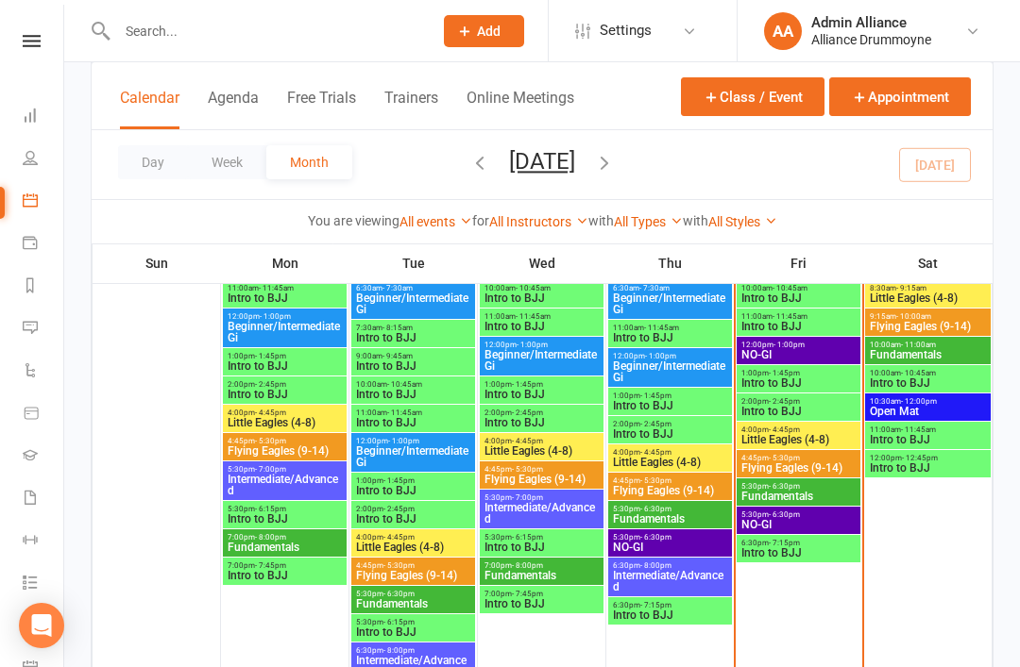
click at [819, 550] on span "Intro to BJJ" at bounding box center [798, 553] width 116 height 11
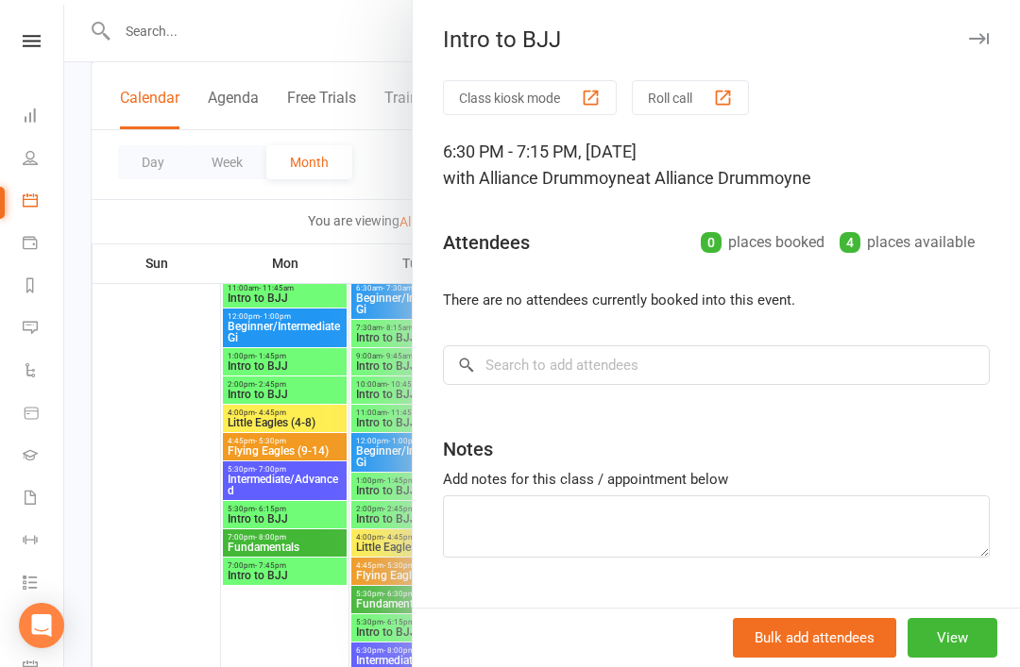
click at [57, 418] on link "Product Sales" at bounding box center [44, 415] width 42 height 42
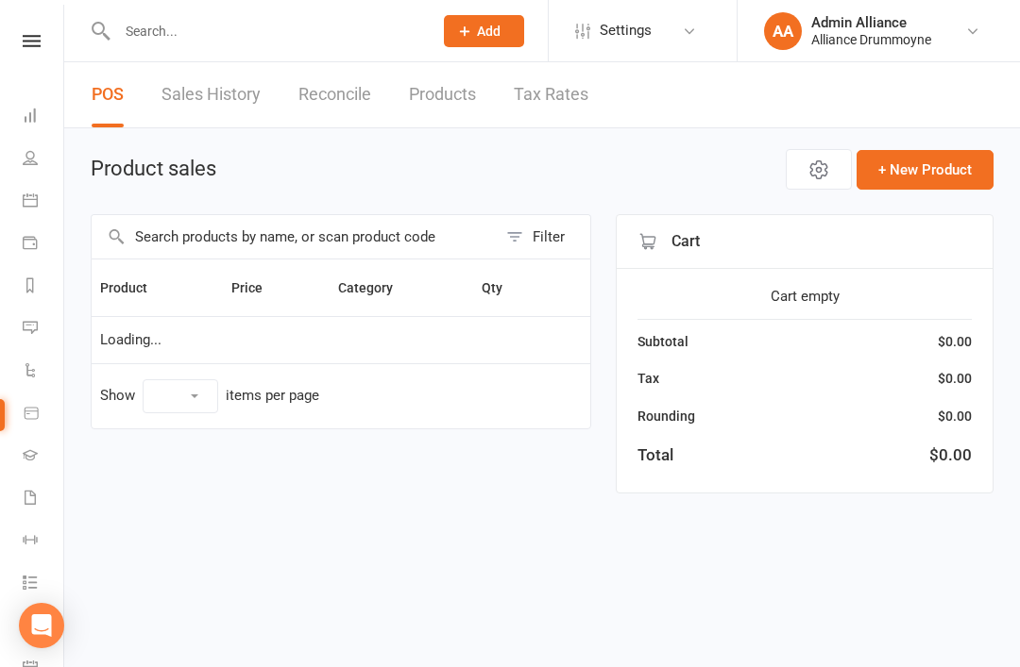
select select "10"
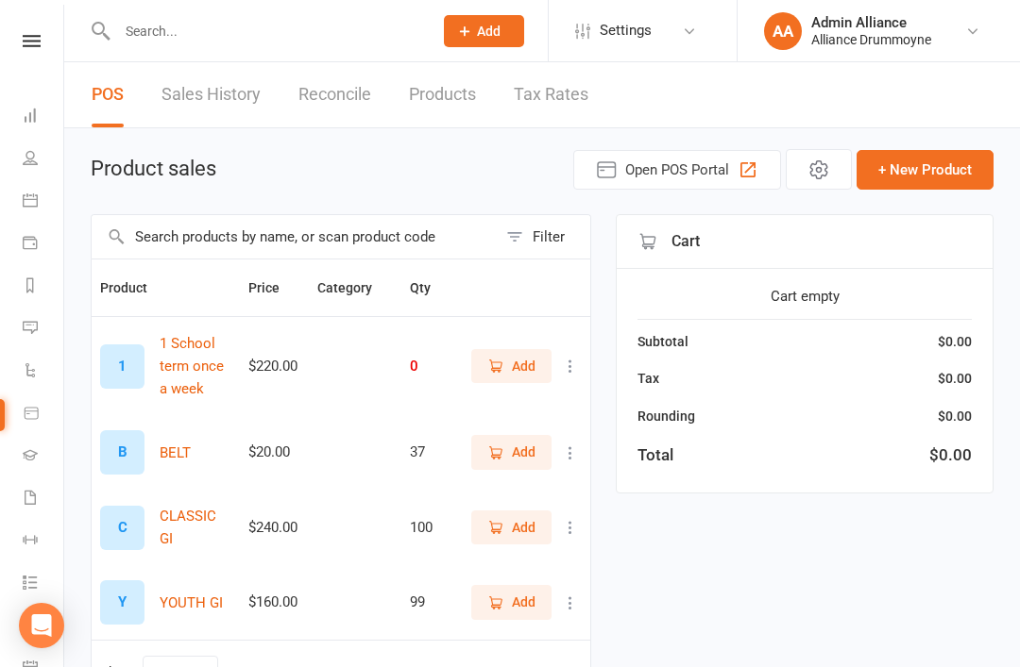
click at [41, 121] on link "Dashboard" at bounding box center [44, 117] width 42 height 42
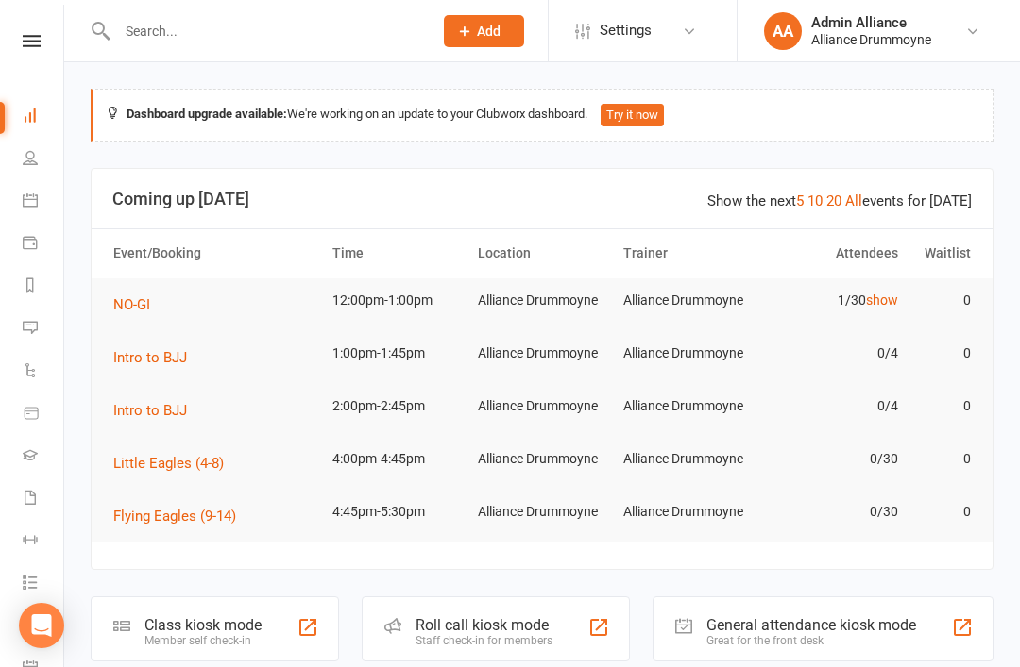
click at [33, 411] on icon at bounding box center [31, 413] width 17 height 17
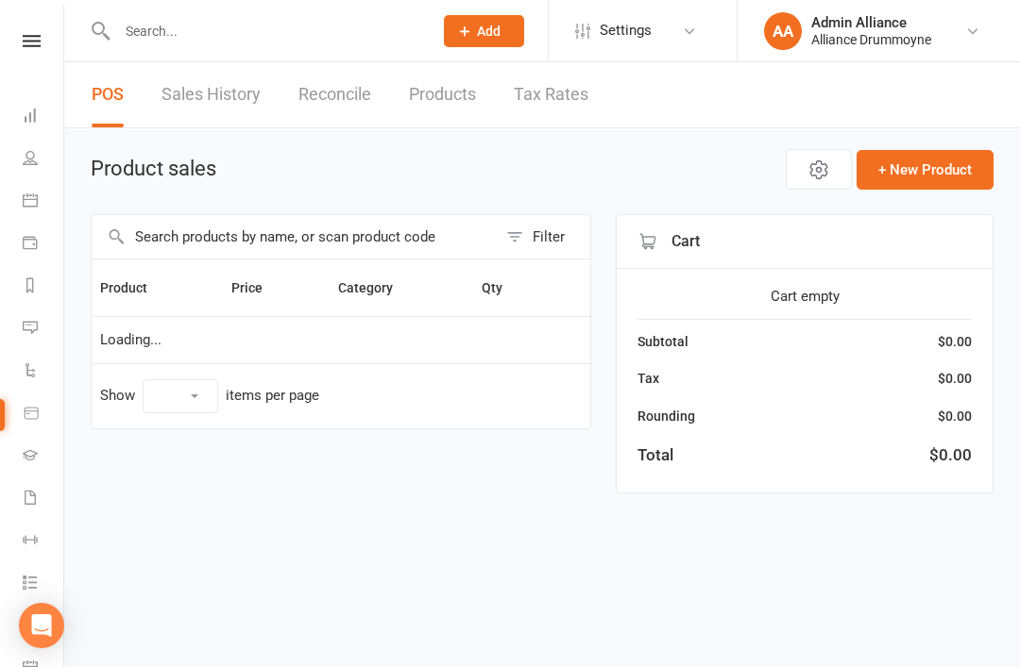
select select "10"
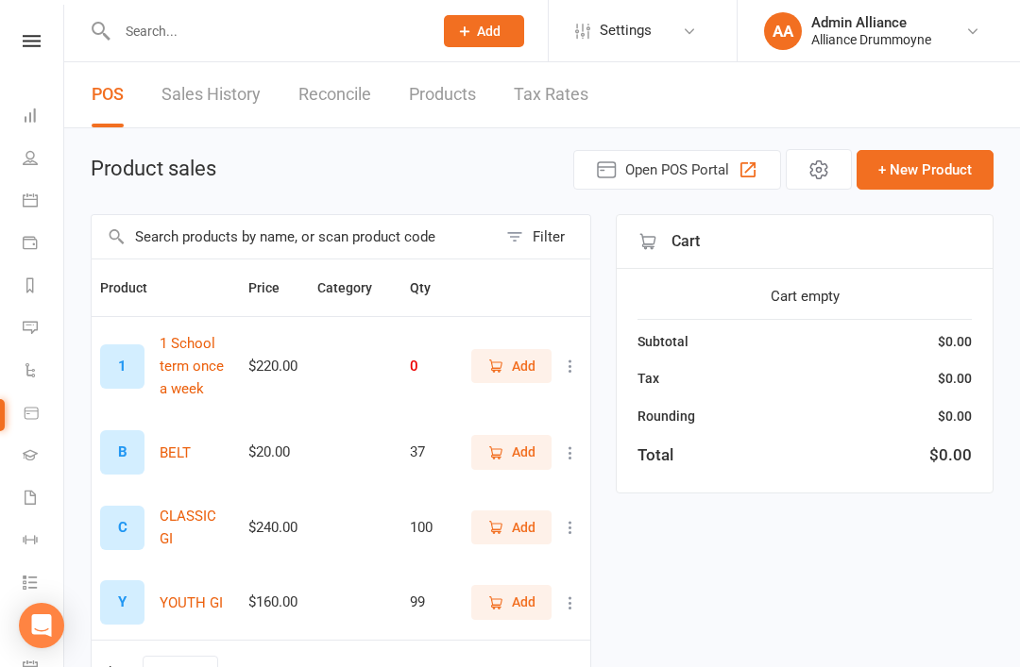
click at [34, 197] on icon at bounding box center [30, 200] width 15 height 15
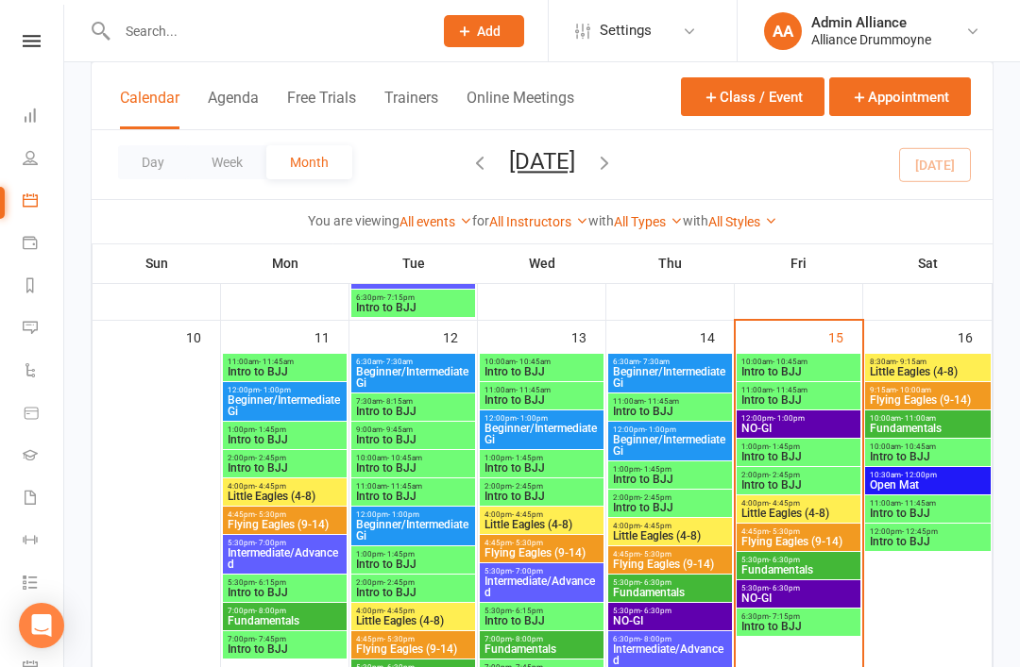
scroll to position [1011, 0]
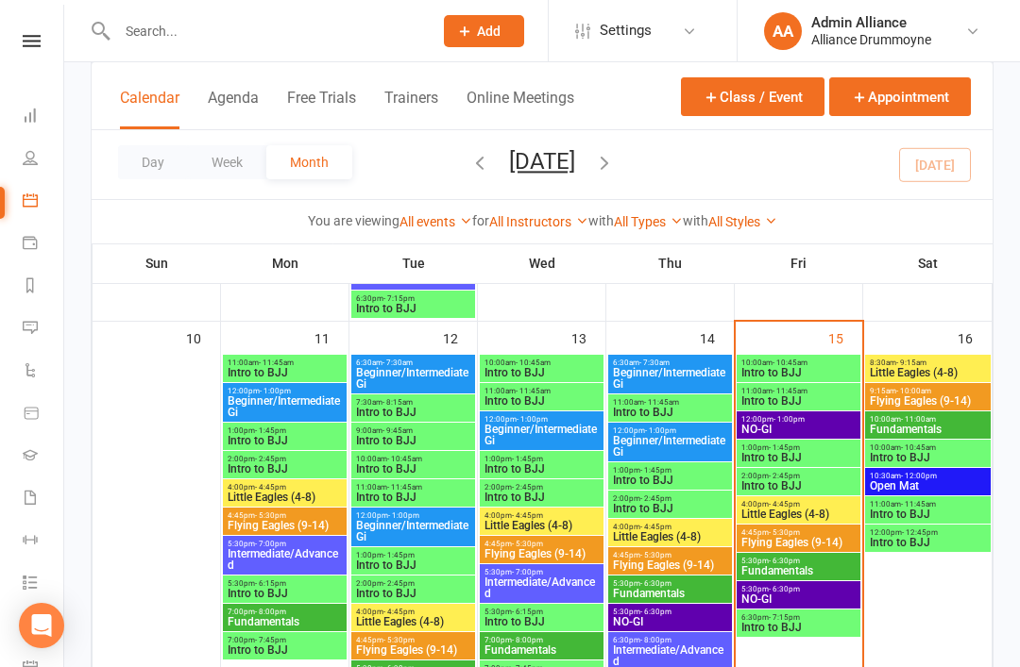
click at [228, 104] on button "Agenda" at bounding box center [233, 109] width 51 height 41
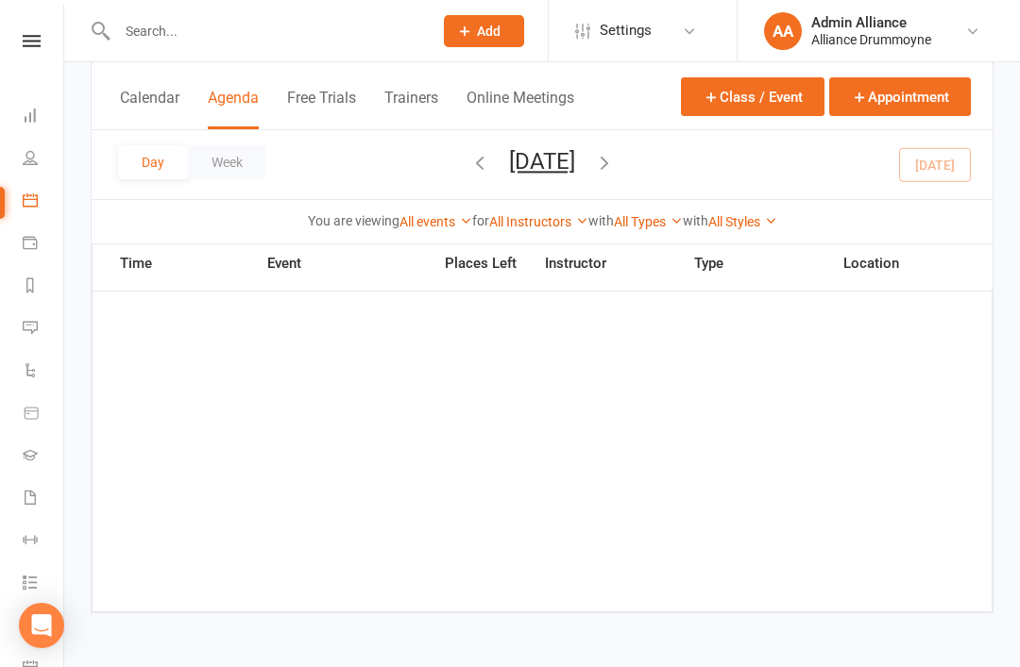
scroll to position [379, 0]
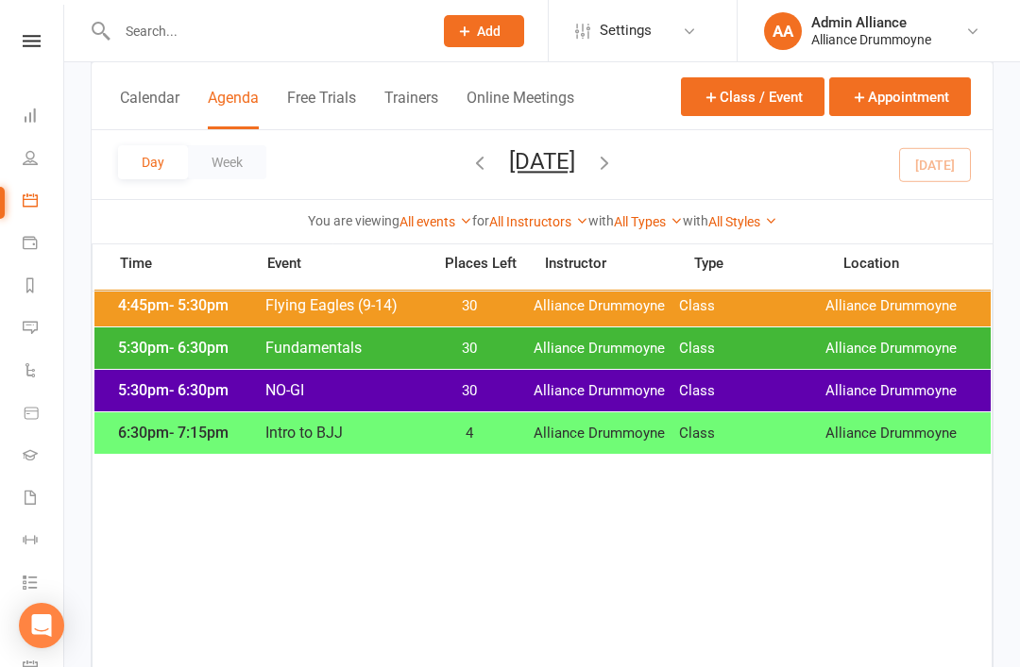
click at [36, 109] on icon at bounding box center [30, 115] width 15 height 15
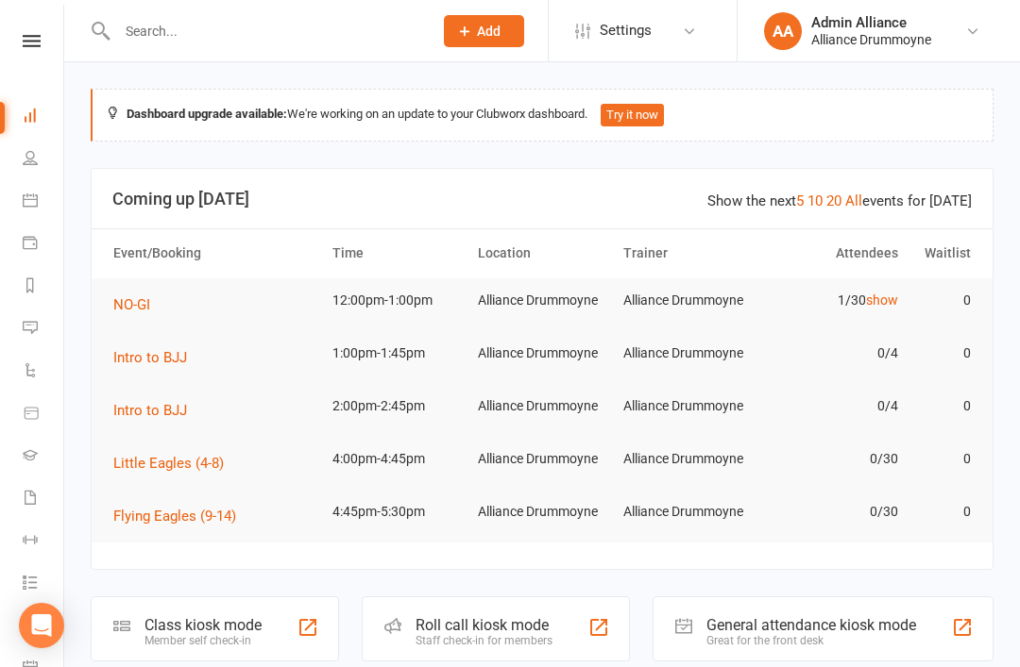
click at [434, 614] on div "Roll call kiosk mode Staff check-in for members" at bounding box center [496, 629] width 268 height 65
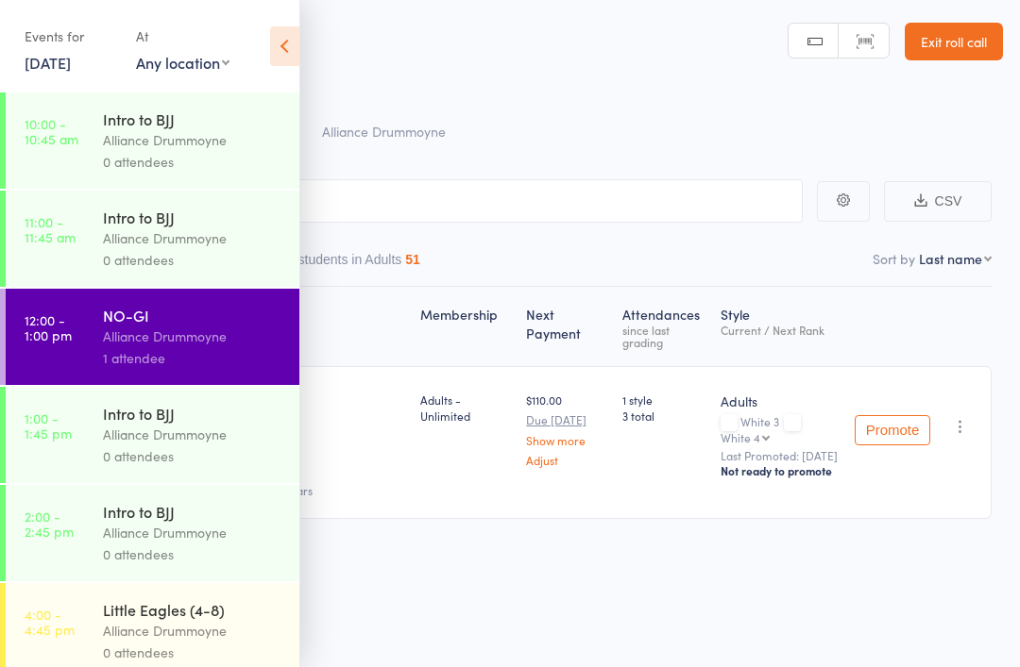
click at [71, 71] on link "[DATE]" at bounding box center [48, 62] width 46 height 21
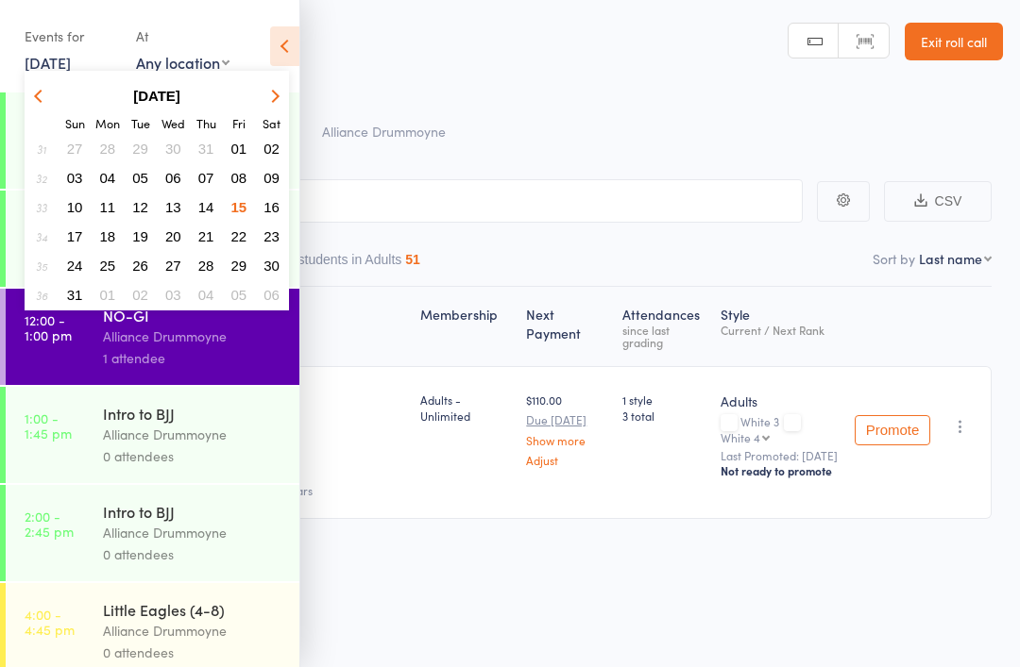
click at [112, 209] on span "11" at bounding box center [108, 207] width 16 height 16
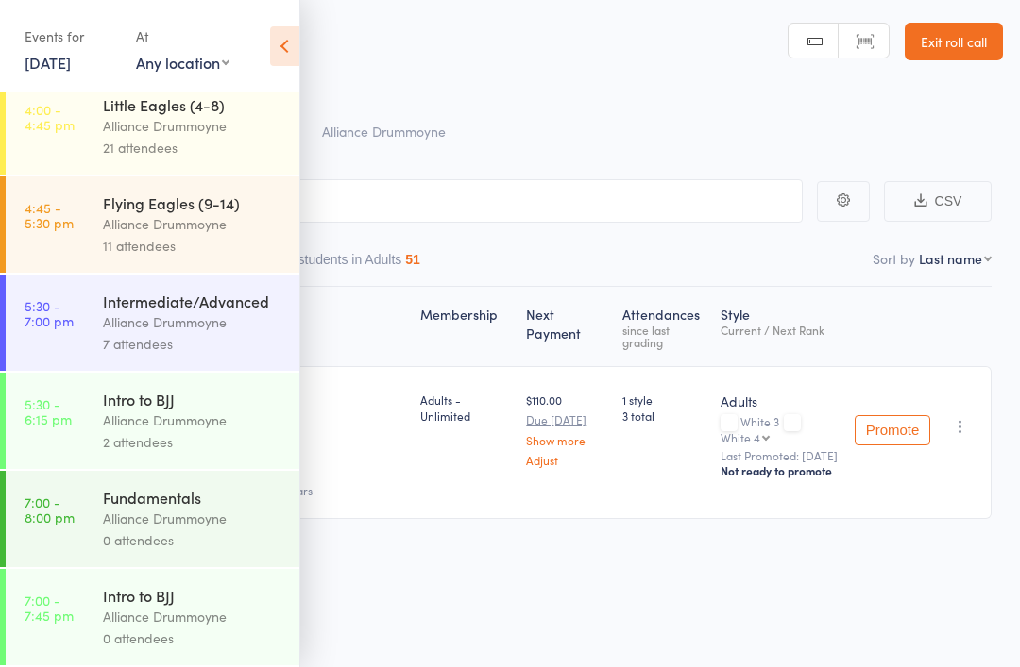
scroll to position [426, 0]
click at [221, 410] on div "Alliance Drummoyne" at bounding box center [193, 421] width 180 height 22
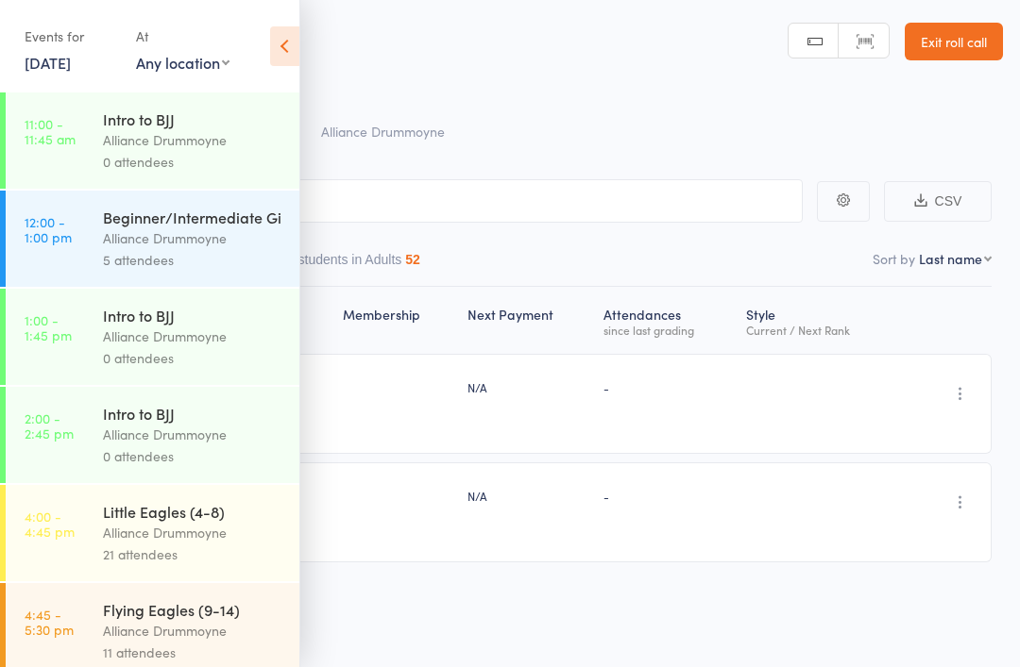
click at [296, 54] on icon at bounding box center [284, 46] width 29 height 40
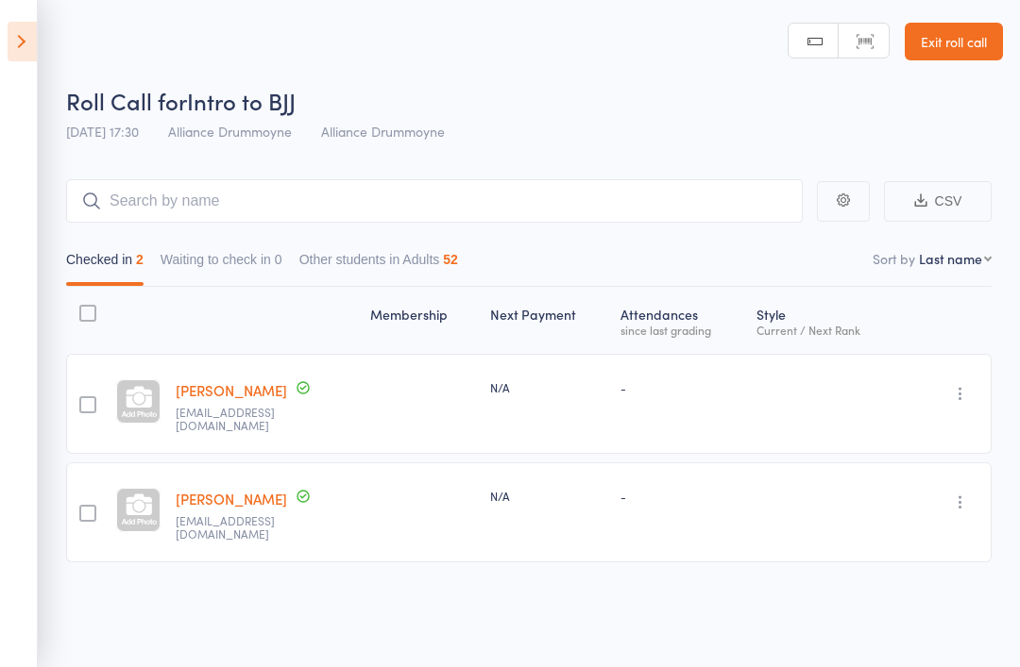
click at [35, 40] on icon at bounding box center [22, 42] width 29 height 40
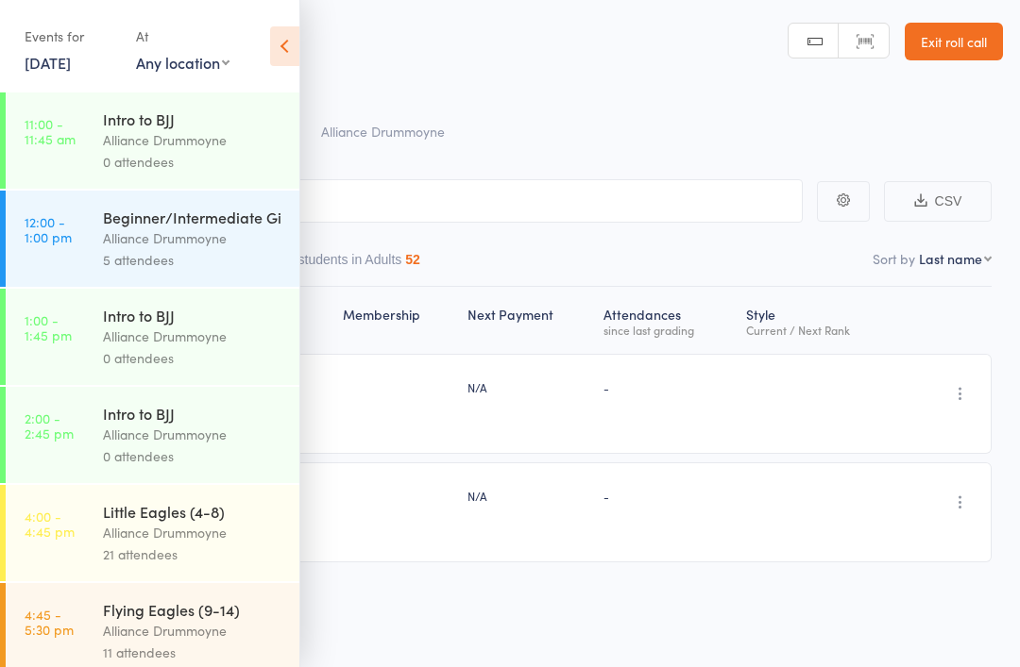
click at [71, 59] on link "[DATE]" at bounding box center [48, 62] width 46 height 21
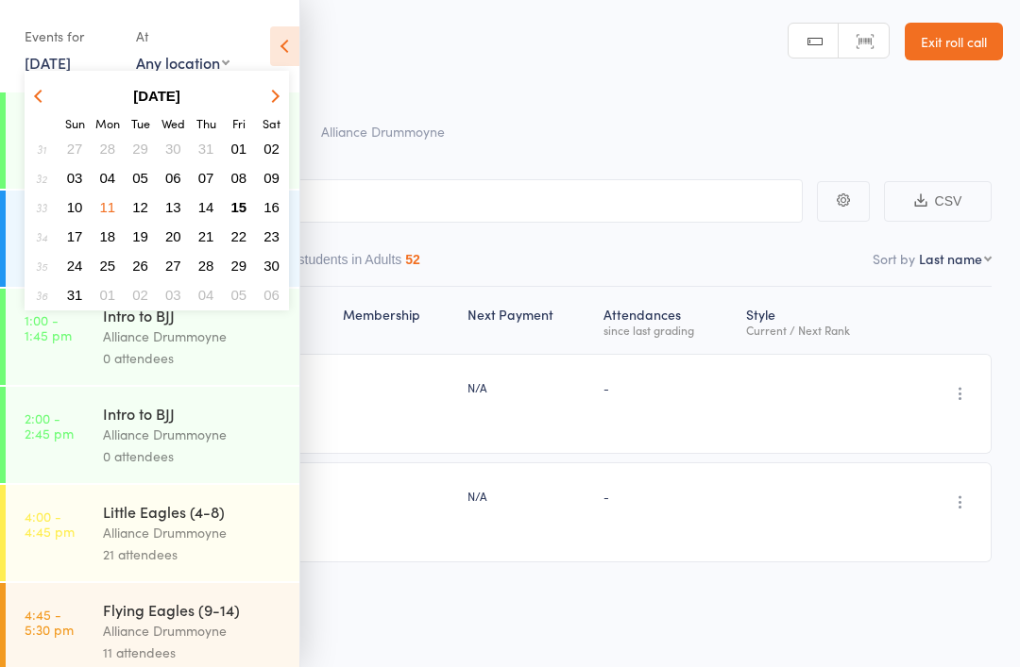
click at [159, 208] on button "13" at bounding box center [173, 206] width 29 height 25
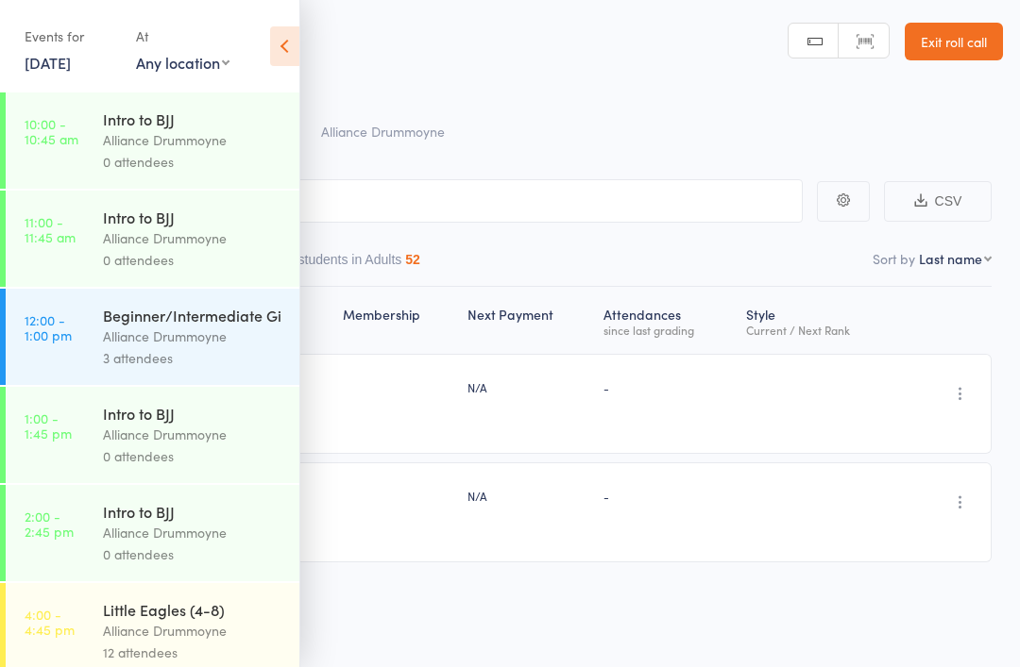
click at [71, 63] on link "[DATE]" at bounding box center [48, 62] width 46 height 21
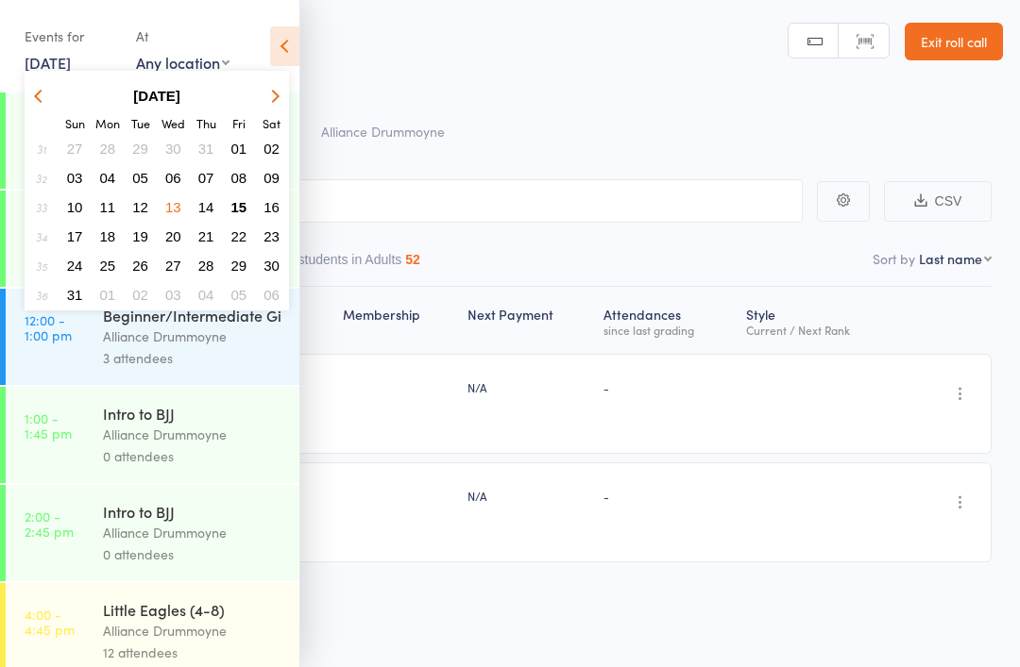
click at [160, 207] on button "13" at bounding box center [173, 206] width 29 height 25
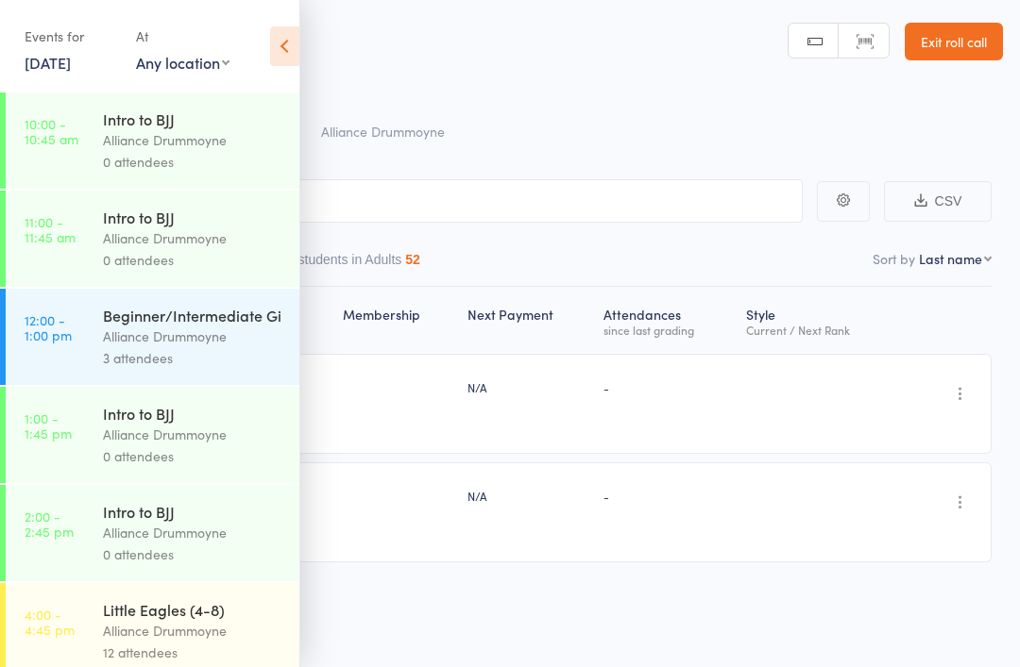
click at [71, 67] on link "[DATE]" at bounding box center [48, 62] width 46 height 21
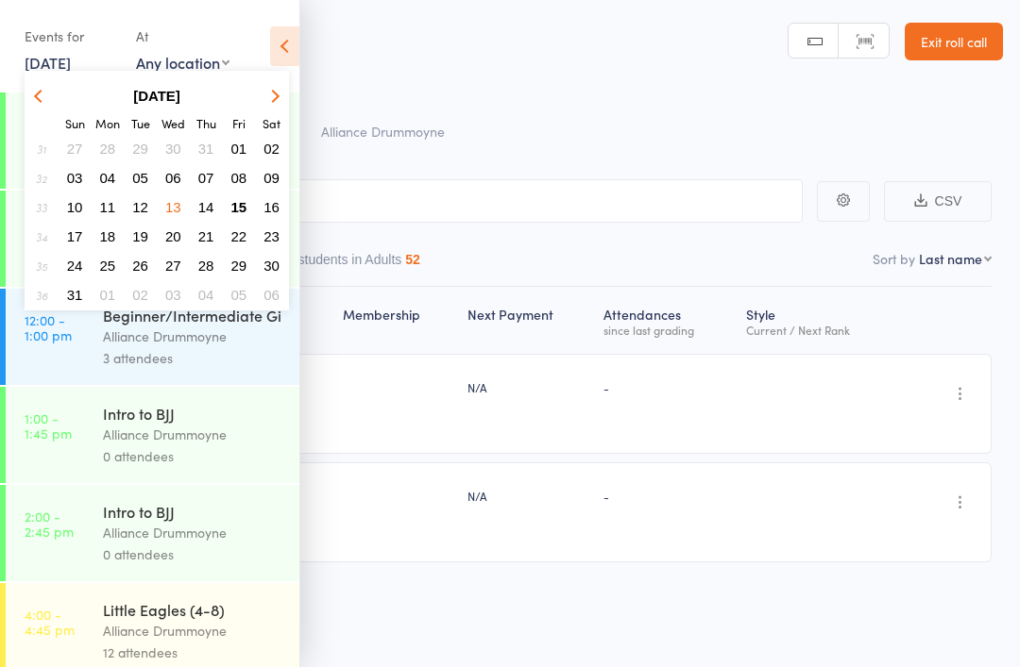
click at [149, 208] on button "12" at bounding box center [140, 206] width 29 height 25
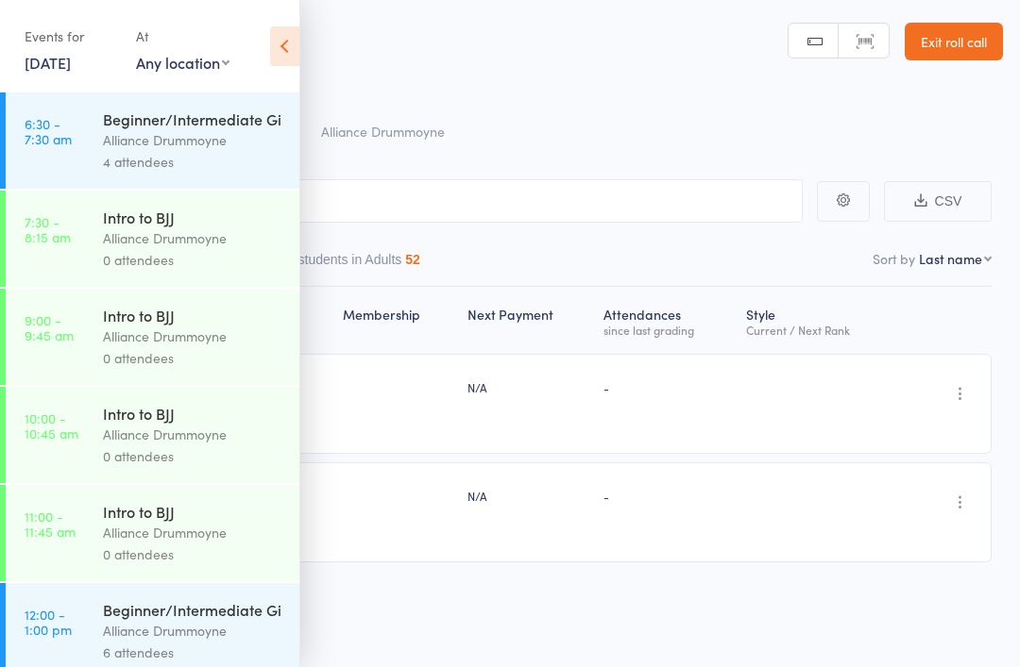
click at [832, 592] on div "Membership Next Payment Atten­dances since last grading Style Current / Next Ra…" at bounding box center [509, 467] width 963 height 360
click at [838, 620] on div "Membership Next Payment Atten­dances since last grading Style Current / Next Ra…" at bounding box center [509, 467] width 963 height 360
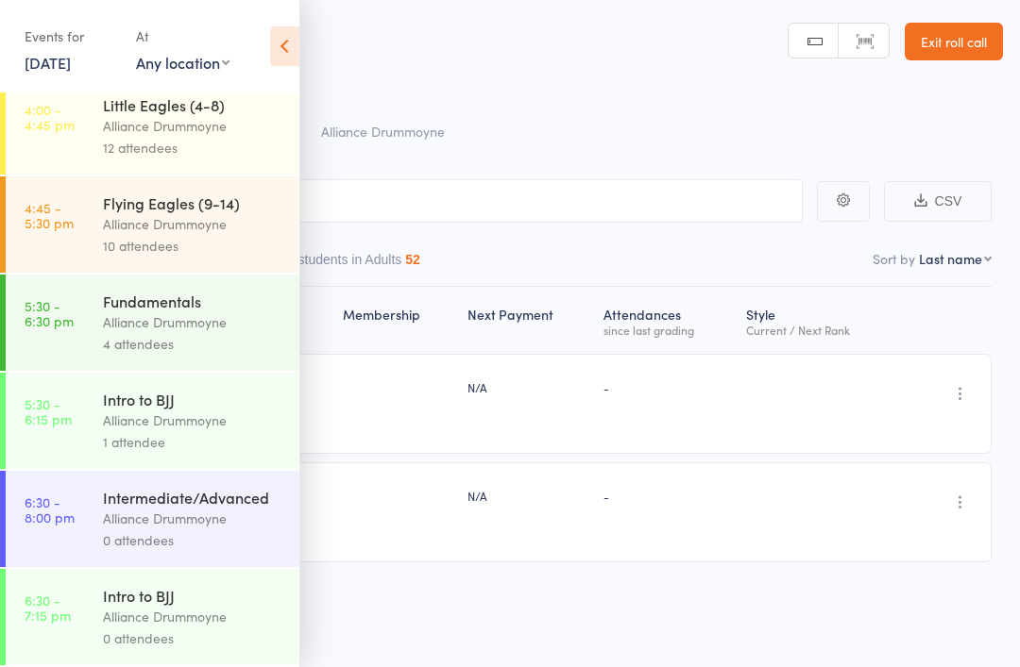
scroll to position [826, 0]
click at [219, 414] on div "Alliance Drummoyne" at bounding box center [193, 421] width 180 height 22
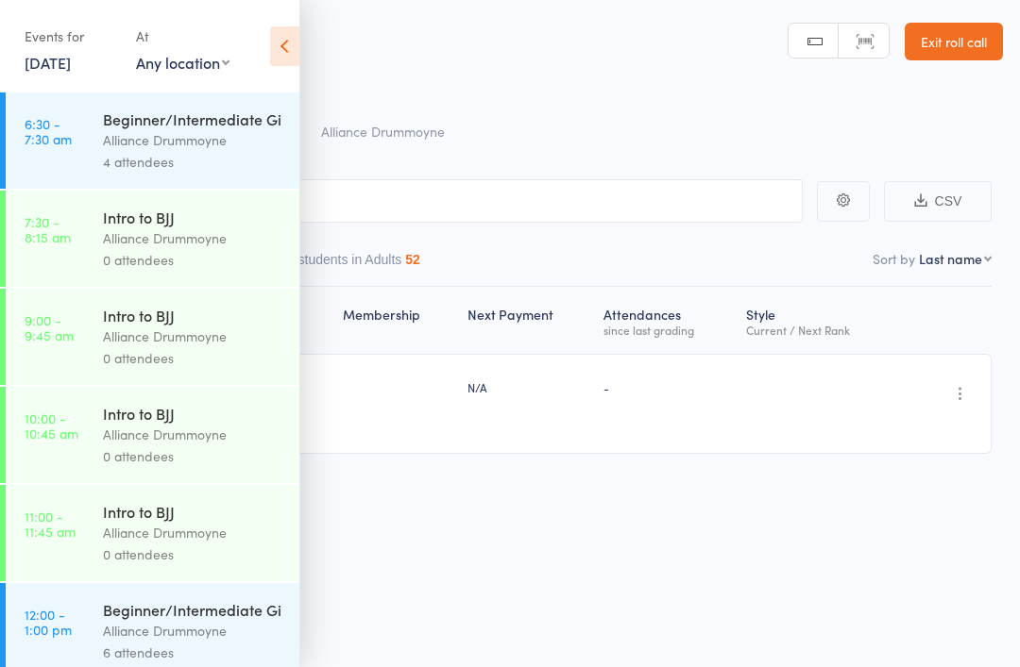
click at [290, 41] on icon at bounding box center [284, 46] width 29 height 40
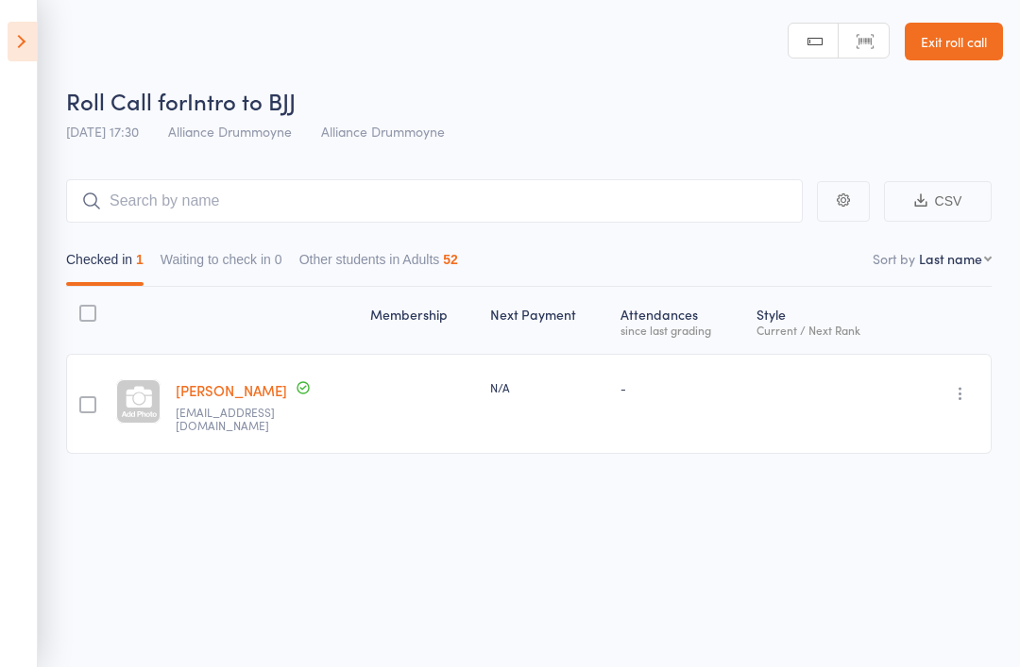
click at [86, 414] on label at bounding box center [87, 407] width 17 height 20
click at [83, 399] on input "checkbox" at bounding box center [83, 399] width 0 height 0
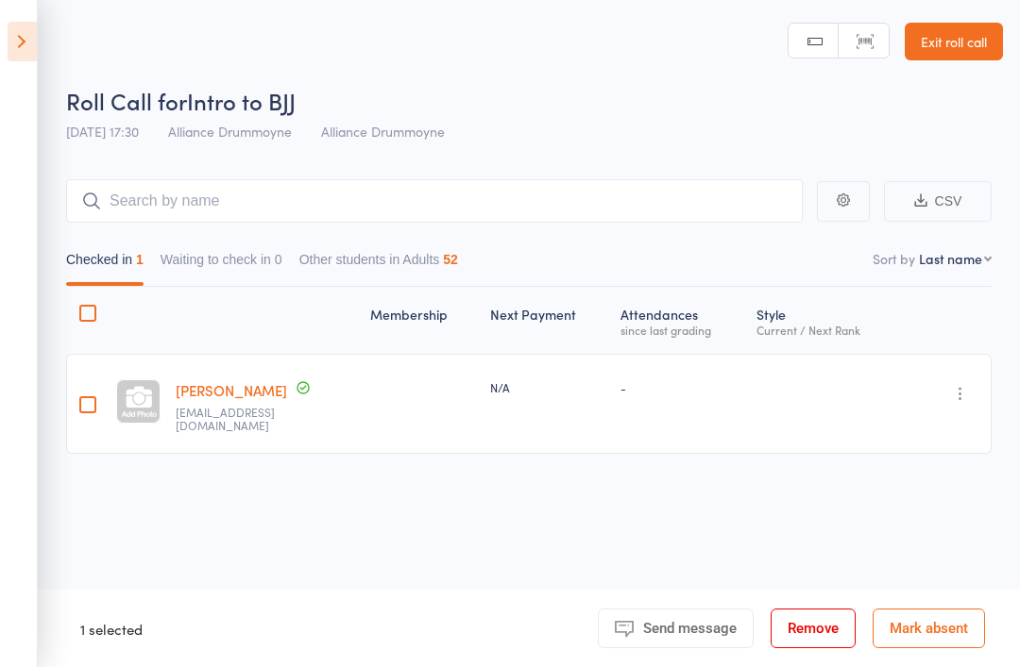
click at [36, 39] on icon at bounding box center [22, 42] width 29 height 40
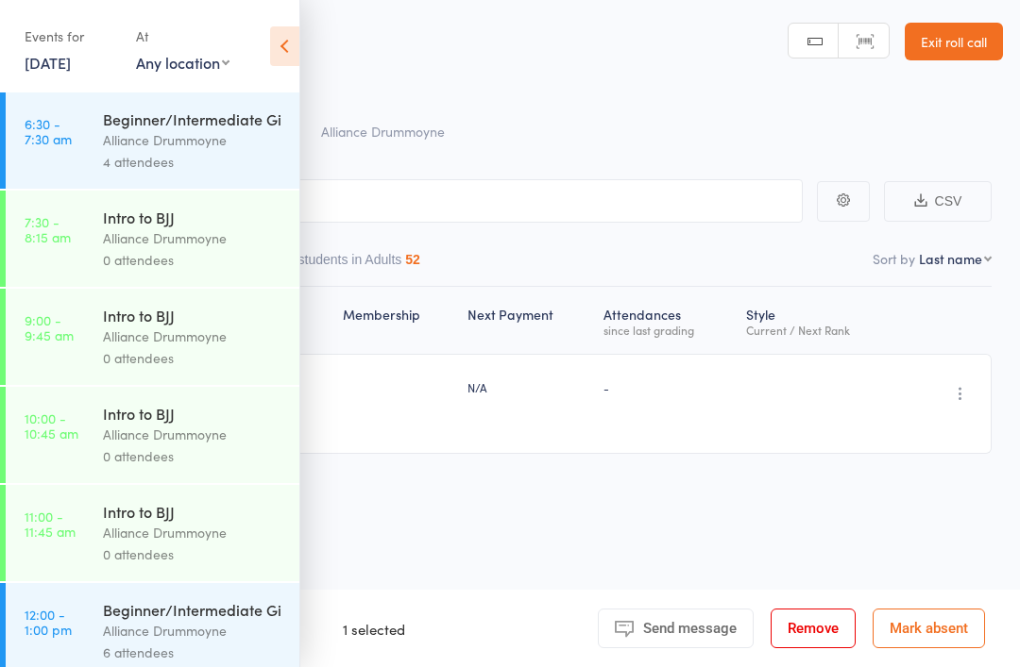
click at [71, 61] on link "[DATE]" at bounding box center [48, 62] width 46 height 21
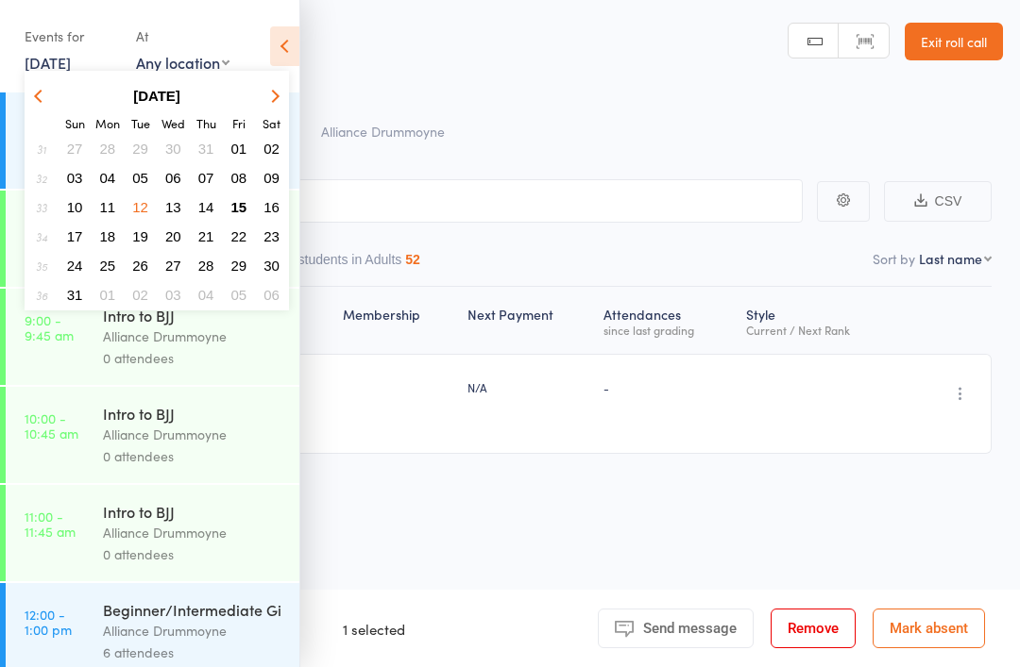
click at [181, 200] on button "13" at bounding box center [173, 206] width 29 height 25
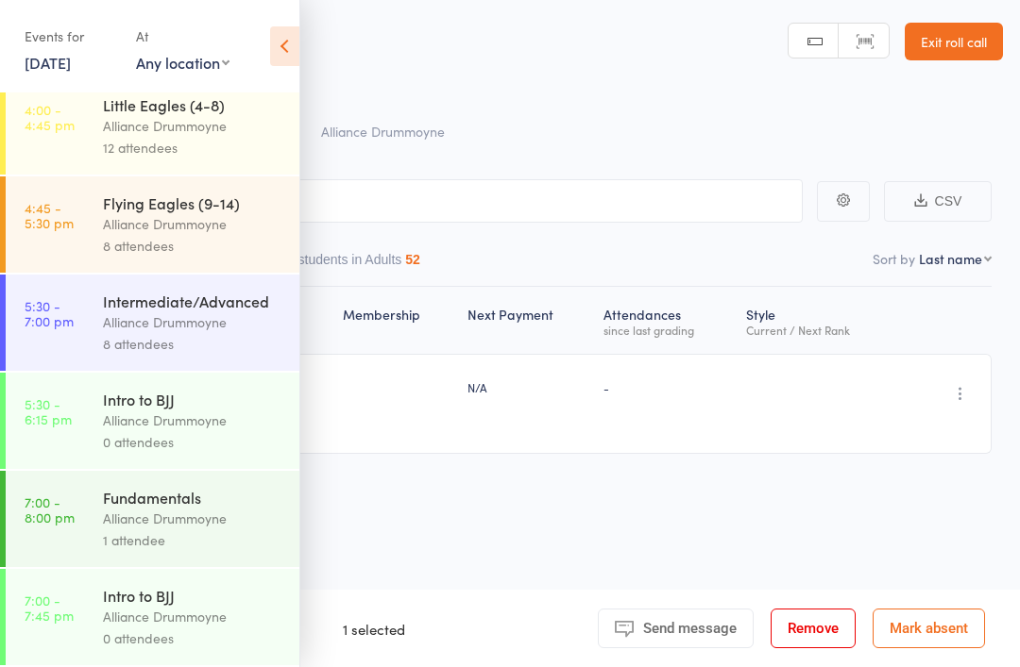
scroll to position [526, 0]
click at [215, 512] on div "Alliance Drummoyne" at bounding box center [193, 519] width 180 height 22
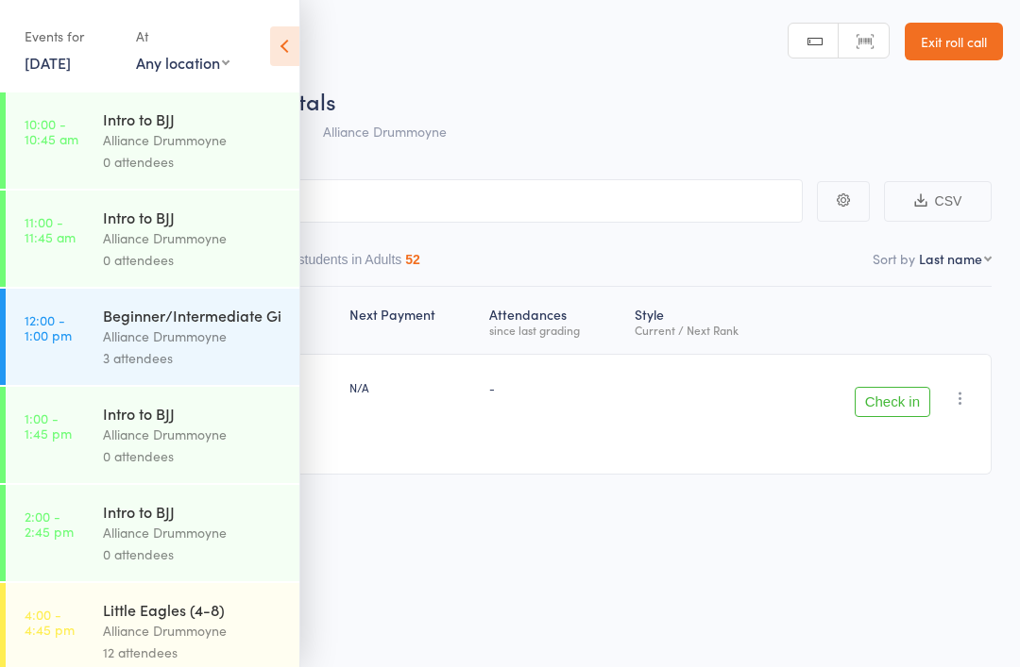
click at [291, 44] on icon at bounding box center [284, 46] width 29 height 40
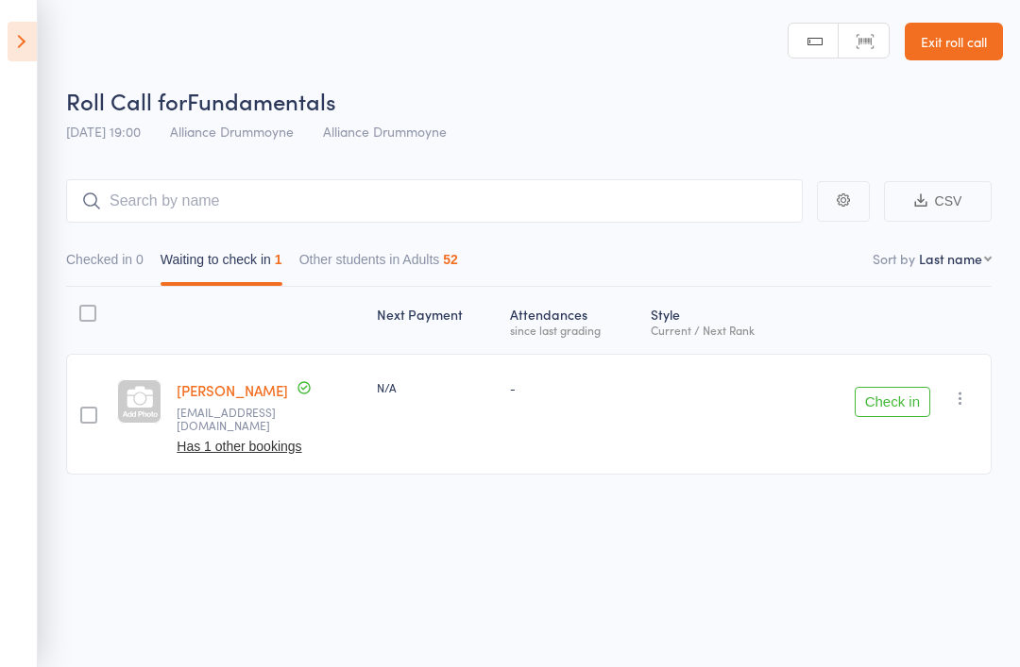
click at [966, 399] on icon "button" at bounding box center [960, 398] width 19 height 19
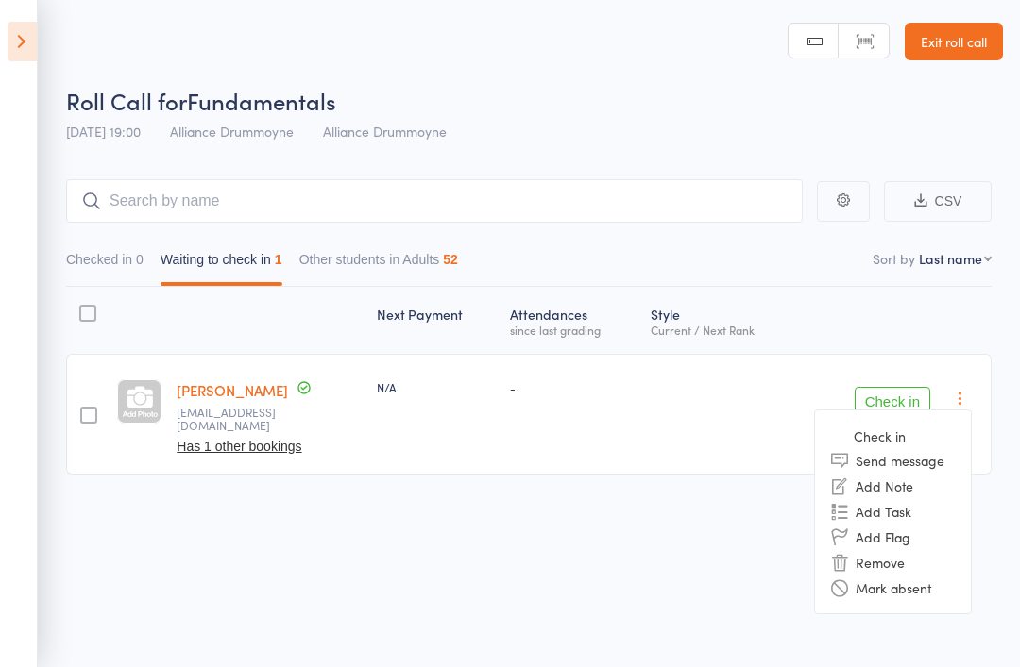
click at [884, 563] on li "Remove" at bounding box center [893, 561] width 156 height 25
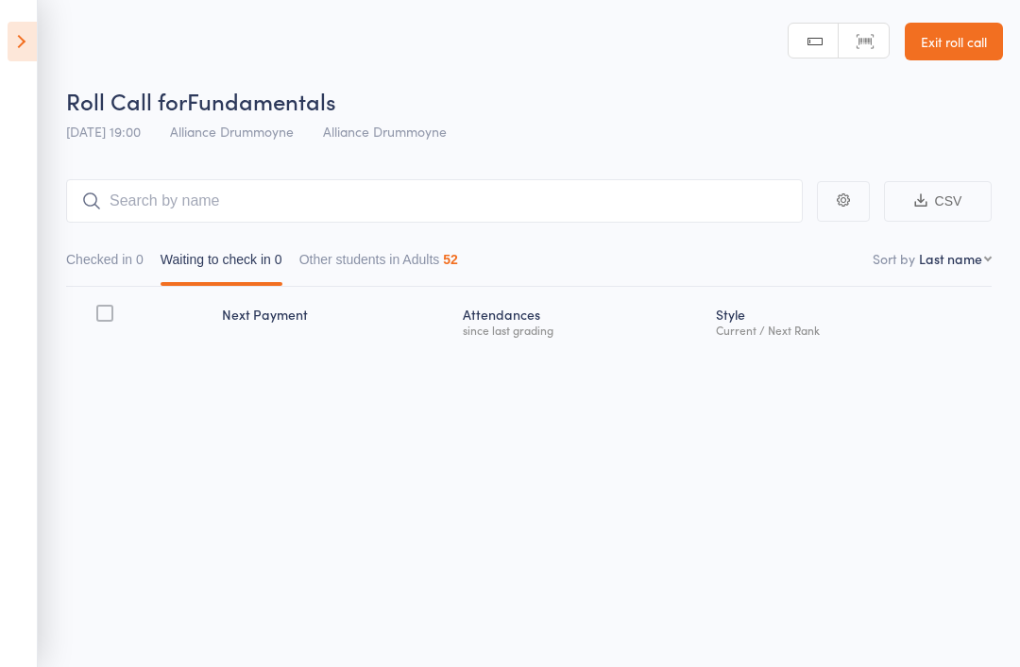
click at [29, 50] on icon at bounding box center [22, 42] width 29 height 40
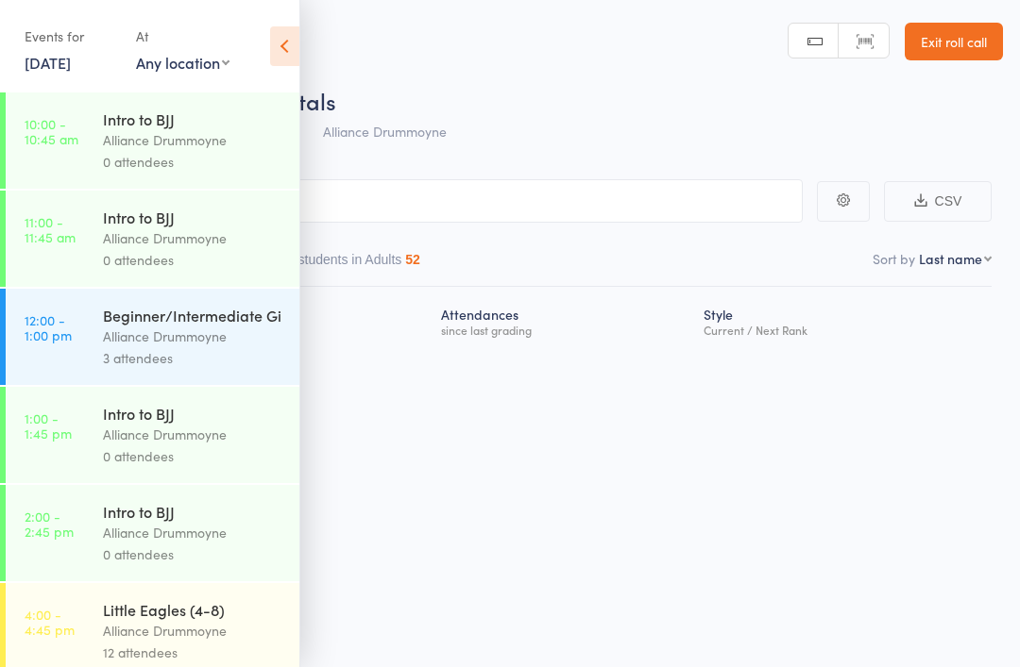
click at [71, 64] on link "[DATE]" at bounding box center [48, 62] width 46 height 21
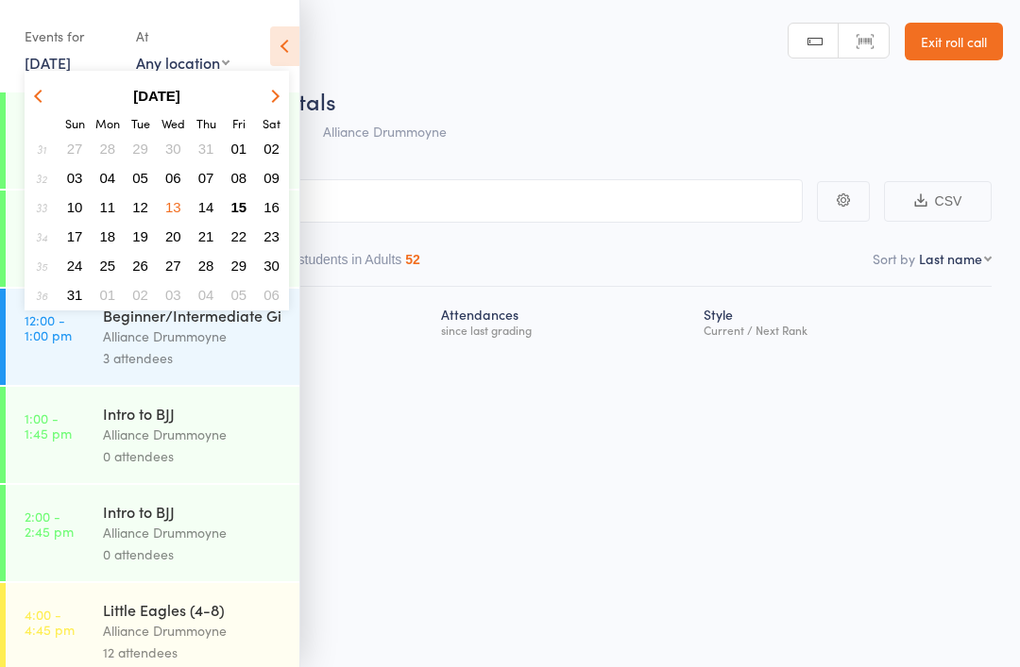
click at [217, 219] on button "14" at bounding box center [206, 206] width 29 height 25
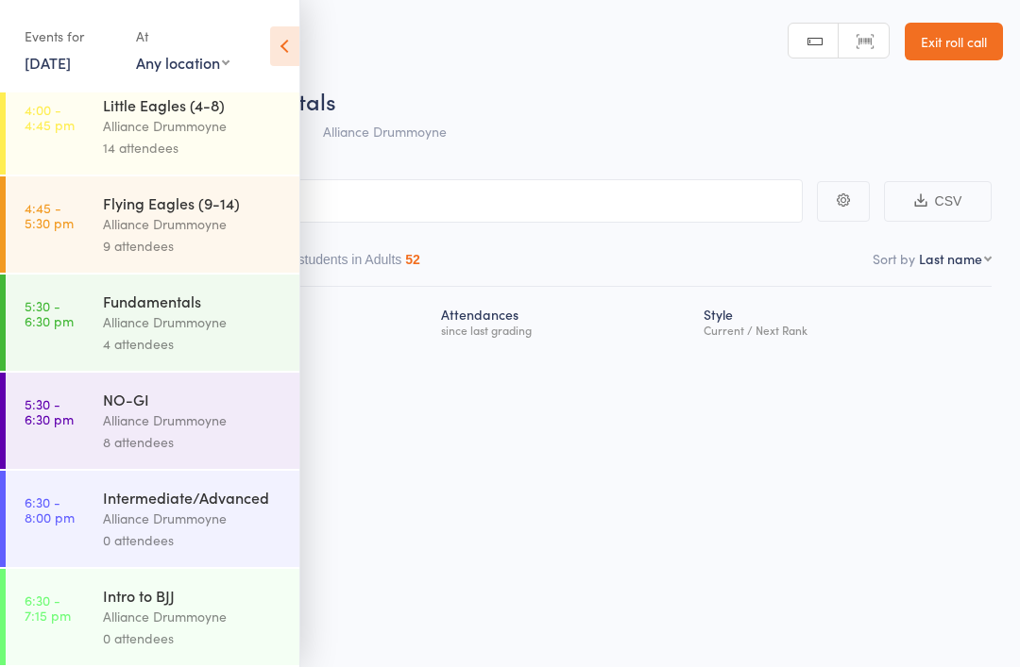
scroll to position [526, 0]
click at [238, 321] on div "Alliance Drummoyne" at bounding box center [193, 323] width 180 height 22
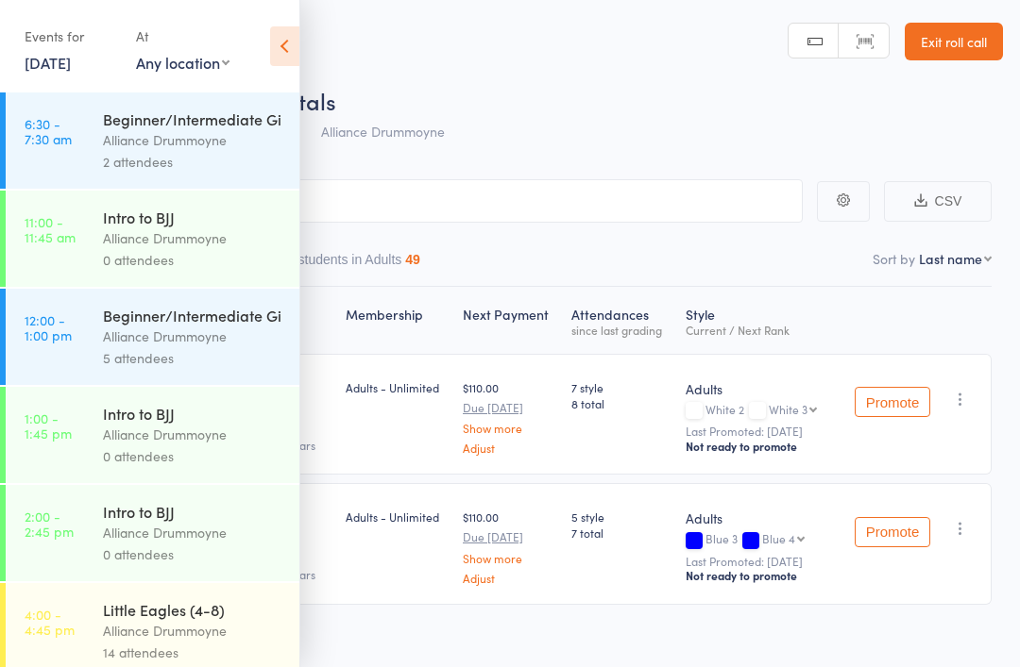
click at [275, 61] on icon at bounding box center [284, 46] width 29 height 40
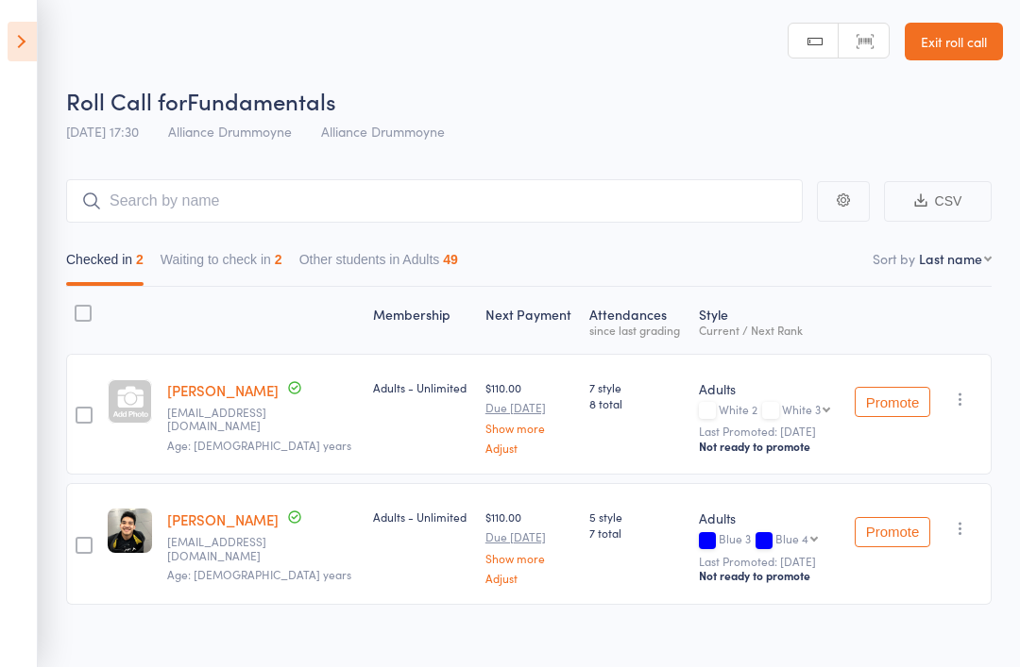
scroll to position [50, 0]
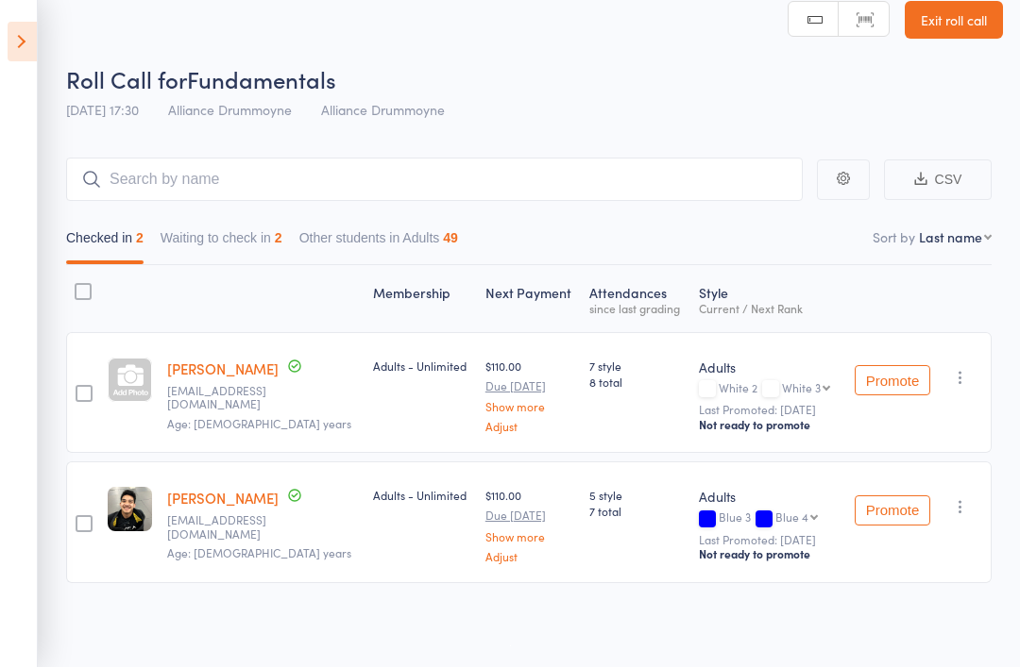
click at [249, 221] on button "Waiting to check in 2" at bounding box center [221, 242] width 122 height 43
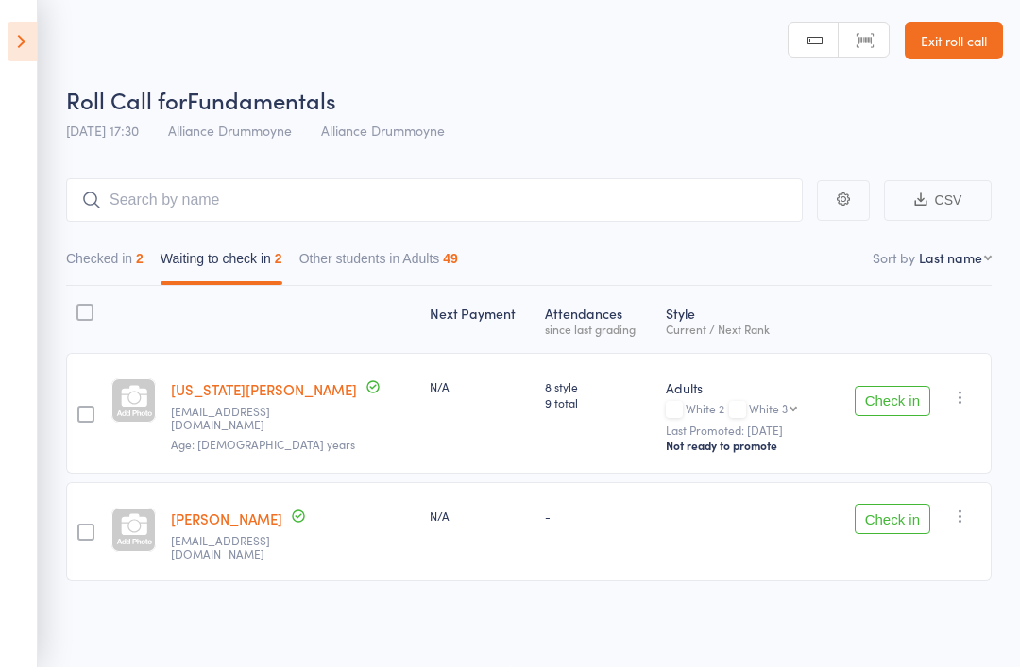
click at [968, 507] on icon "button" at bounding box center [960, 516] width 19 height 19
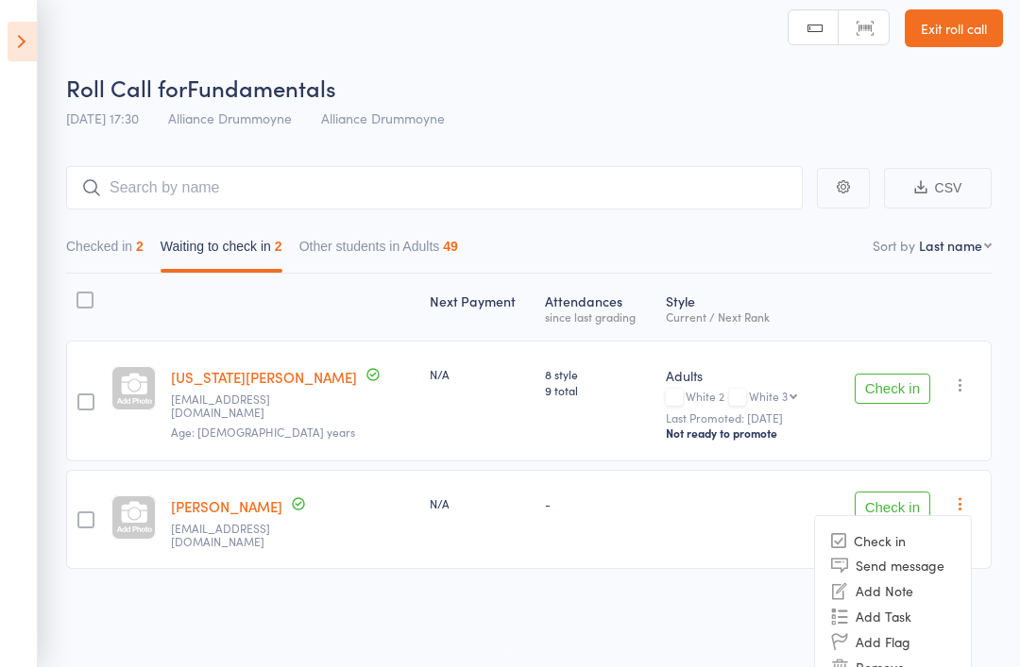
scroll to position [65, 0]
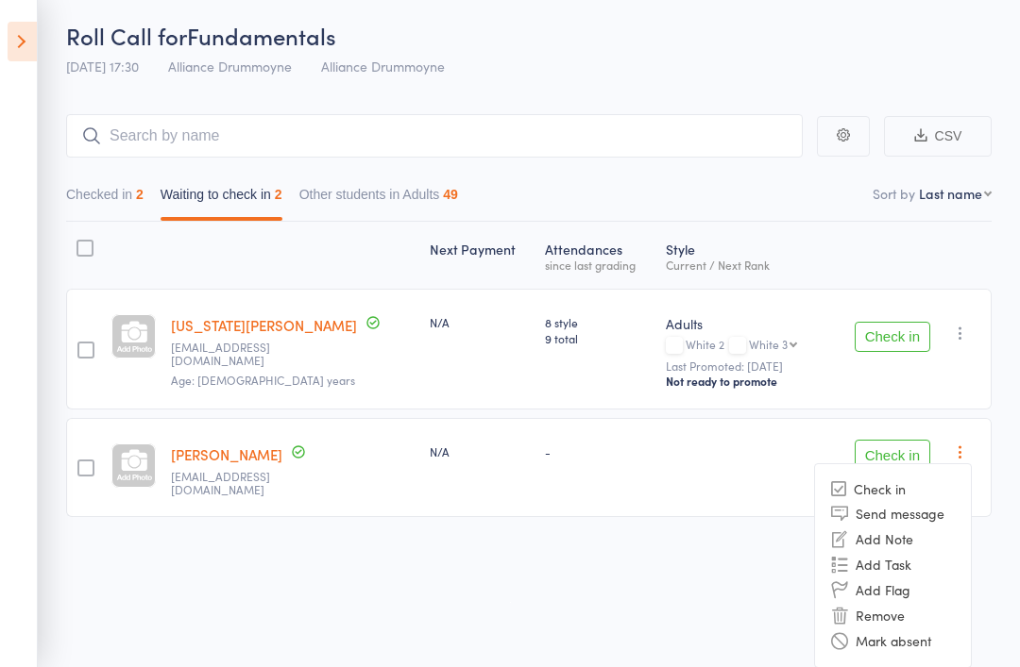
click at [891, 616] on li "Remove" at bounding box center [893, 615] width 156 height 25
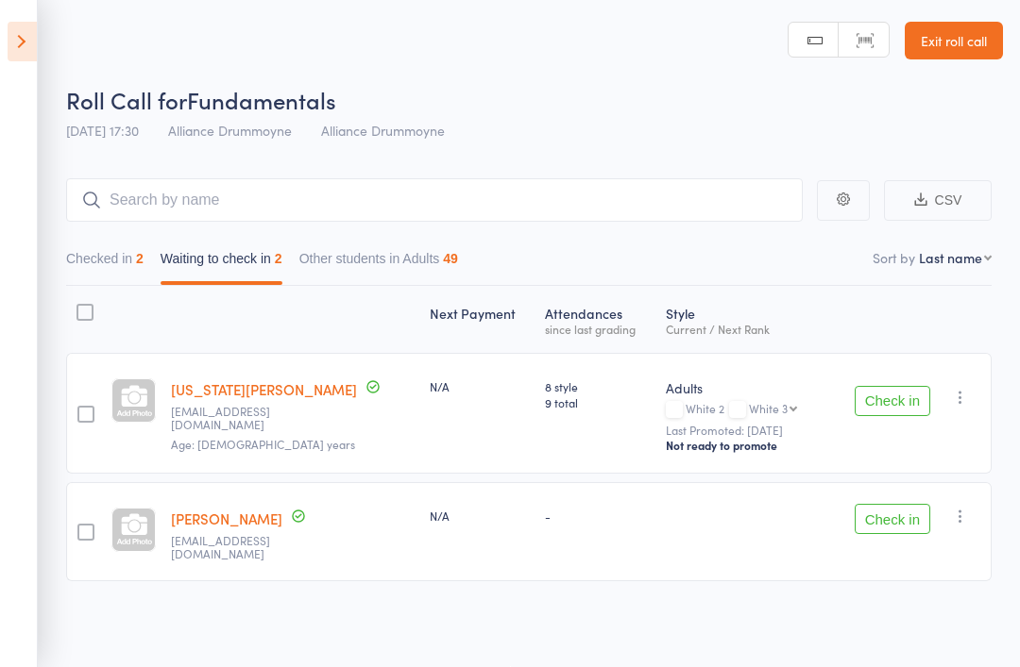
scroll to position [13, 0]
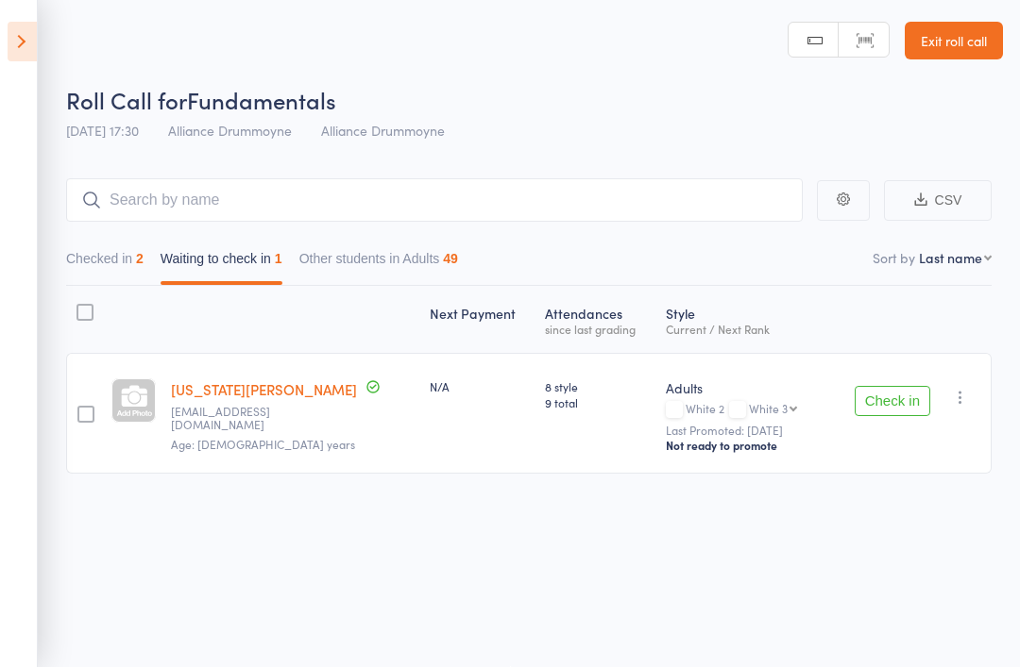
click at [26, 51] on icon at bounding box center [22, 42] width 29 height 40
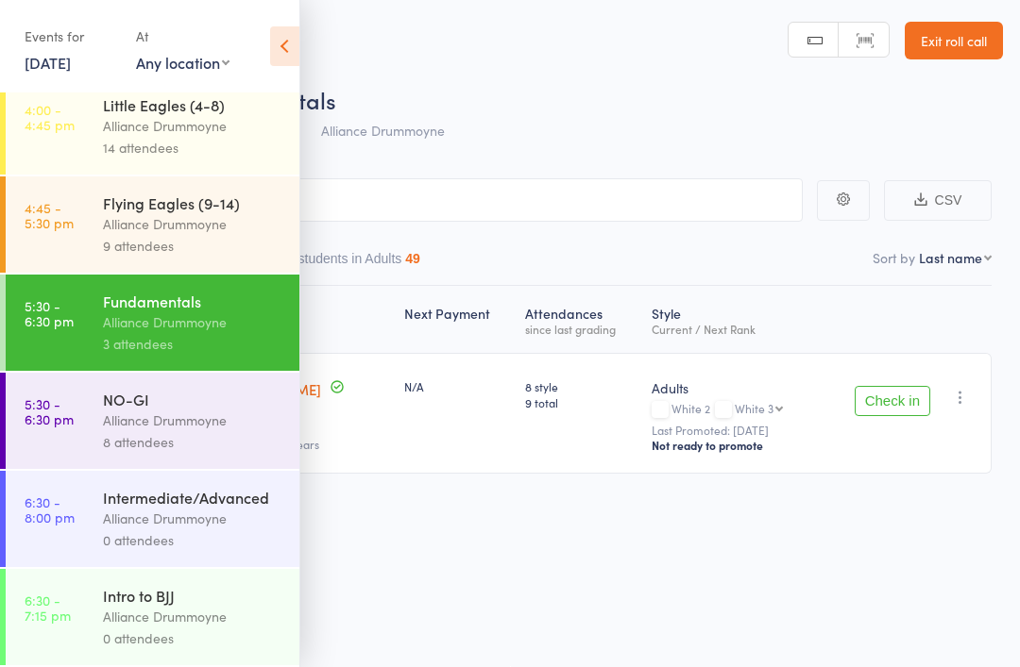
scroll to position [526, 0]
click at [193, 414] on div "Alliance Drummoyne" at bounding box center [193, 421] width 180 height 22
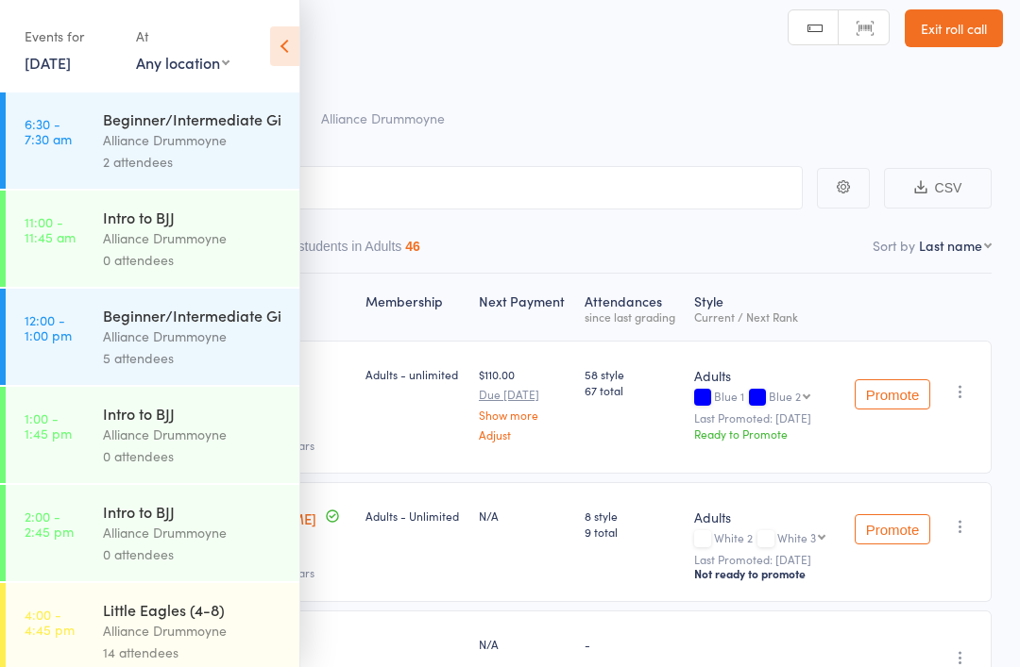
click at [286, 49] on icon at bounding box center [284, 46] width 29 height 40
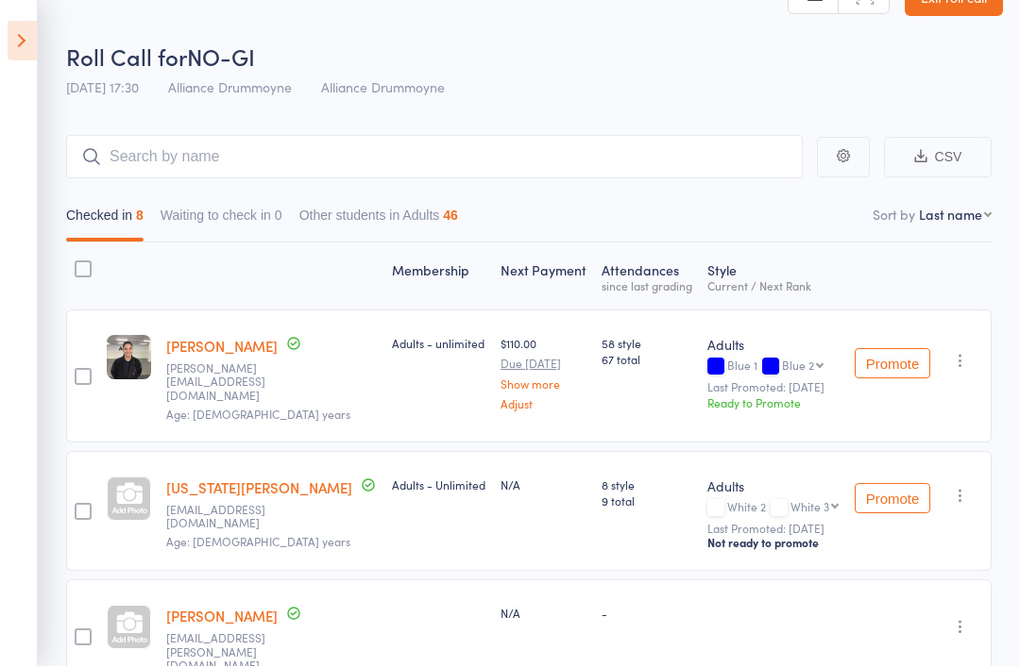
click at [14, 45] on icon at bounding box center [22, 42] width 29 height 40
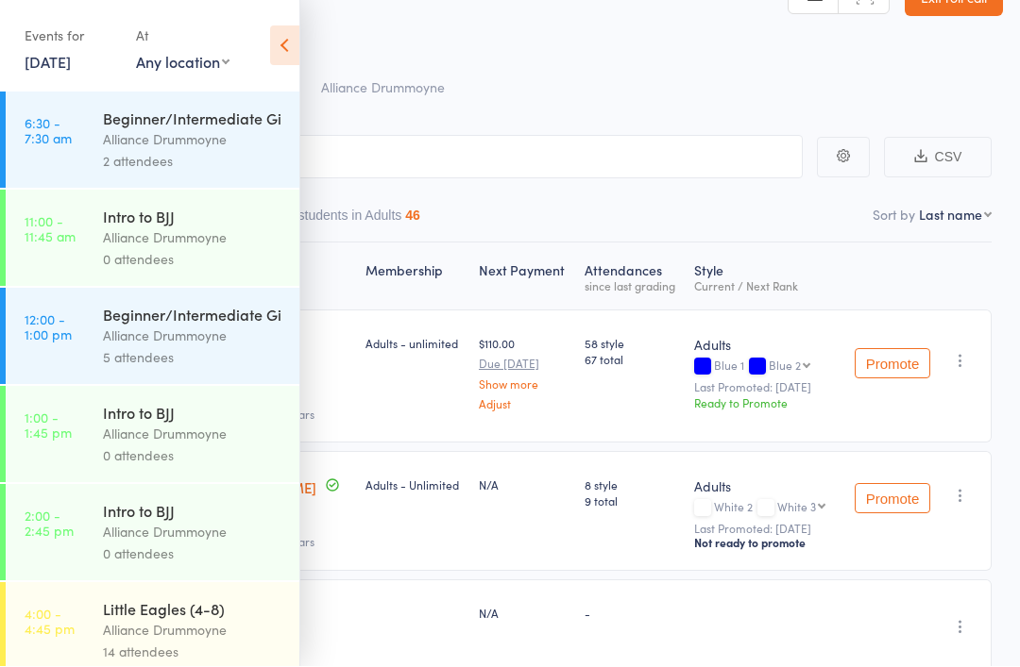
scroll to position [44, 0]
click at [274, 36] on icon at bounding box center [284, 46] width 29 height 40
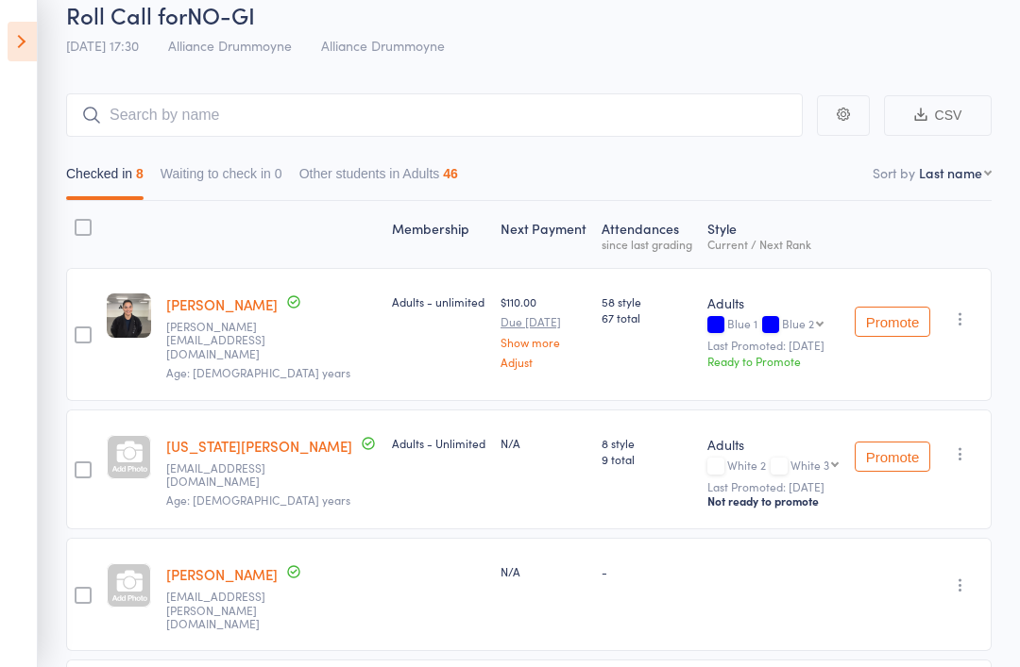
scroll to position [121, 0]
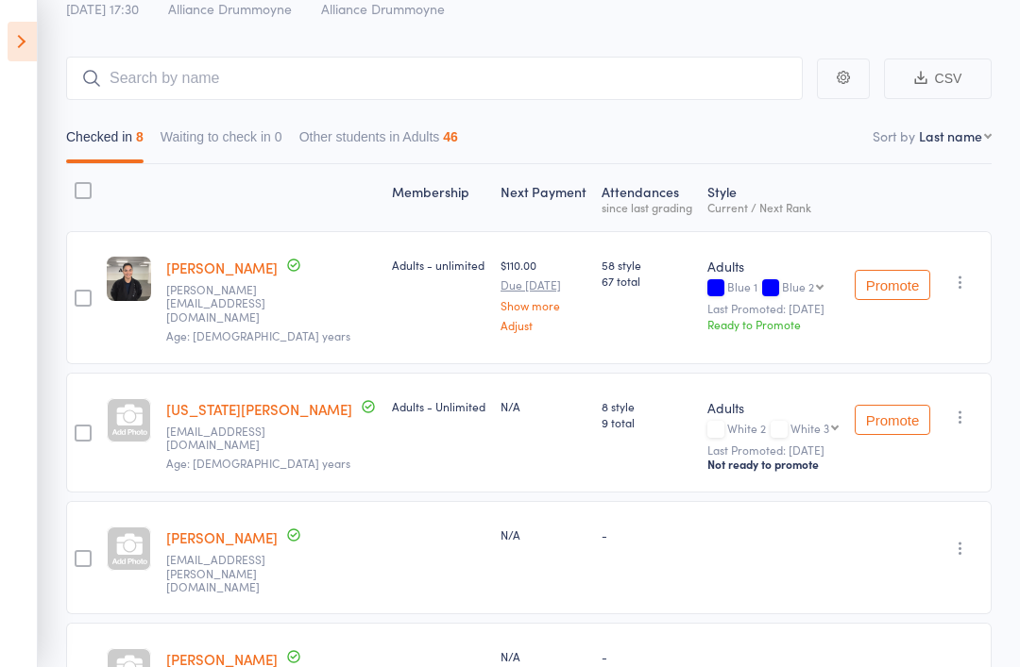
click at [875, 270] on button "Promote" at bounding box center [892, 285] width 76 height 30
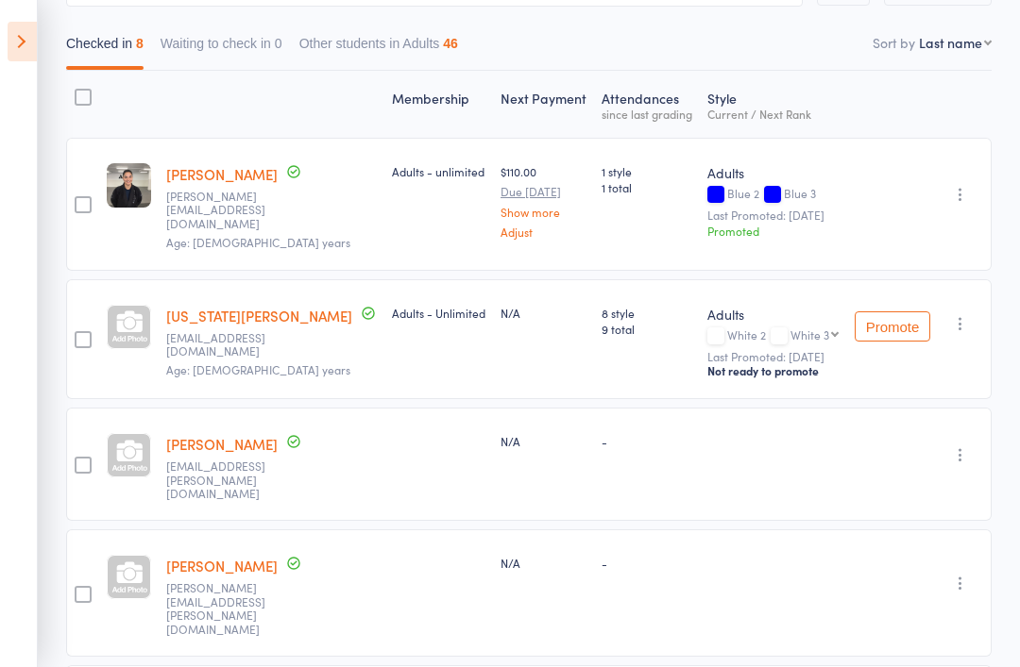
scroll to position [0, 0]
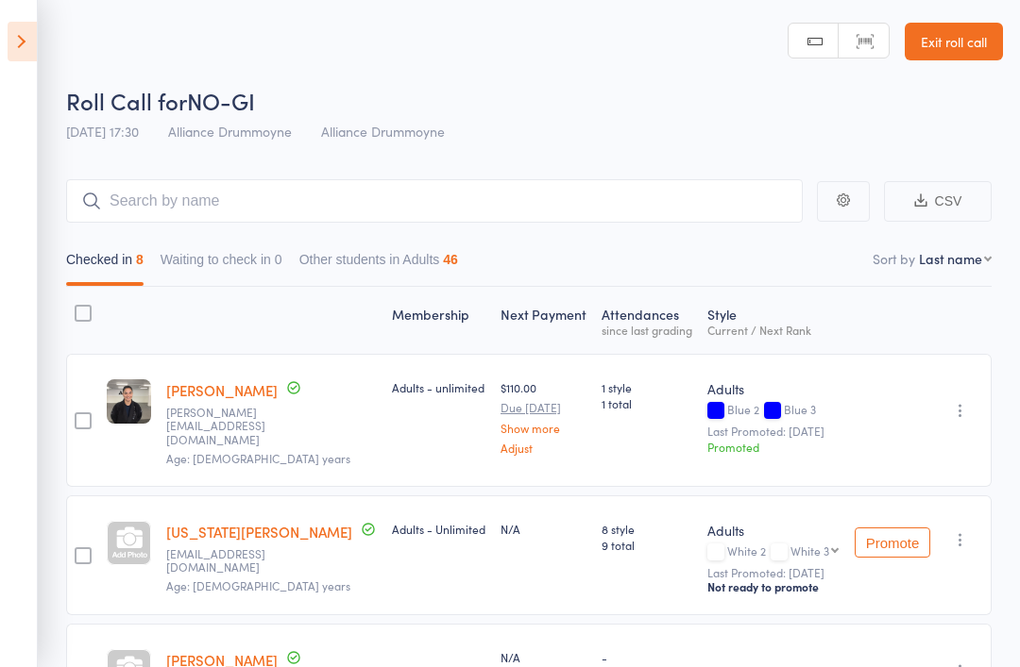
click at [13, 48] on icon at bounding box center [22, 42] width 29 height 40
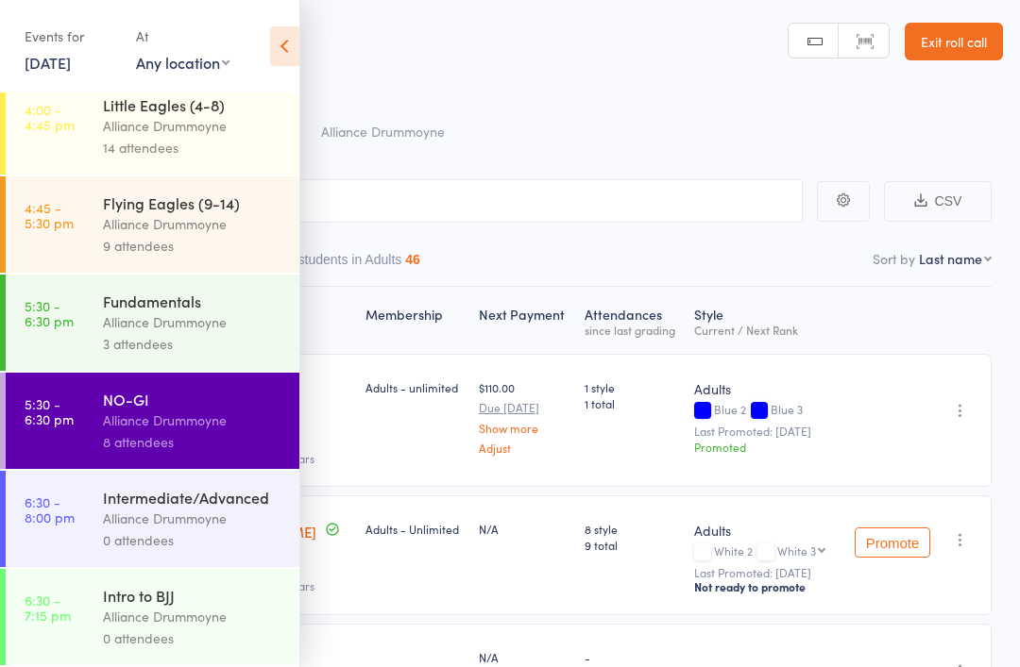
scroll to position [526, 0]
